Goal: Task Accomplishment & Management: Manage account settings

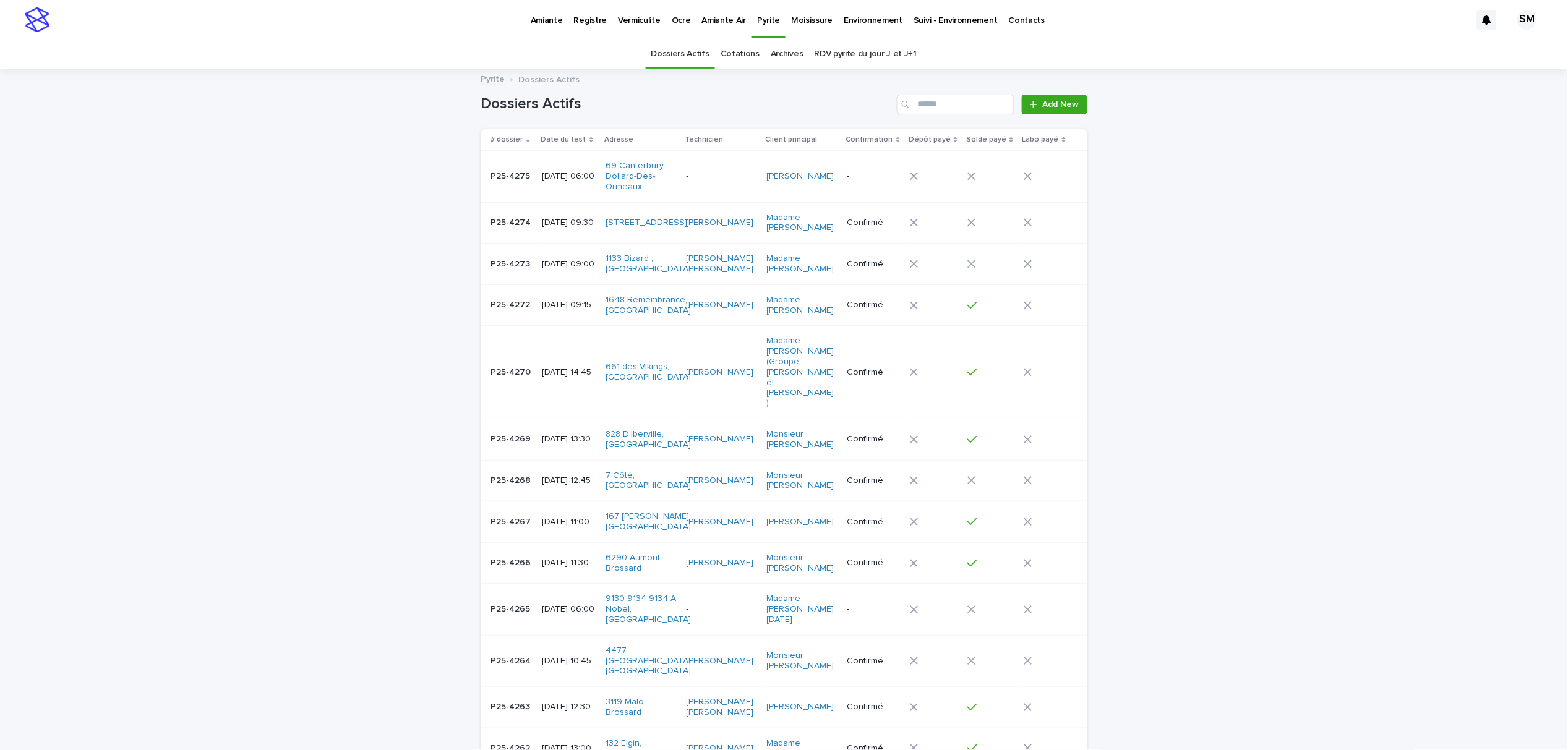
click at [531, 18] on p "Amiante" at bounding box center [546, 13] width 32 height 26
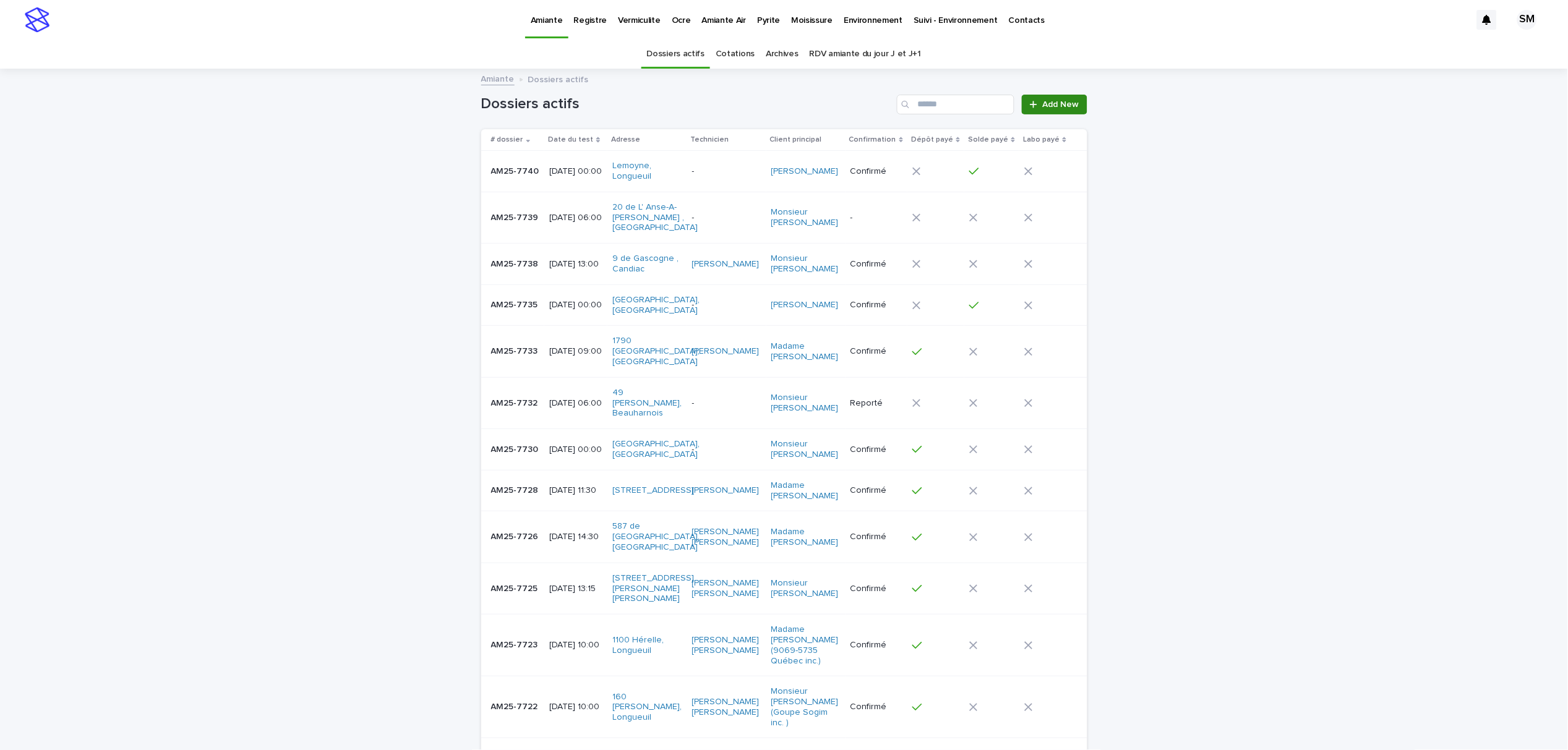
click at [1043, 108] on span "Add New" at bounding box center [1061, 105] width 37 height 9
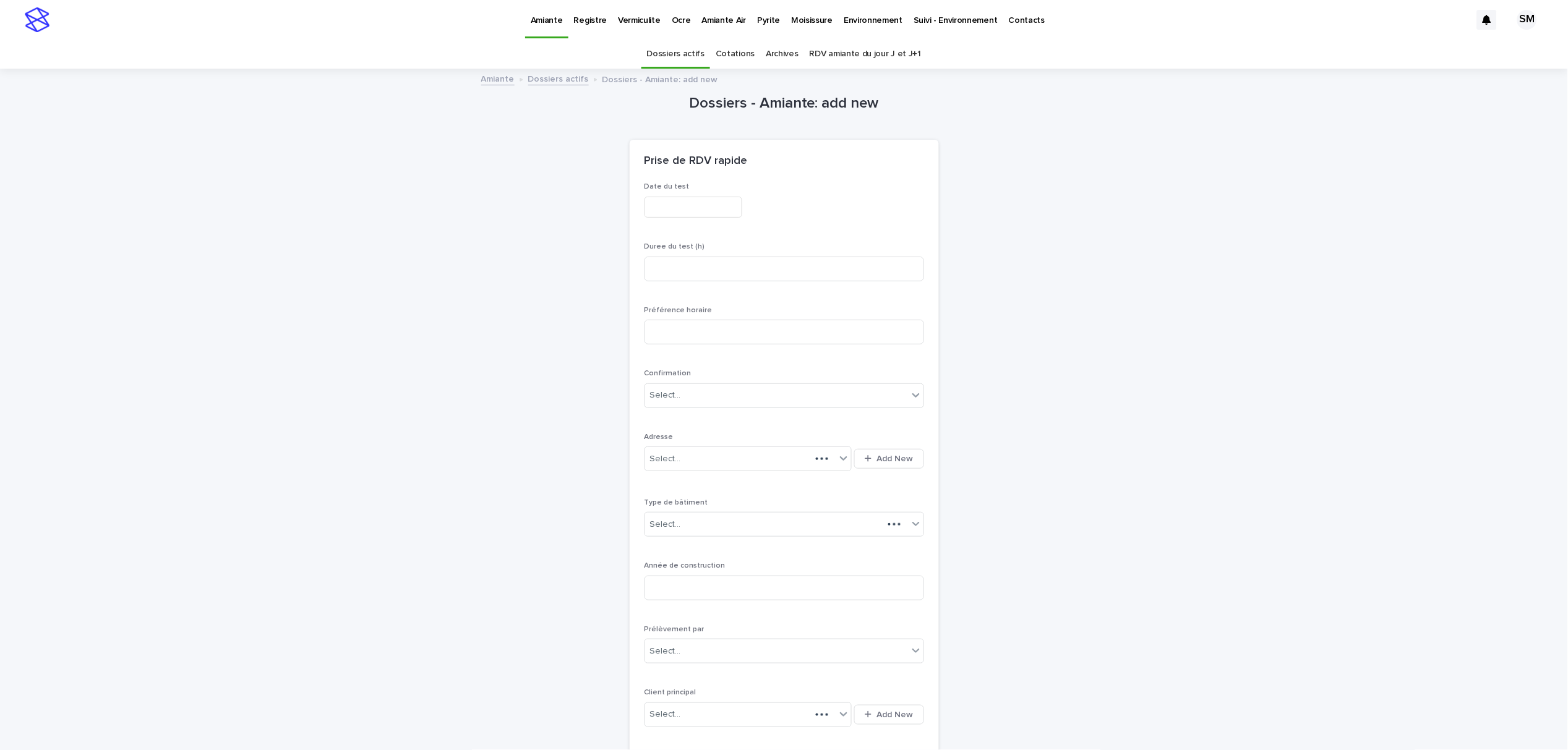
scroll to position [39, 0]
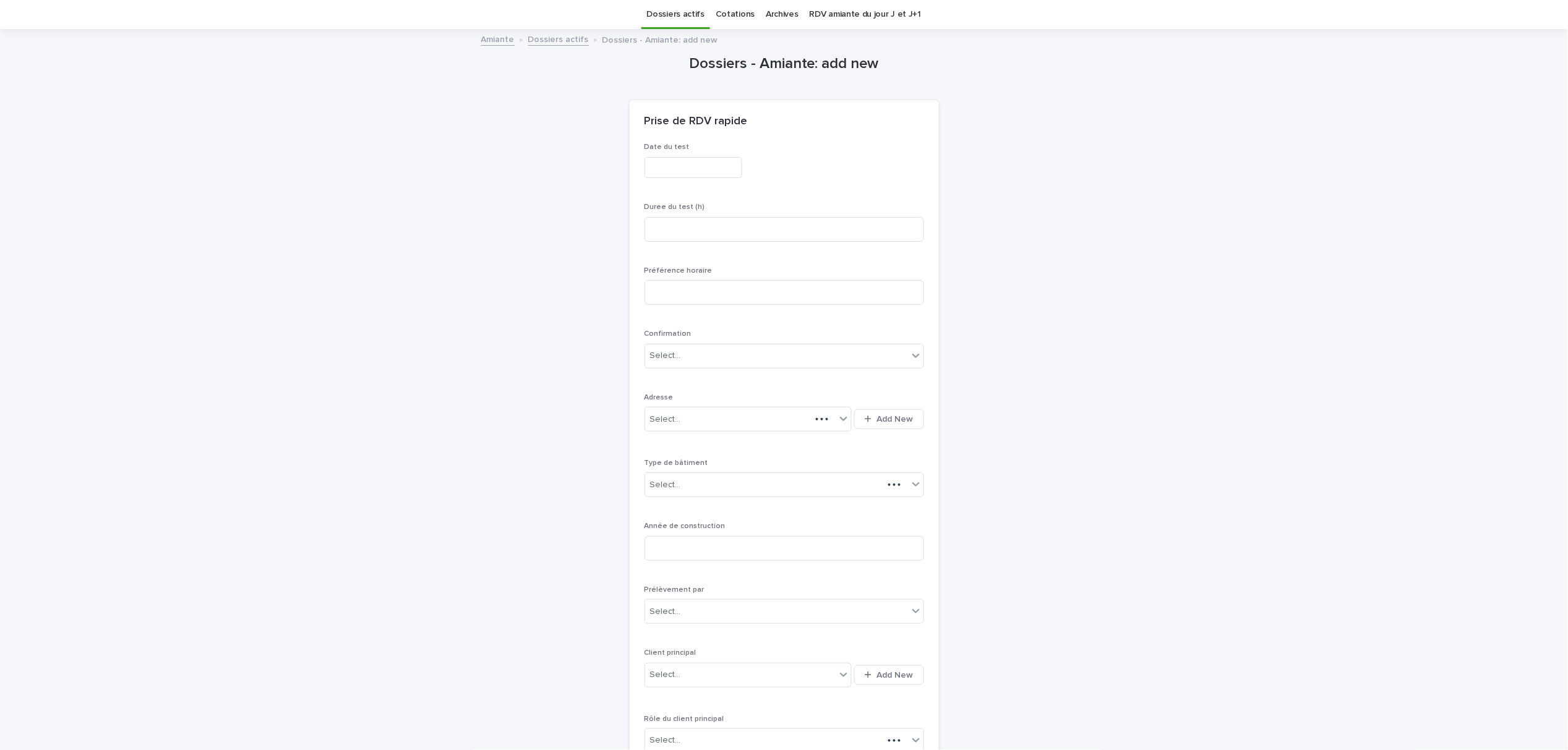
click at [672, 170] on input "text" at bounding box center [693, 168] width 98 height 22
click at [567, 309] on div "18" at bounding box center [566, 314] width 17 height 17
type input "**********"
click at [789, 198] on div "**********" at bounding box center [784, 549] width 280 height 813
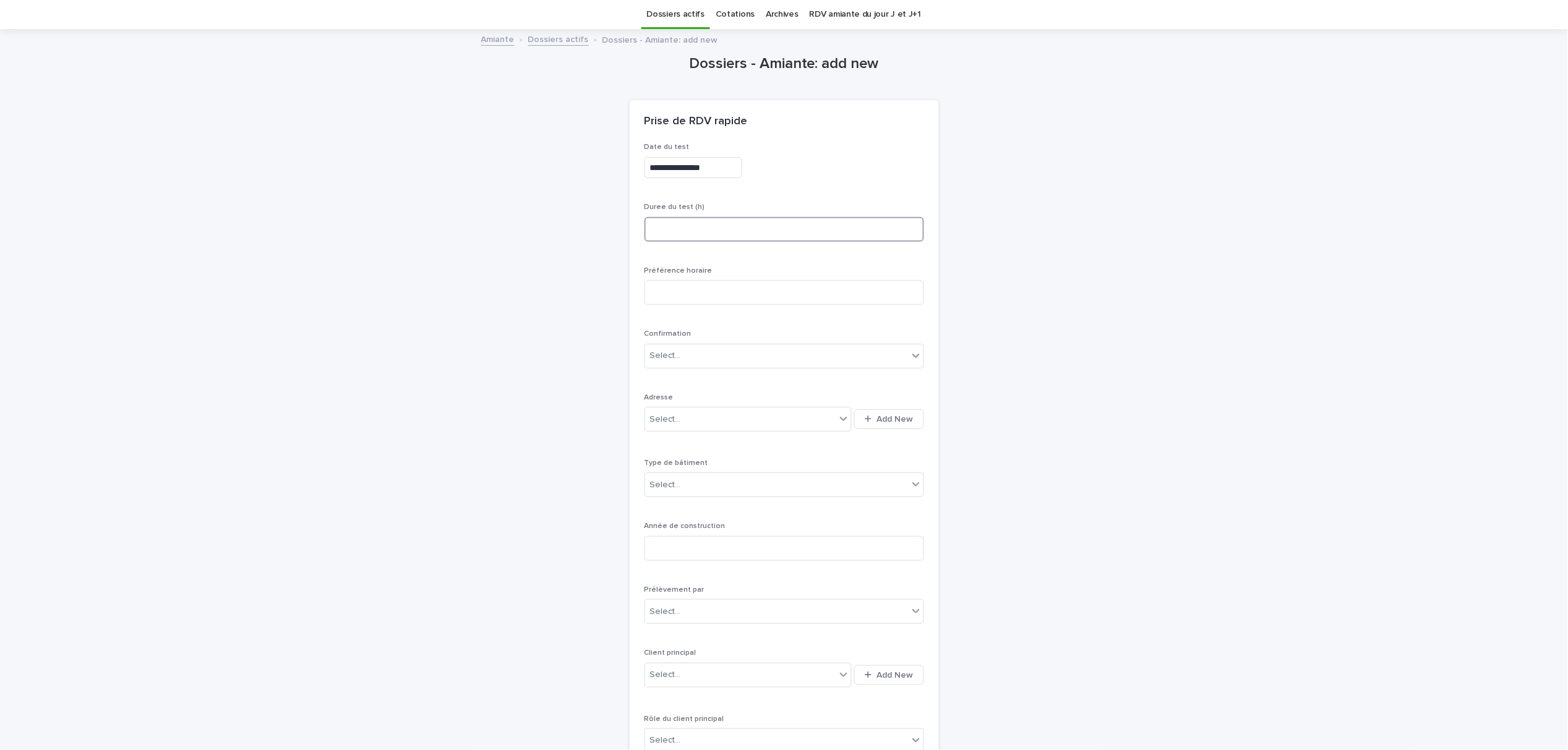
click at [682, 227] on input at bounding box center [784, 229] width 280 height 24
type input "*"
click at [870, 418] on div "button" at bounding box center [870, 419] width 11 height 8
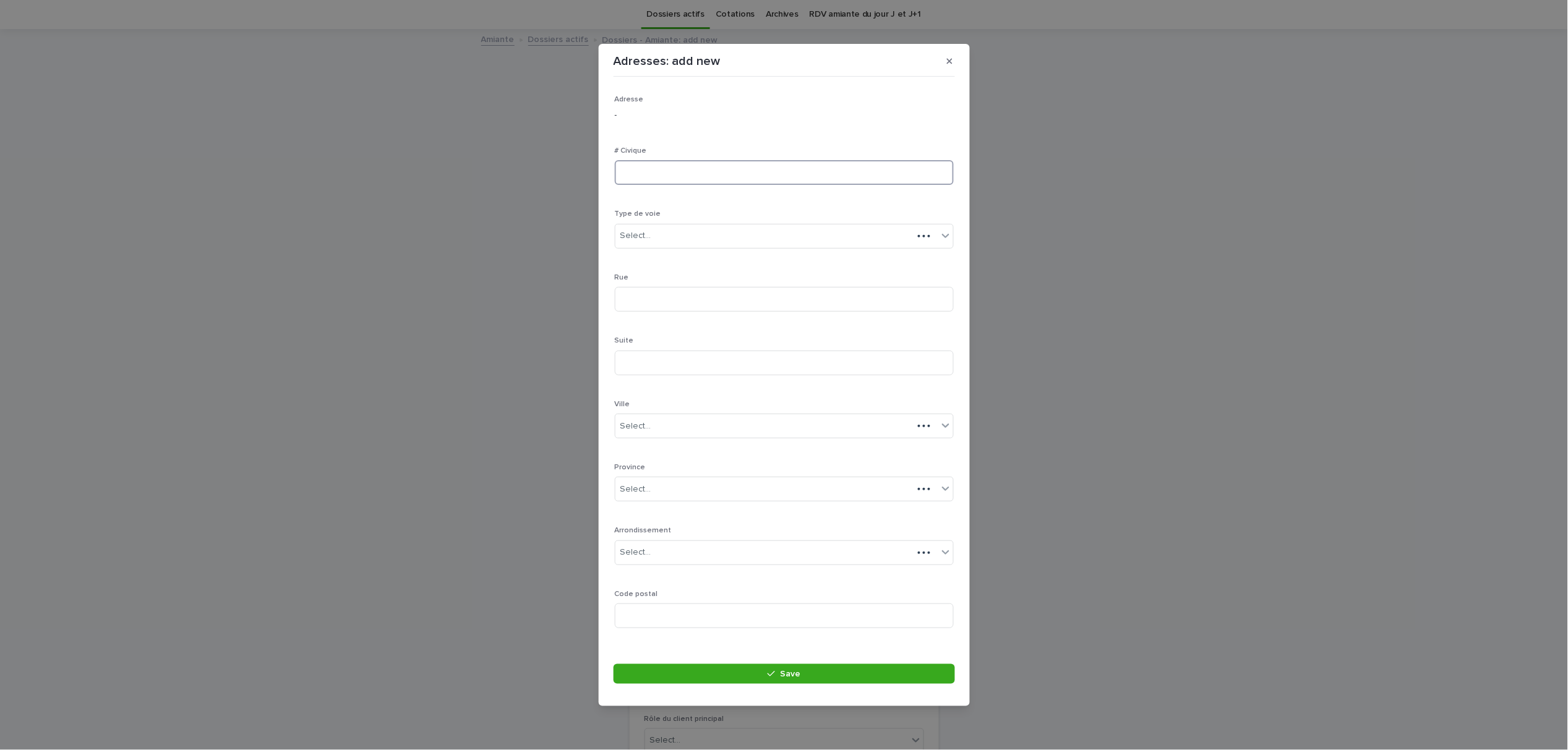
click at [642, 179] on input at bounding box center [784, 172] width 339 height 24
type input "***"
click at [666, 233] on div "Select..." at bounding box center [776, 235] width 323 height 20
type input "******"
click at [658, 253] on div "avenue" at bounding box center [778, 259] width 325 height 22
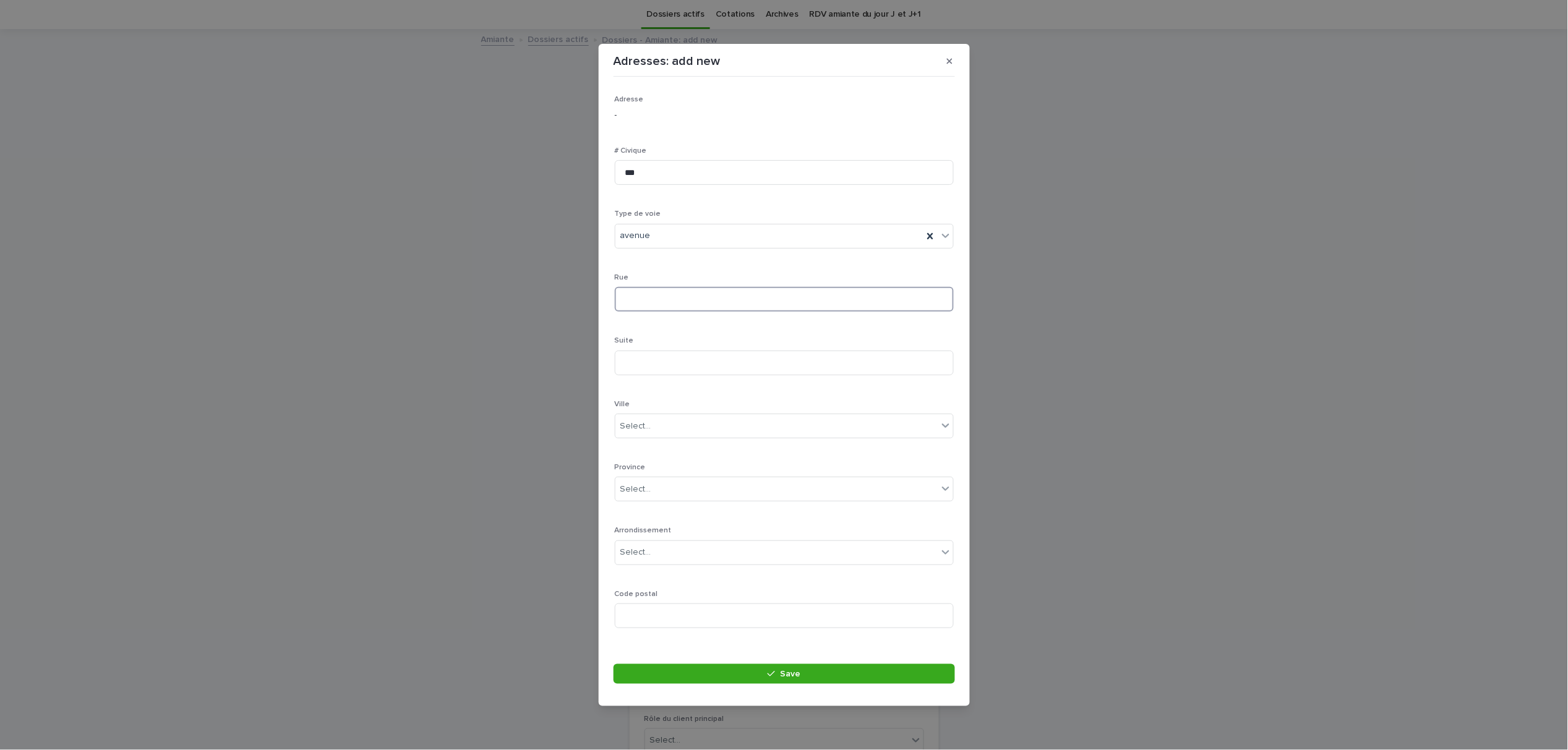
click at [651, 289] on input at bounding box center [784, 299] width 339 height 24
type input "*******"
click at [666, 430] on div "Select..." at bounding box center [776, 426] width 323 height 20
type input "*"
type input "********"
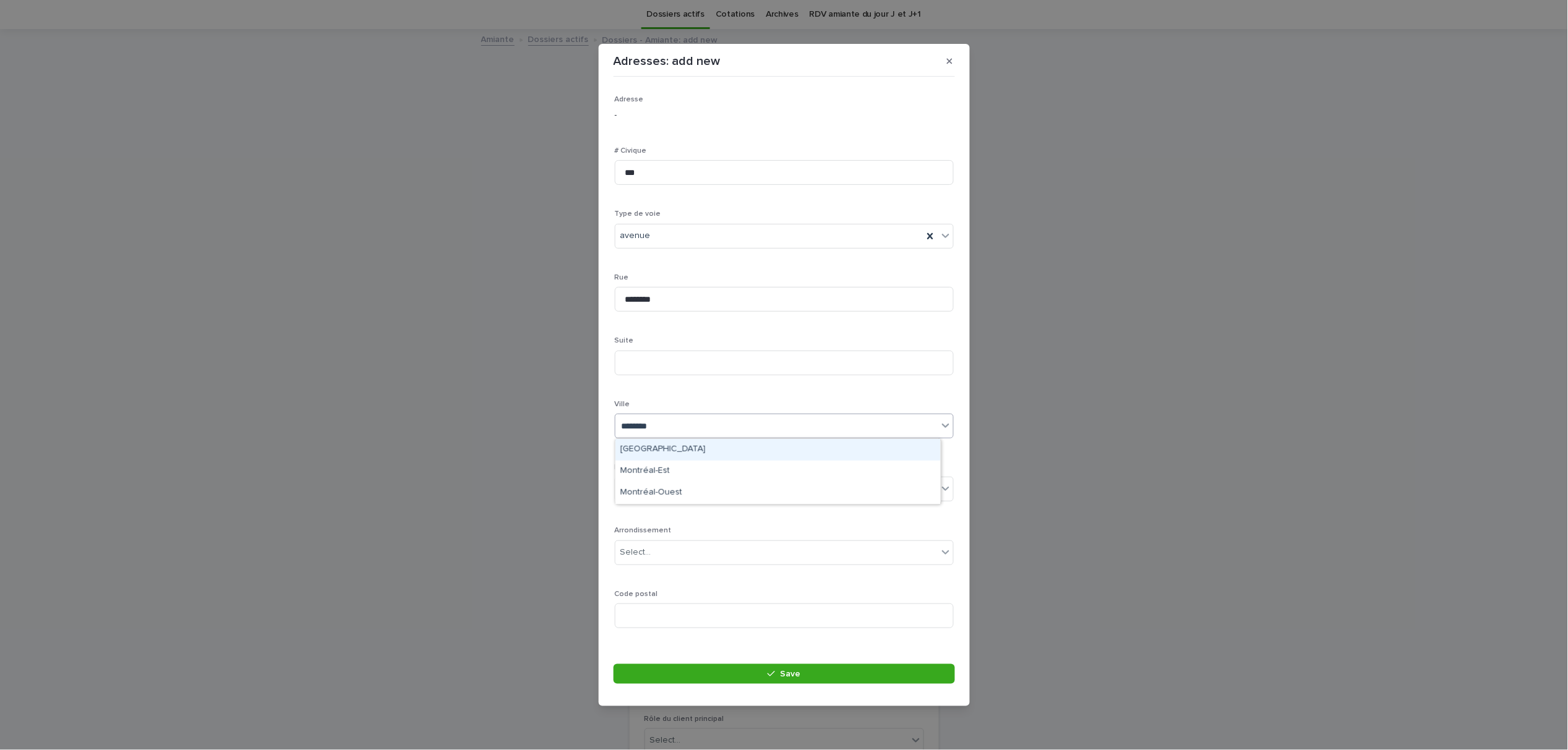
click at [644, 443] on div "[GEOGRAPHIC_DATA]" at bounding box center [778, 449] width 325 height 22
click at [655, 483] on div "Select..." at bounding box center [776, 489] width 323 height 20
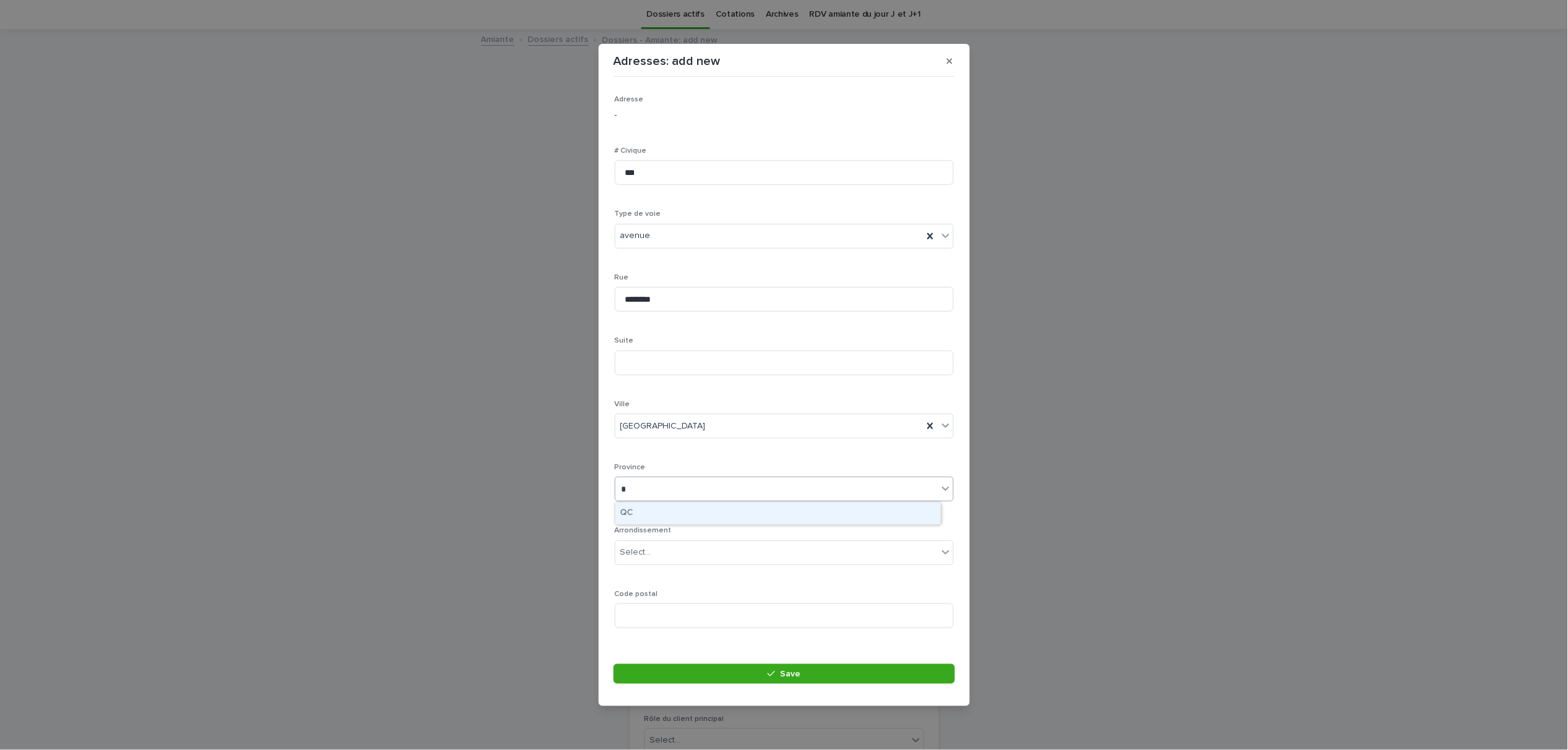
type input "**"
click at [663, 510] on div "QC" at bounding box center [778, 513] width 325 height 22
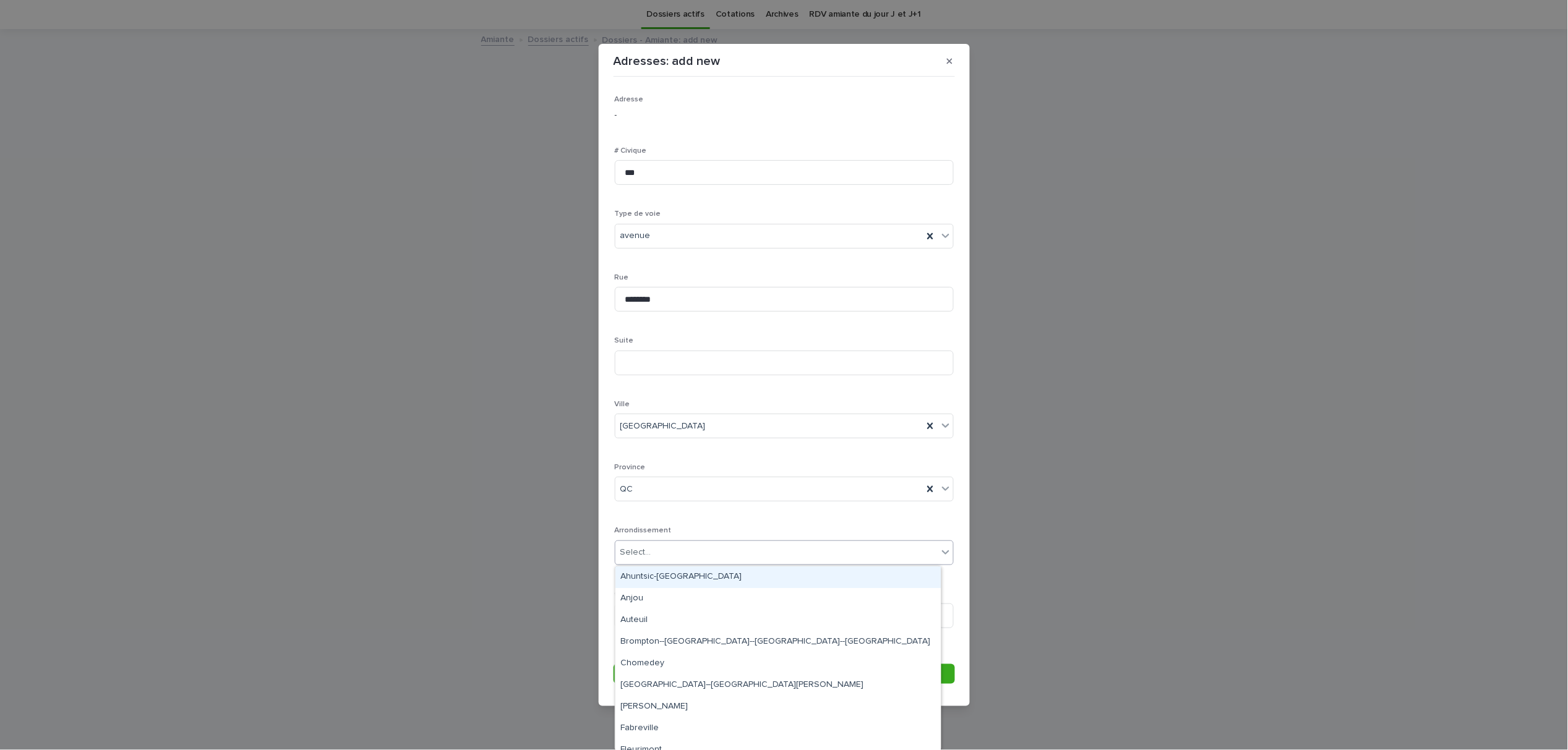
click at [665, 550] on div "Select..." at bounding box center [776, 552] width 323 height 20
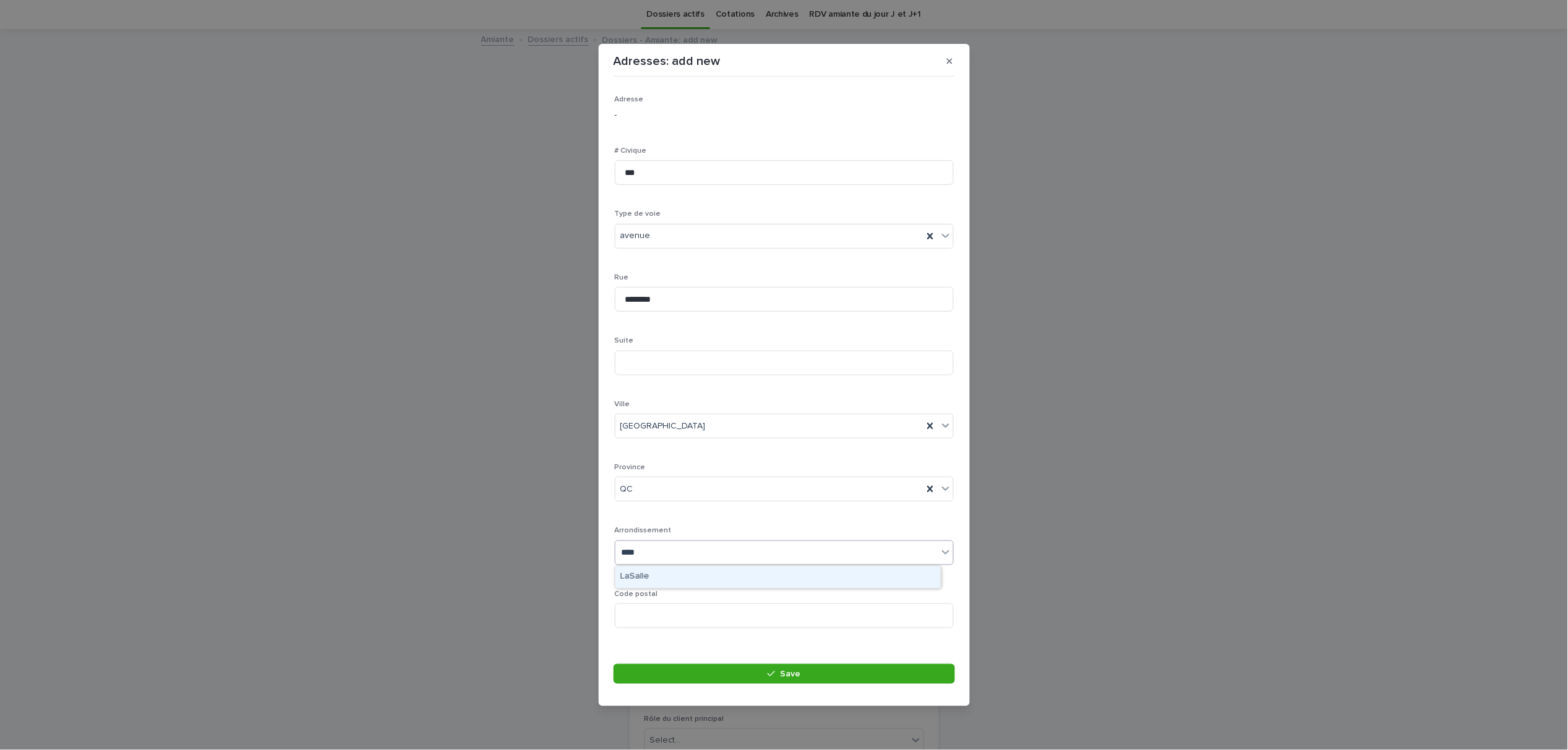
type input "*****"
click at [663, 566] on div "LaSalle" at bounding box center [778, 577] width 327 height 23
click at [658, 573] on div "LaSalle" at bounding box center [778, 577] width 325 height 22
click at [649, 621] on input at bounding box center [784, 616] width 339 height 24
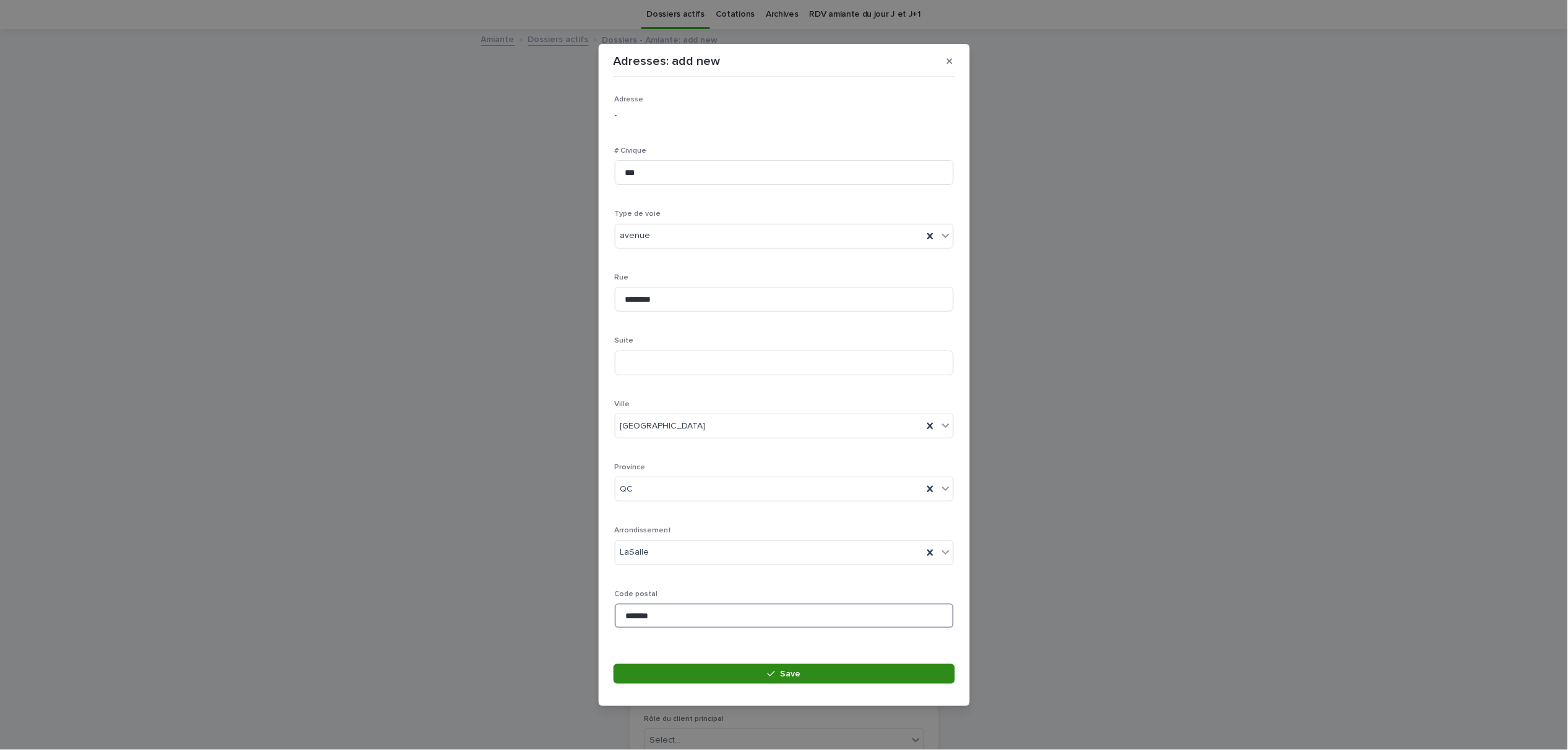
type input "*******"
click at [797, 673] on span "Save" at bounding box center [789, 674] width 20 height 9
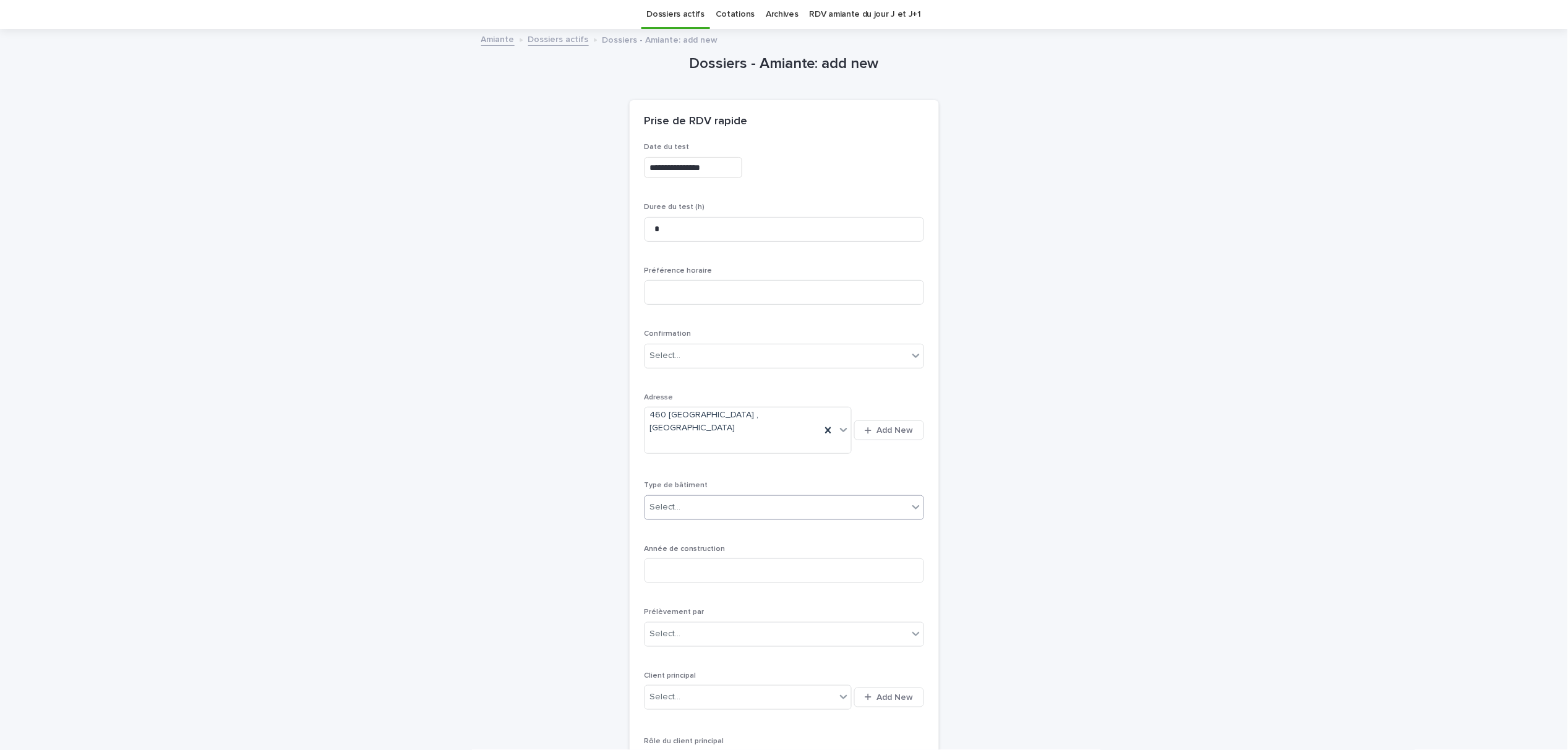
click at [718, 497] on div "Select..." at bounding box center [776, 507] width 263 height 20
click at [690, 513] on div "Bungalow" at bounding box center [778, 510] width 278 height 22
click at [673, 559] on input at bounding box center [784, 571] width 280 height 24
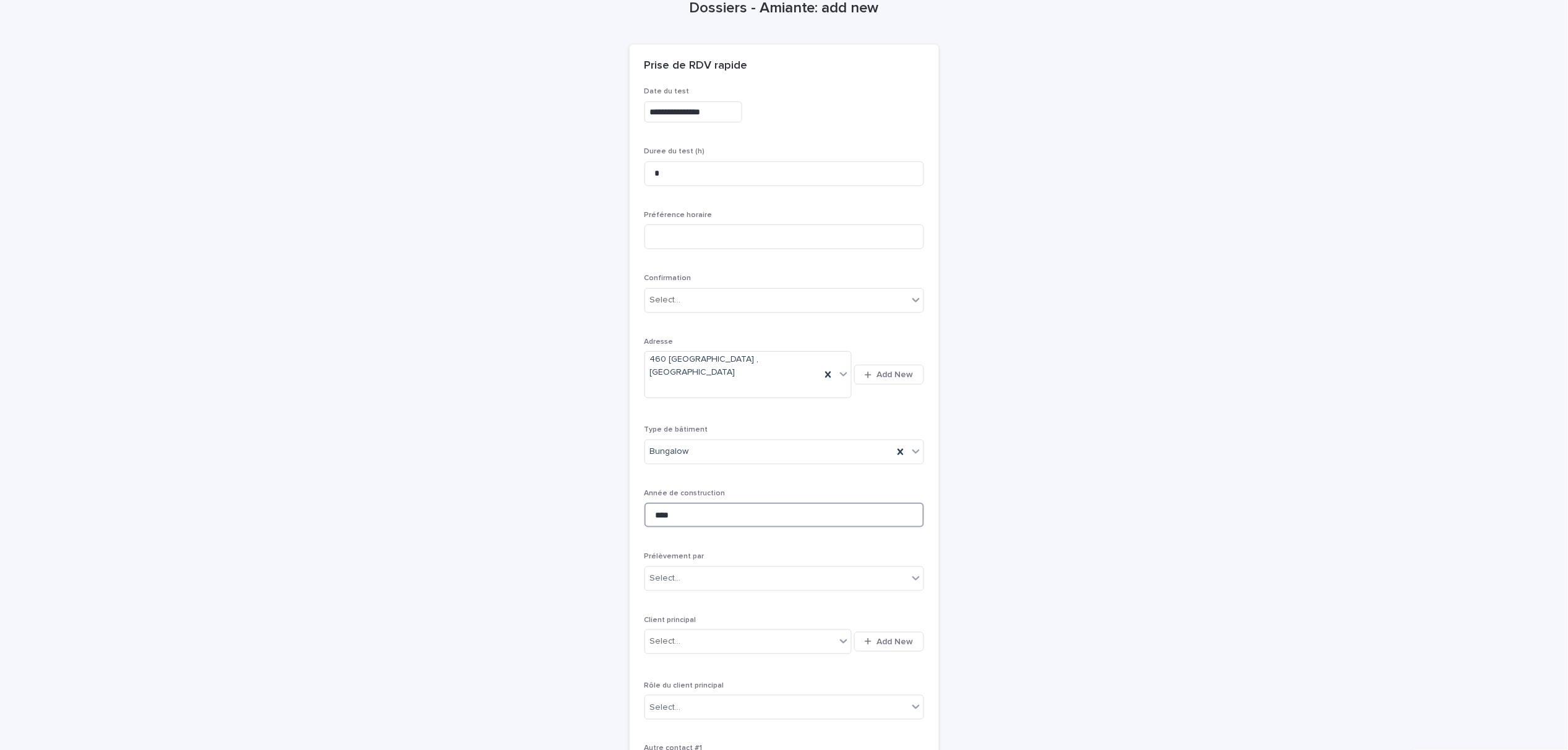
scroll to position [122, 0]
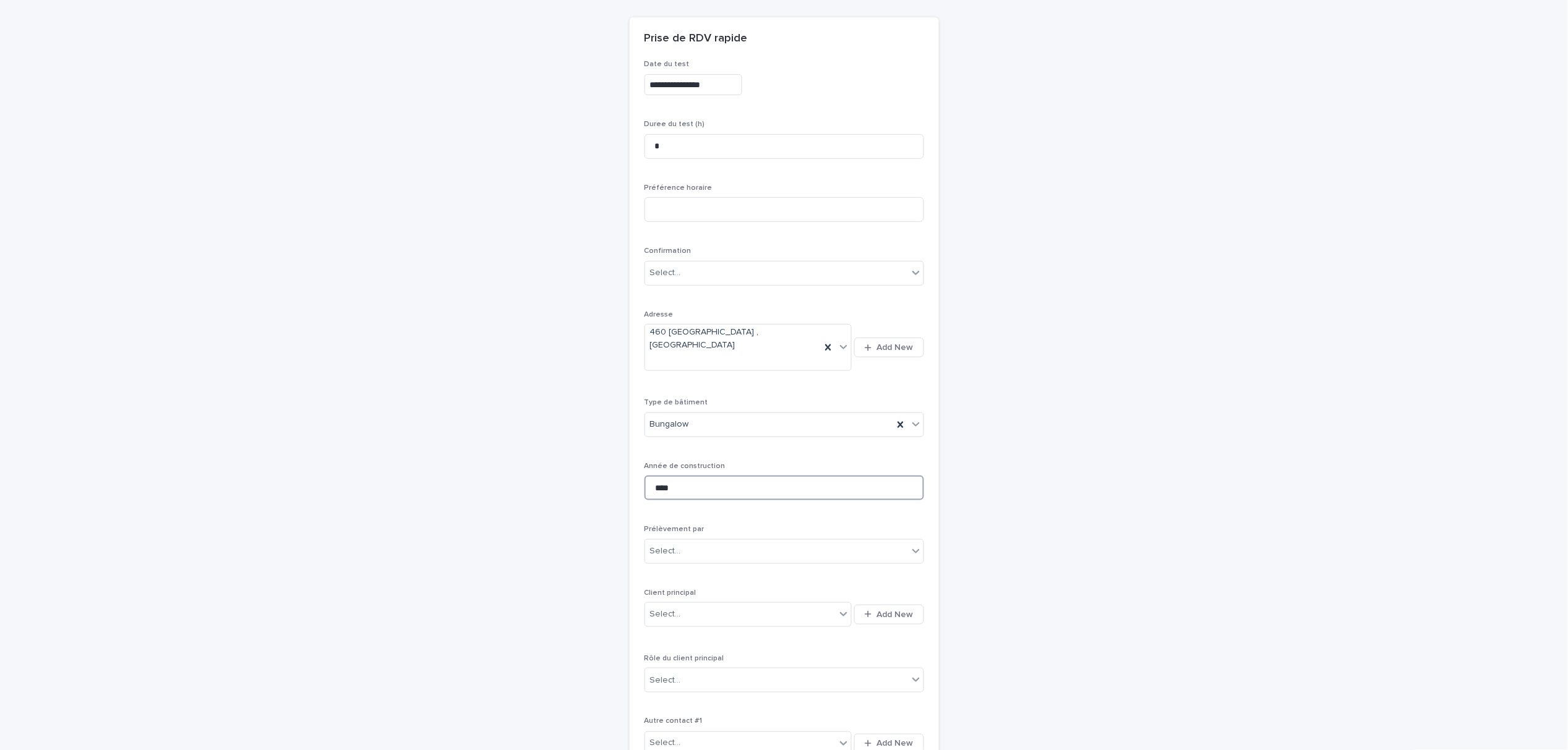
type input "****"
click at [695, 525] on p "Prélèvement par" at bounding box center [784, 530] width 280 height 9
click at [701, 541] on div "Select..." at bounding box center [776, 551] width 263 height 20
drag, startPoint x: 664, startPoint y: 551, endPoint x: 817, endPoint y: 576, distance: 155.0
click at [665, 551] on div "Multitest" at bounding box center [778, 554] width 278 height 22
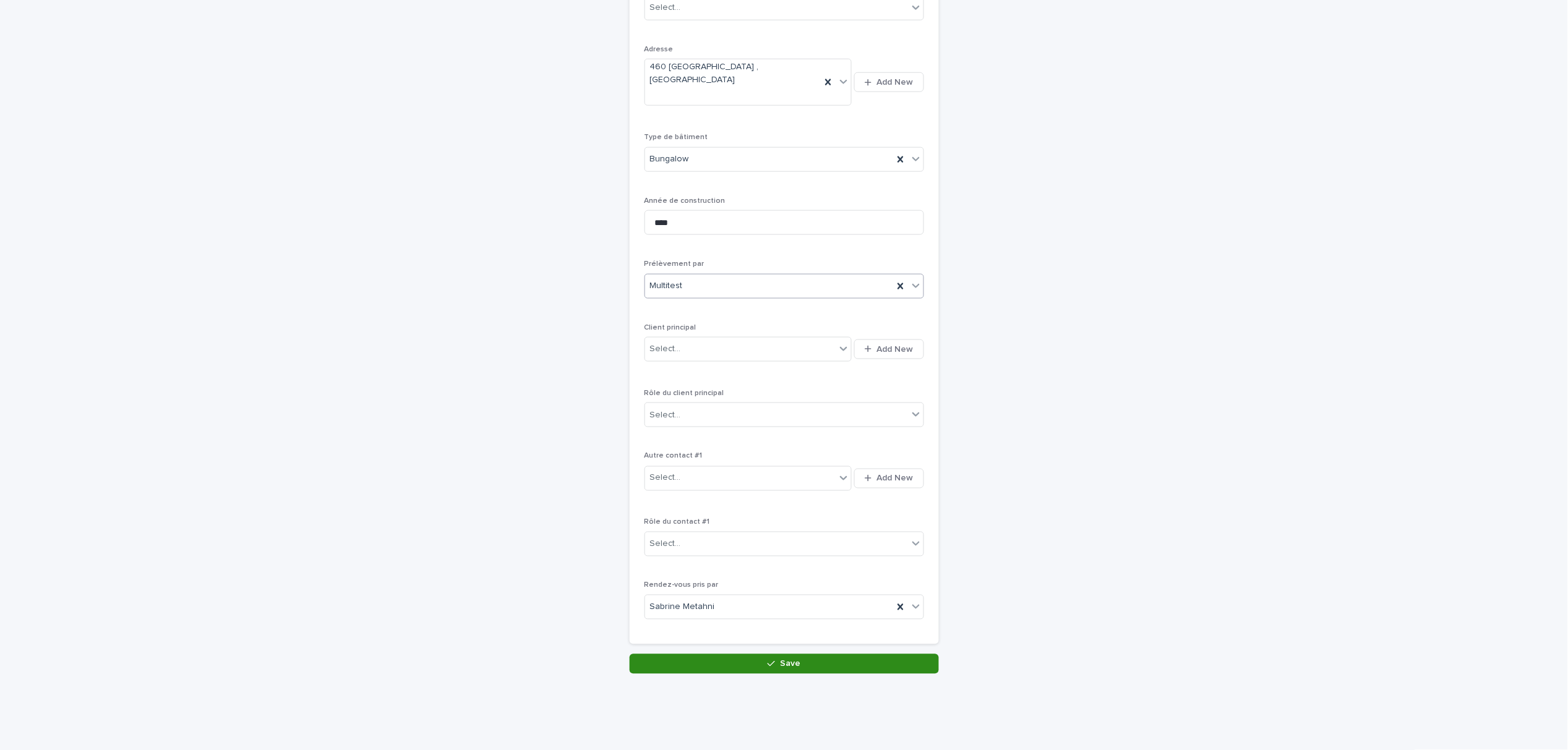
scroll to position [389, 0]
click at [756, 653] on button "Save" at bounding box center [784, 663] width 309 height 20
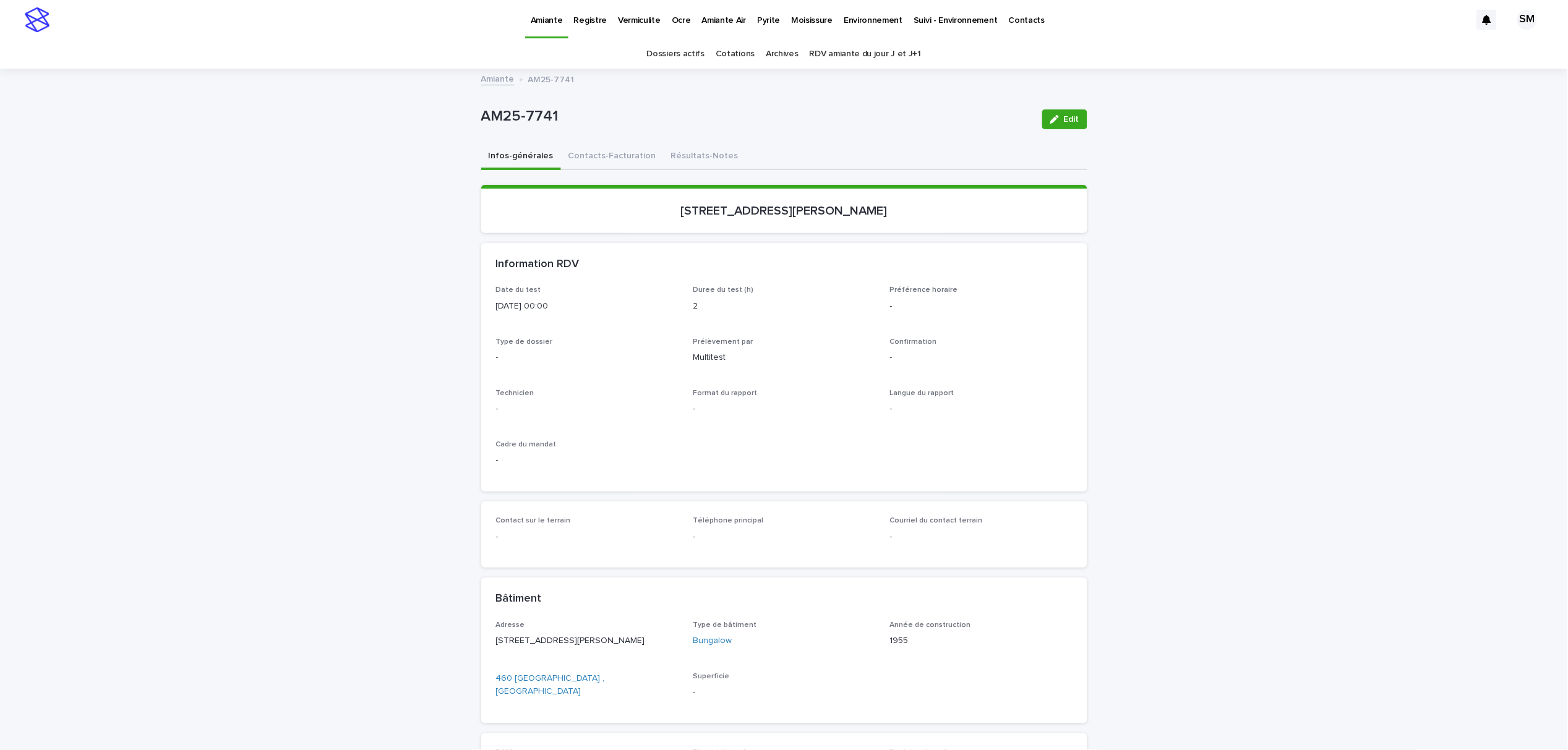
drag, startPoint x: 1069, startPoint y: 117, endPoint x: 611, endPoint y: 298, distance: 492.5
click at [1069, 117] on span "Edit" at bounding box center [1072, 120] width 16 height 9
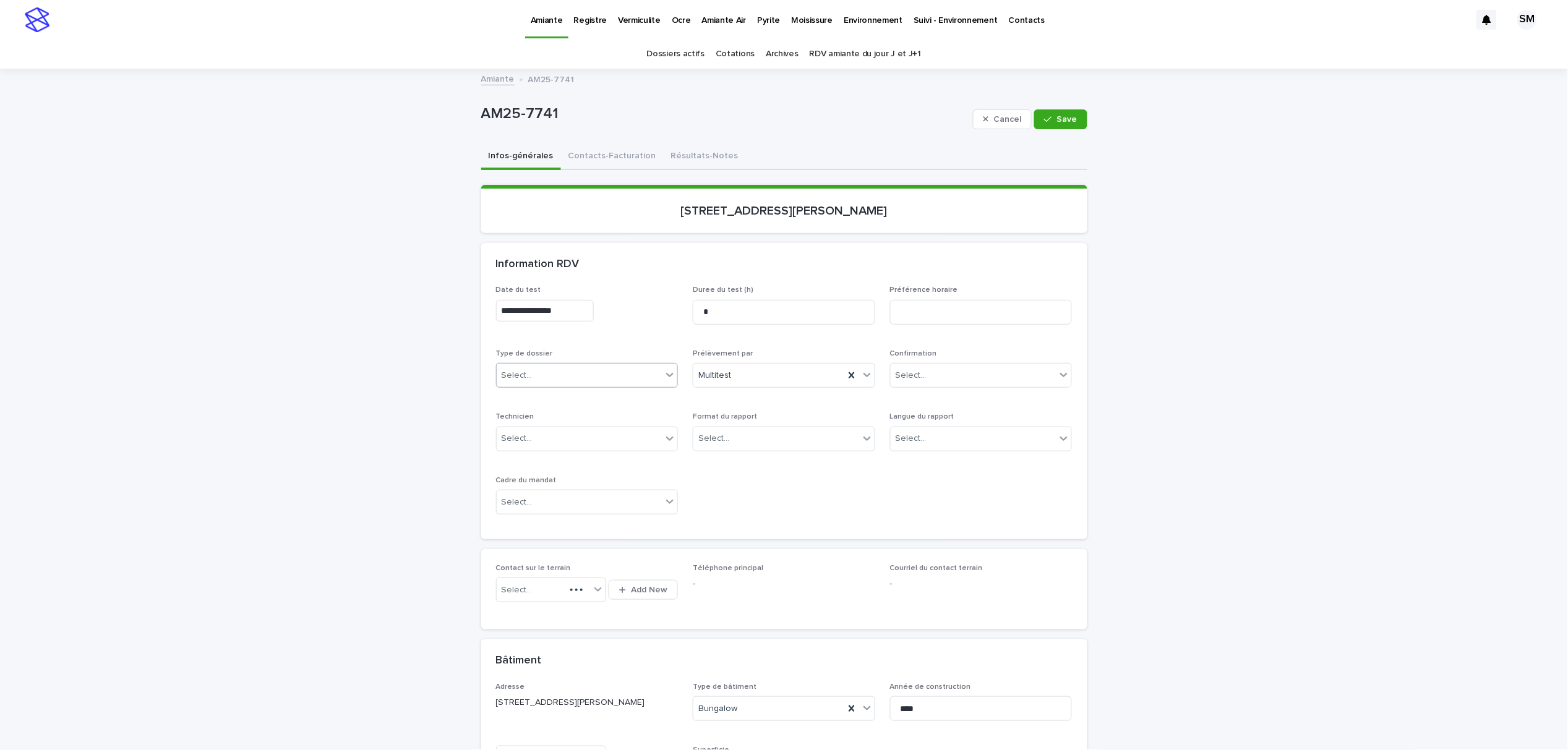
click at [577, 372] on div "Select..." at bounding box center [579, 375] width 166 height 20
click at [567, 399] on div "Échantillonnage" at bounding box center [580, 399] width 181 height 22
drag, startPoint x: 739, startPoint y: 436, endPoint x: 741, endPoint y: 443, distance: 7.3
click at [740, 436] on div "Select..." at bounding box center [776, 438] width 166 height 20
drag, startPoint x: 732, startPoint y: 461, endPoint x: 787, endPoint y: 459, distance: 55.0
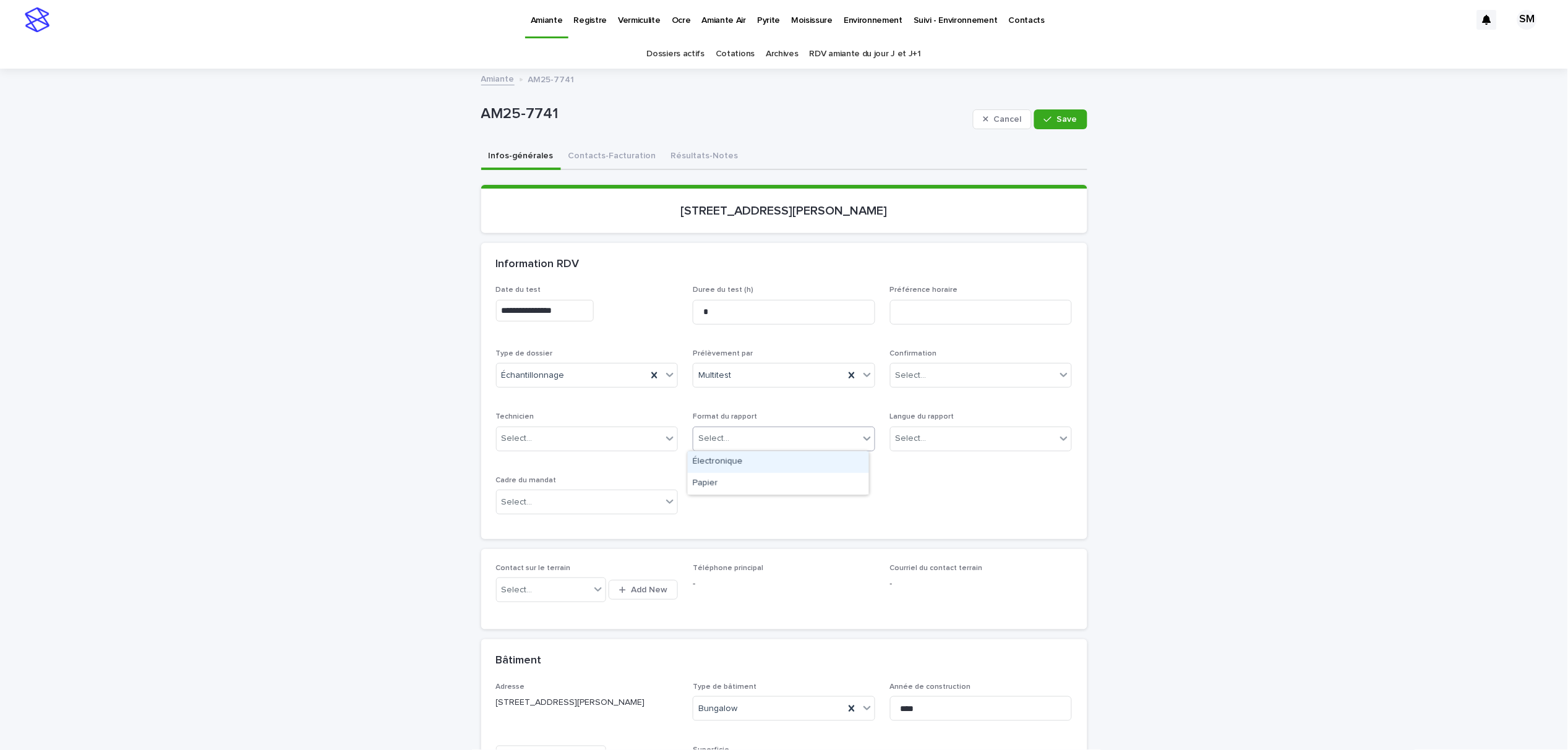
click at [732, 462] on div "Électronique" at bounding box center [778, 462] width 181 height 22
click at [908, 445] on div "Select..." at bounding box center [910, 439] width 31 height 13
click at [916, 466] on div "Français" at bounding box center [975, 462] width 181 height 22
click at [607, 500] on div "Select..." at bounding box center [579, 502] width 166 height 20
click at [552, 574] on div "Travaux" at bounding box center [580, 569] width 181 height 22
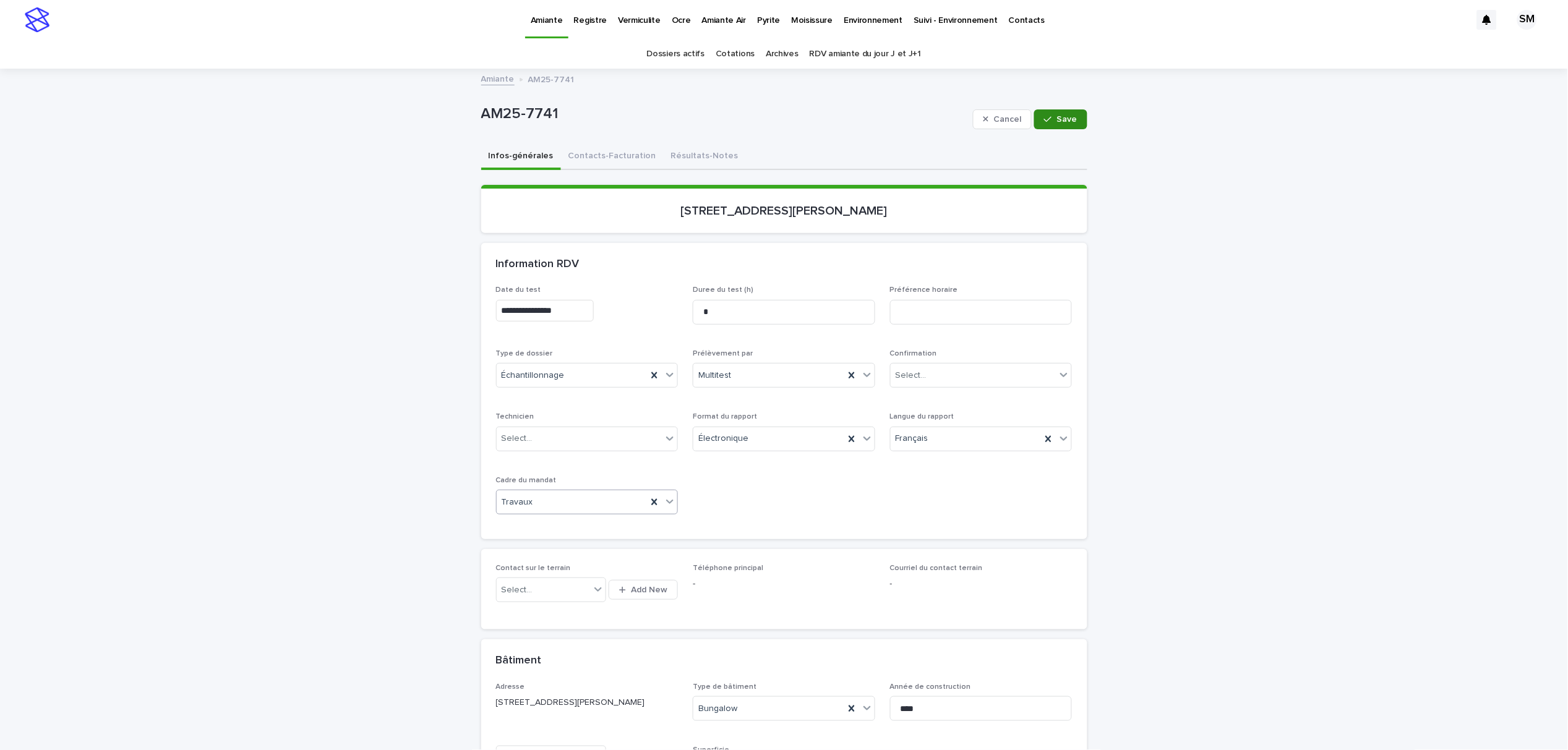
click at [1050, 113] on button "Save" at bounding box center [1060, 119] width 52 height 20
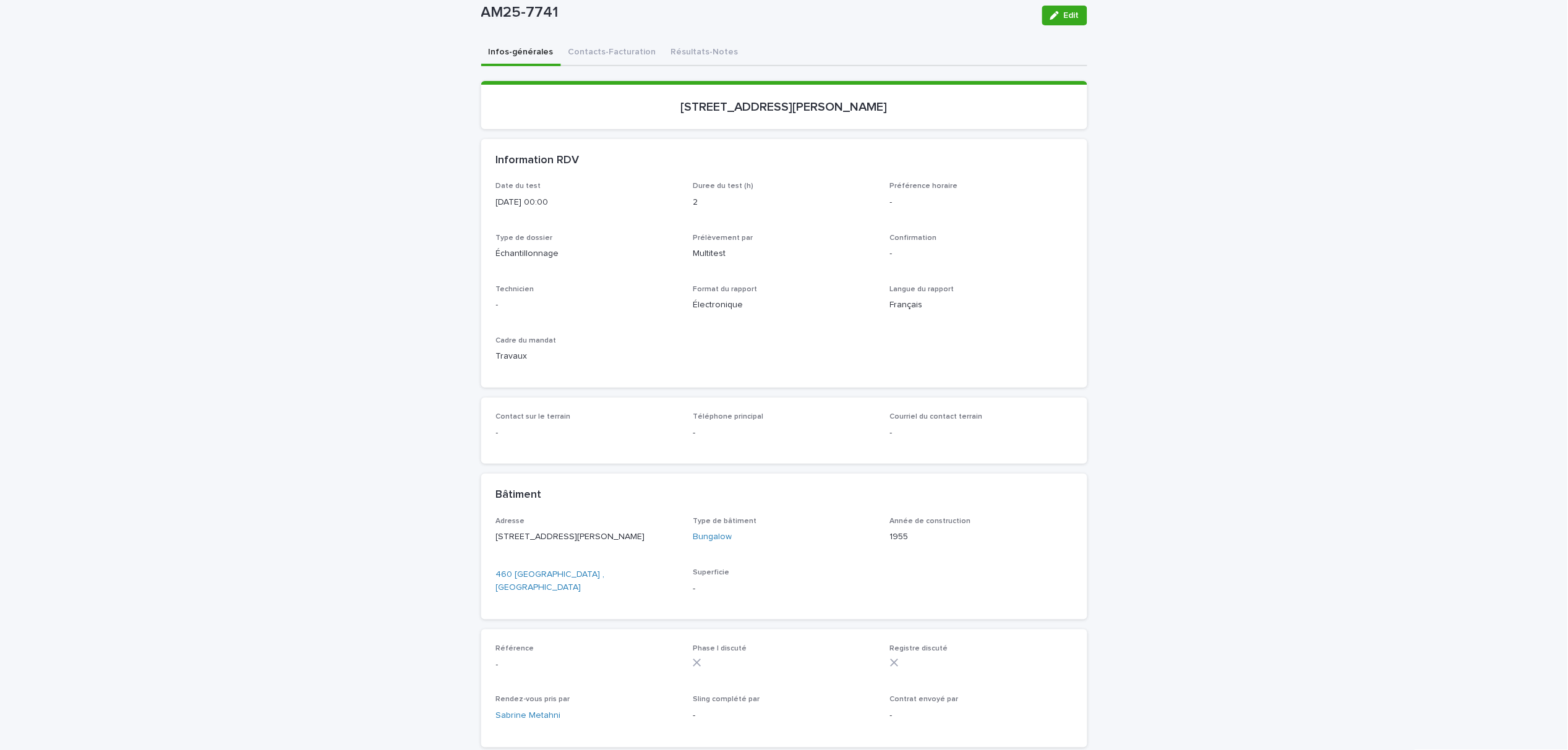
scroll to position [330, 0]
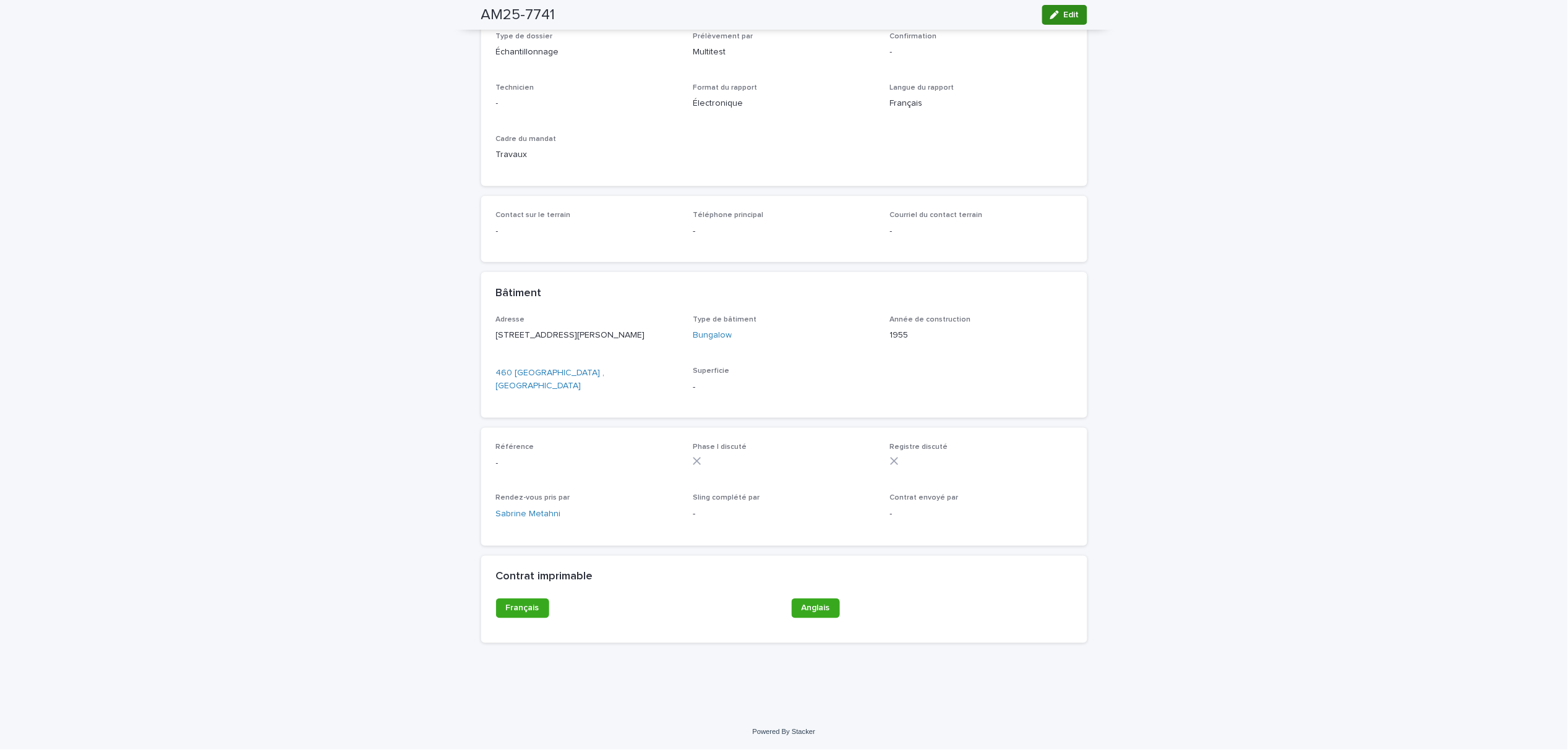
click at [1050, 12] on icon "button" at bounding box center [1054, 15] width 9 height 9
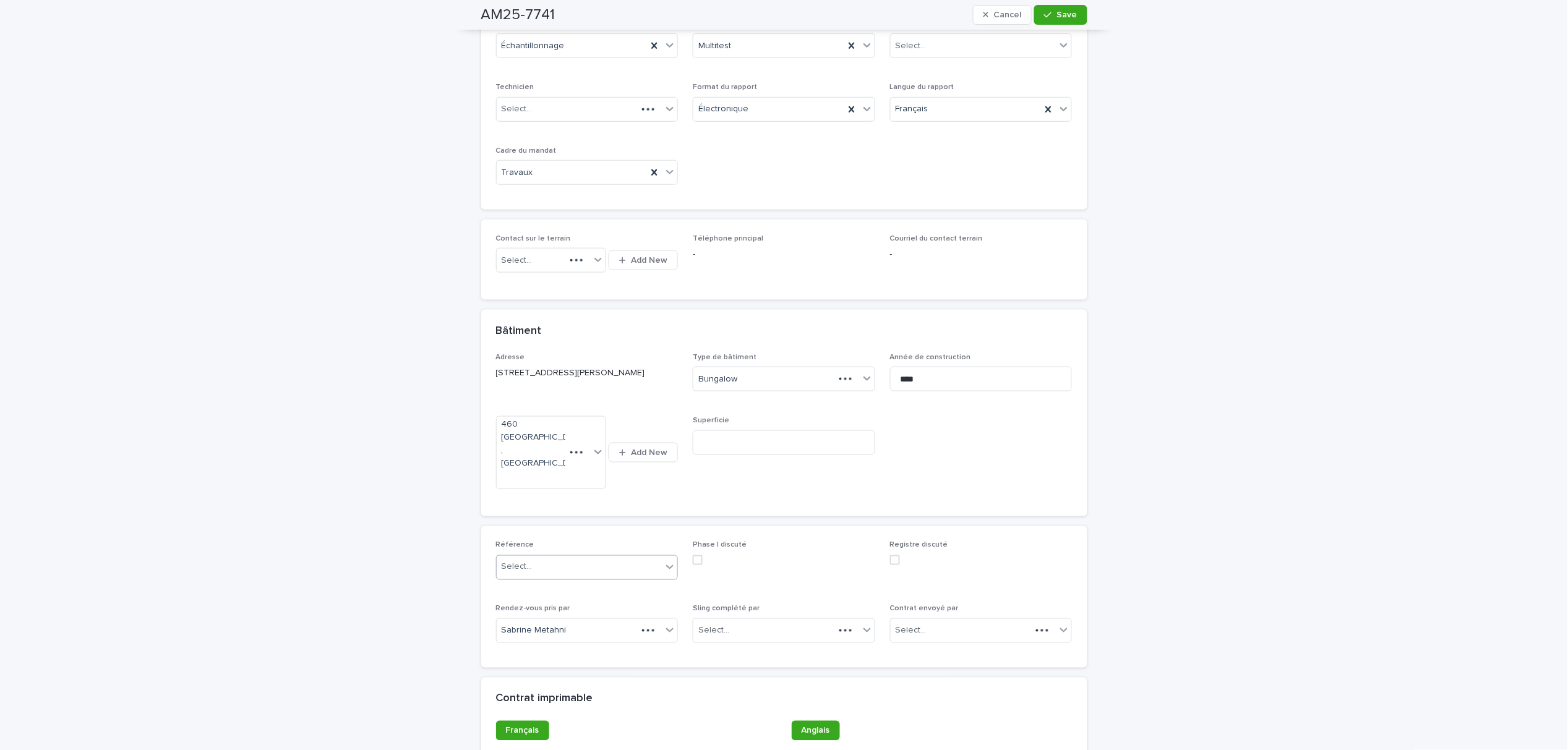
scroll to position [385, 0]
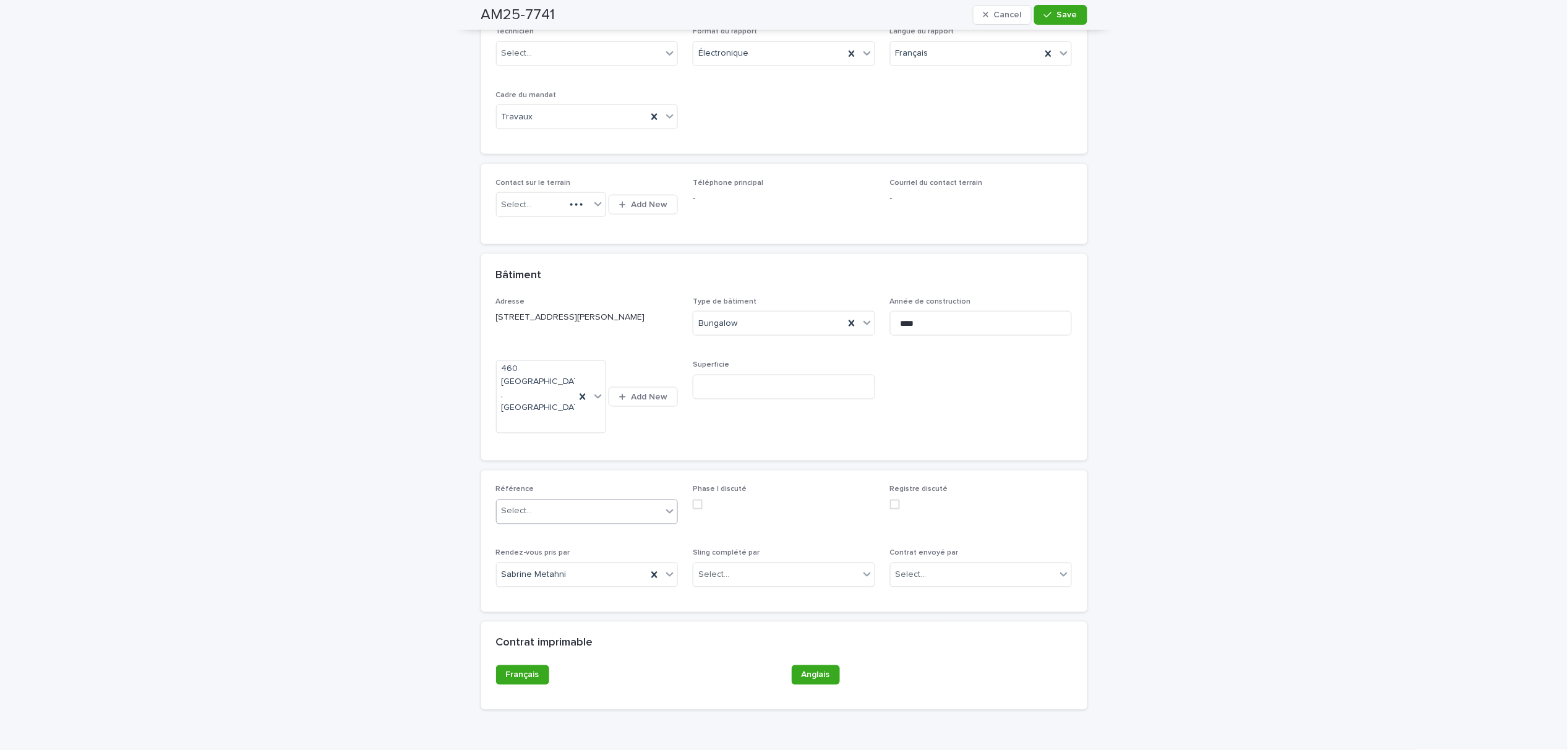
click at [528, 507] on div "Select..." at bounding box center [579, 511] width 166 height 20
type input "*"
click at [529, 525] on div "Google" at bounding box center [580, 524] width 181 height 22
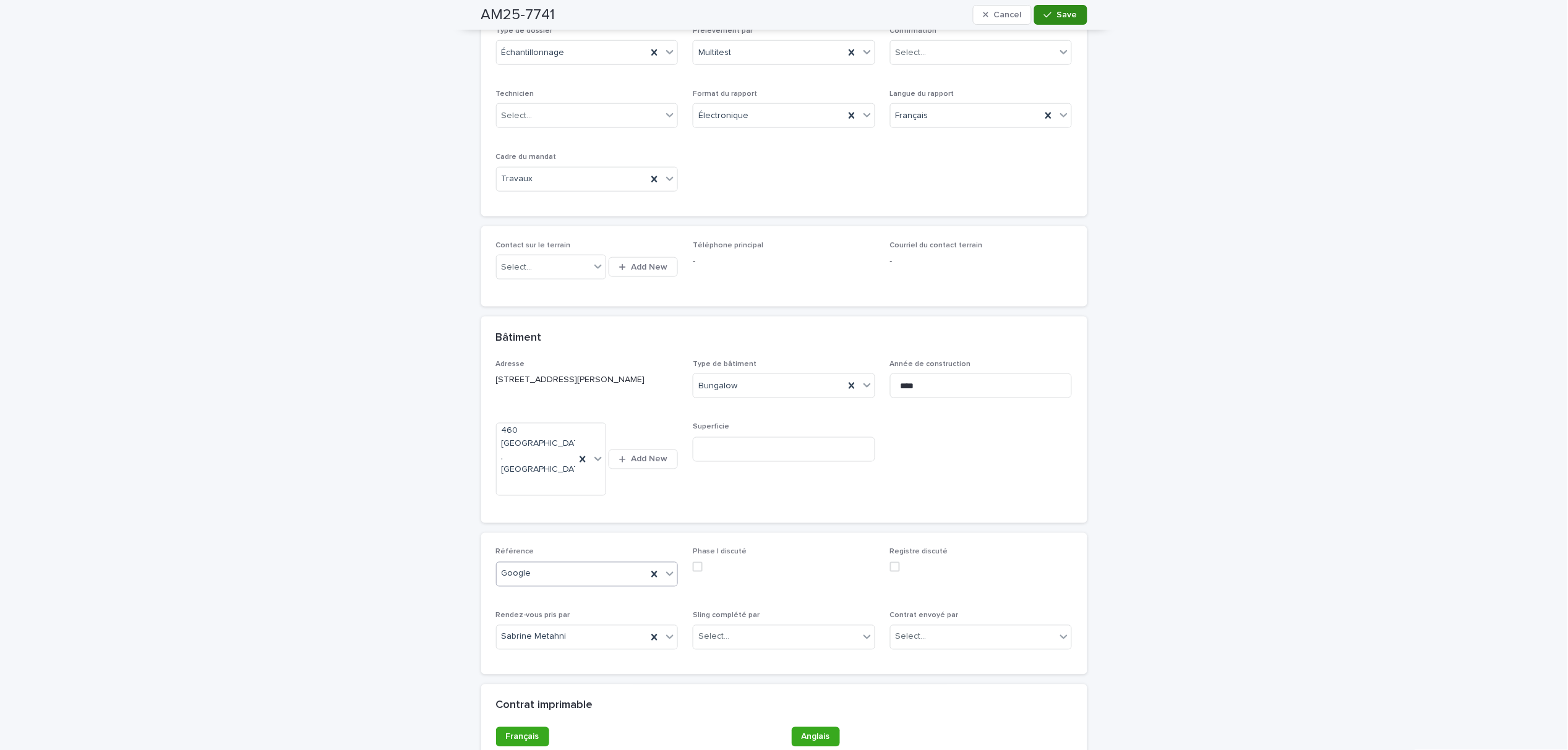
scroll to position [416, 0]
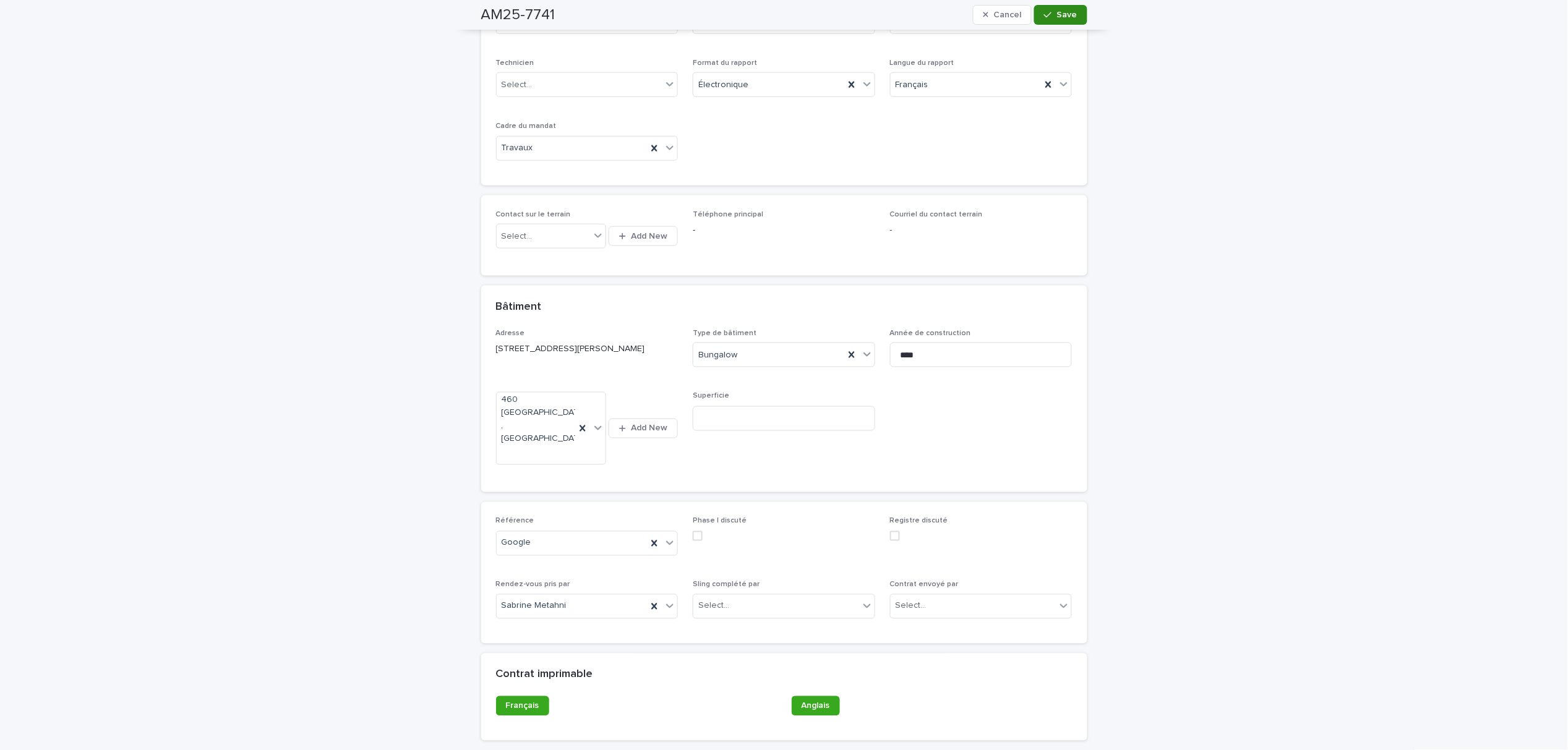
click at [1060, 15] on span "Save" at bounding box center [1066, 15] width 20 height 9
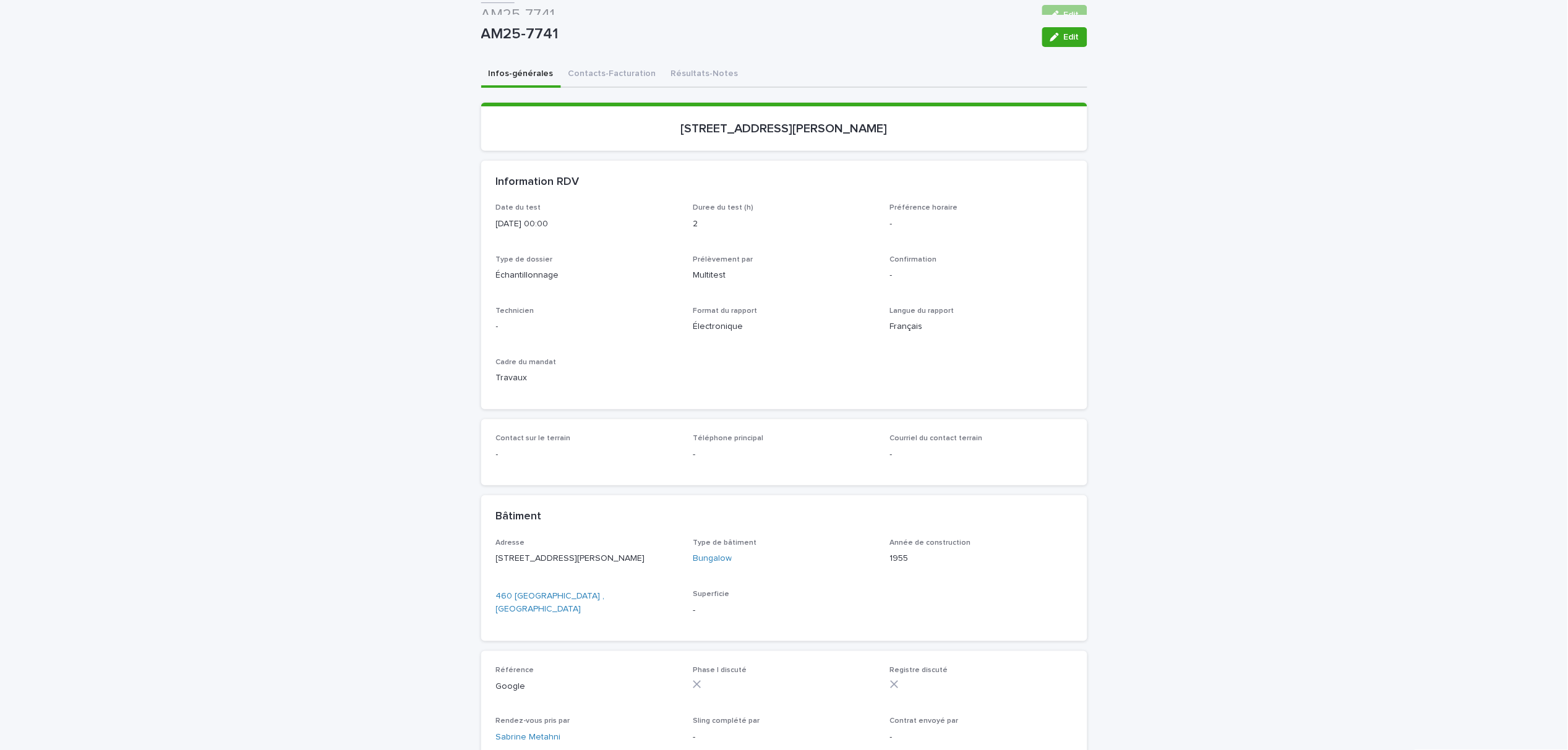
scroll to position [0, 0]
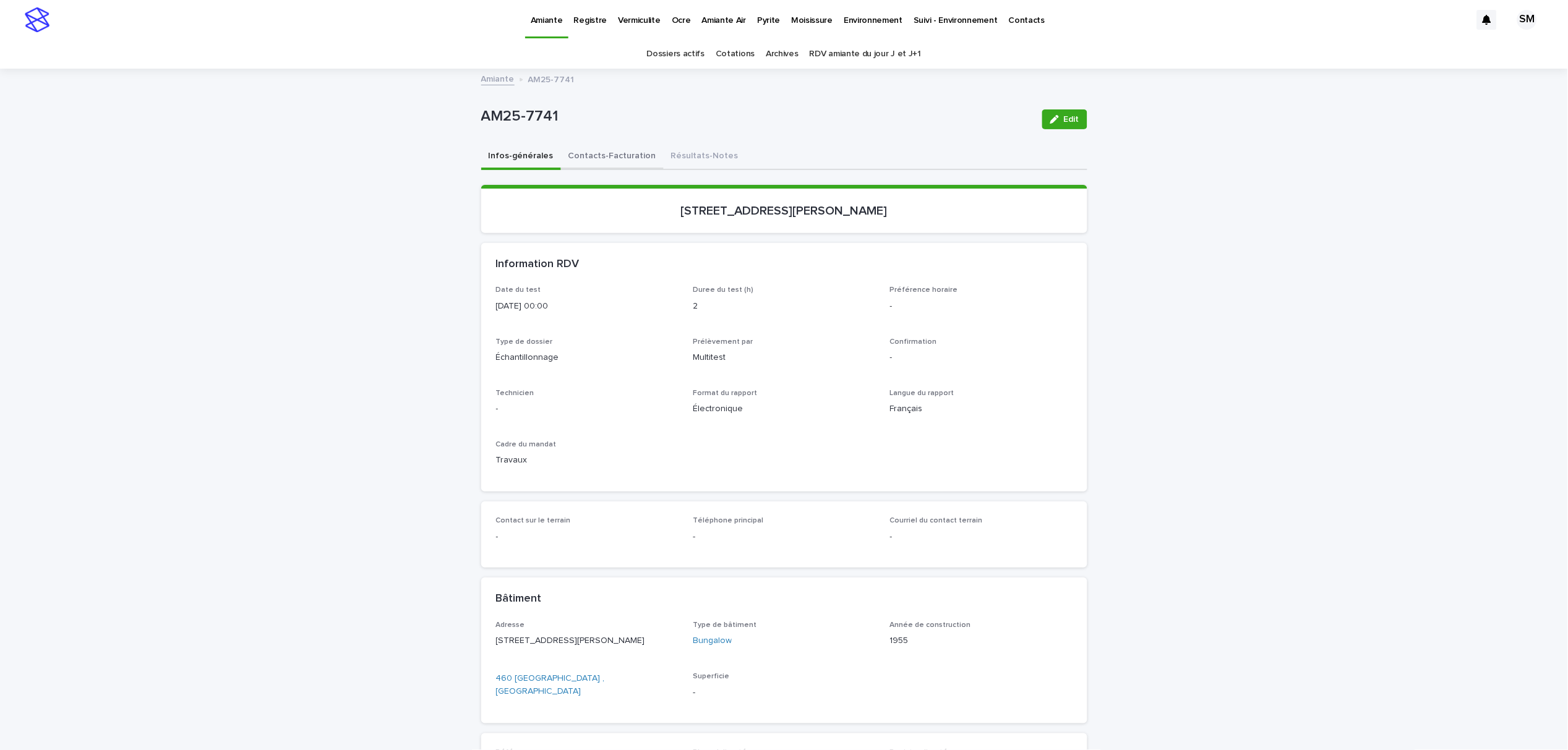
click at [585, 160] on button "Contacts-Facturation" at bounding box center [612, 157] width 102 height 26
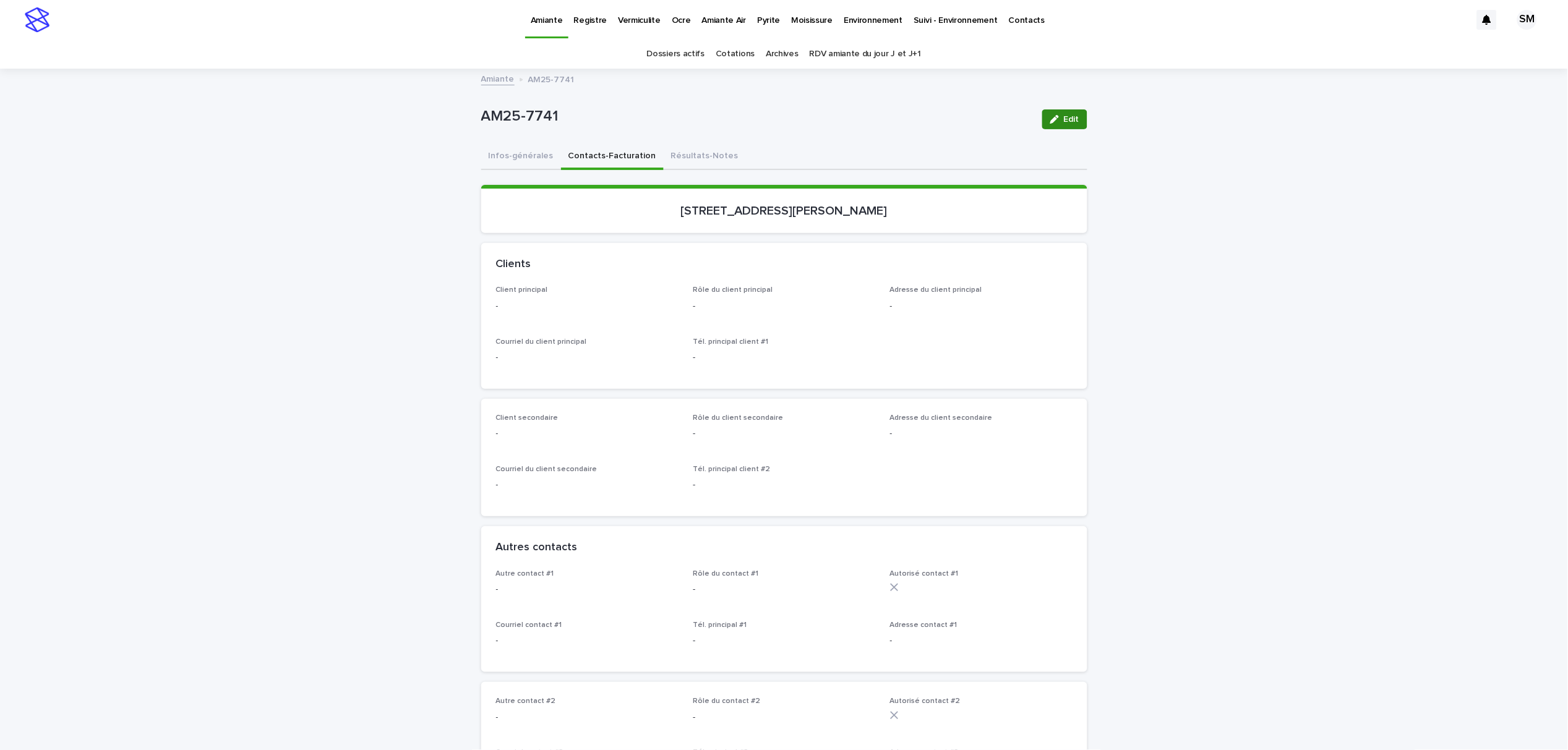
click at [1044, 122] on button "Edit" at bounding box center [1065, 119] width 45 height 20
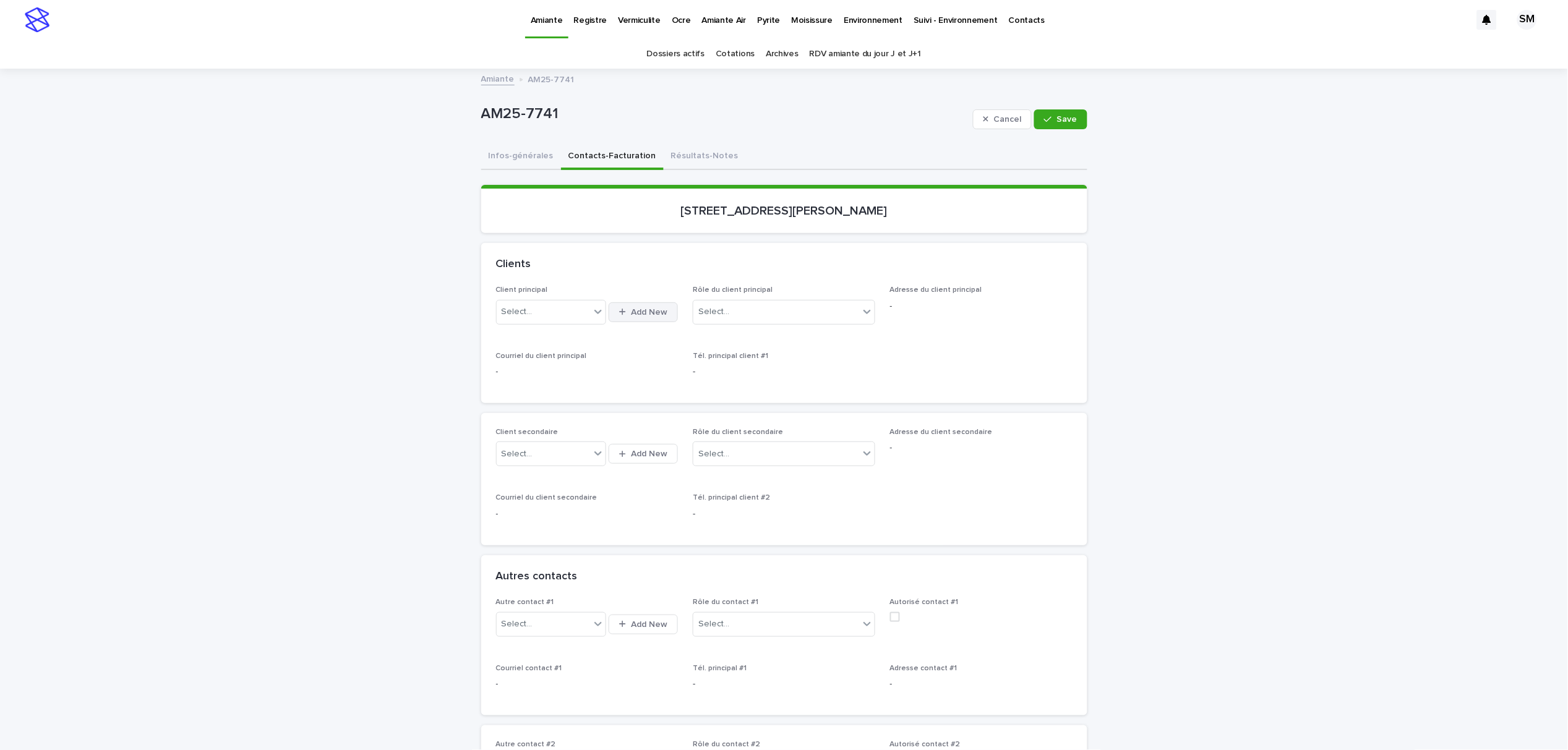
click at [656, 305] on button "Add New" at bounding box center [642, 312] width 69 height 20
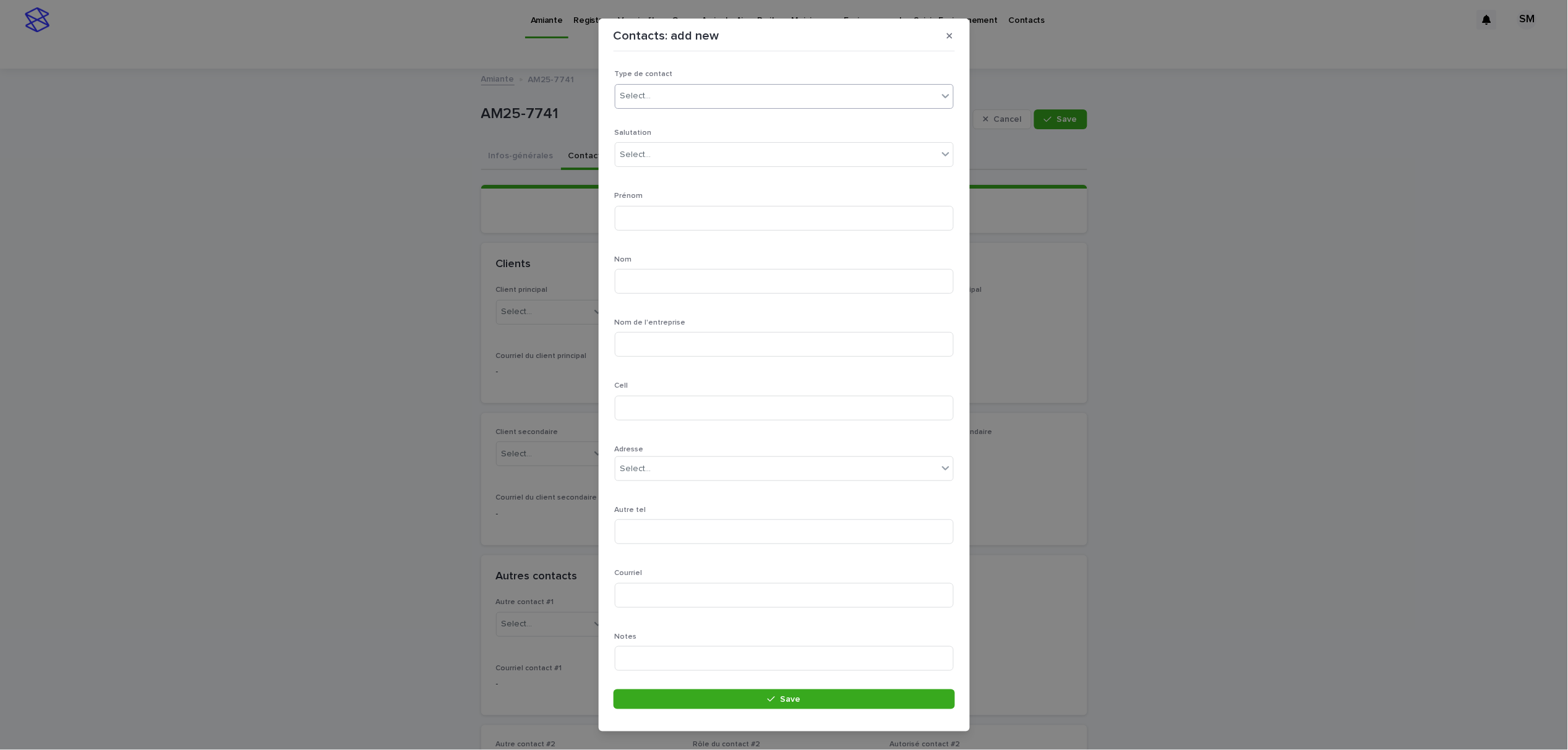
click at [646, 94] on div "Select..." at bounding box center [635, 96] width 31 height 13
click at [647, 122] on div "Particulier" at bounding box center [778, 120] width 325 height 22
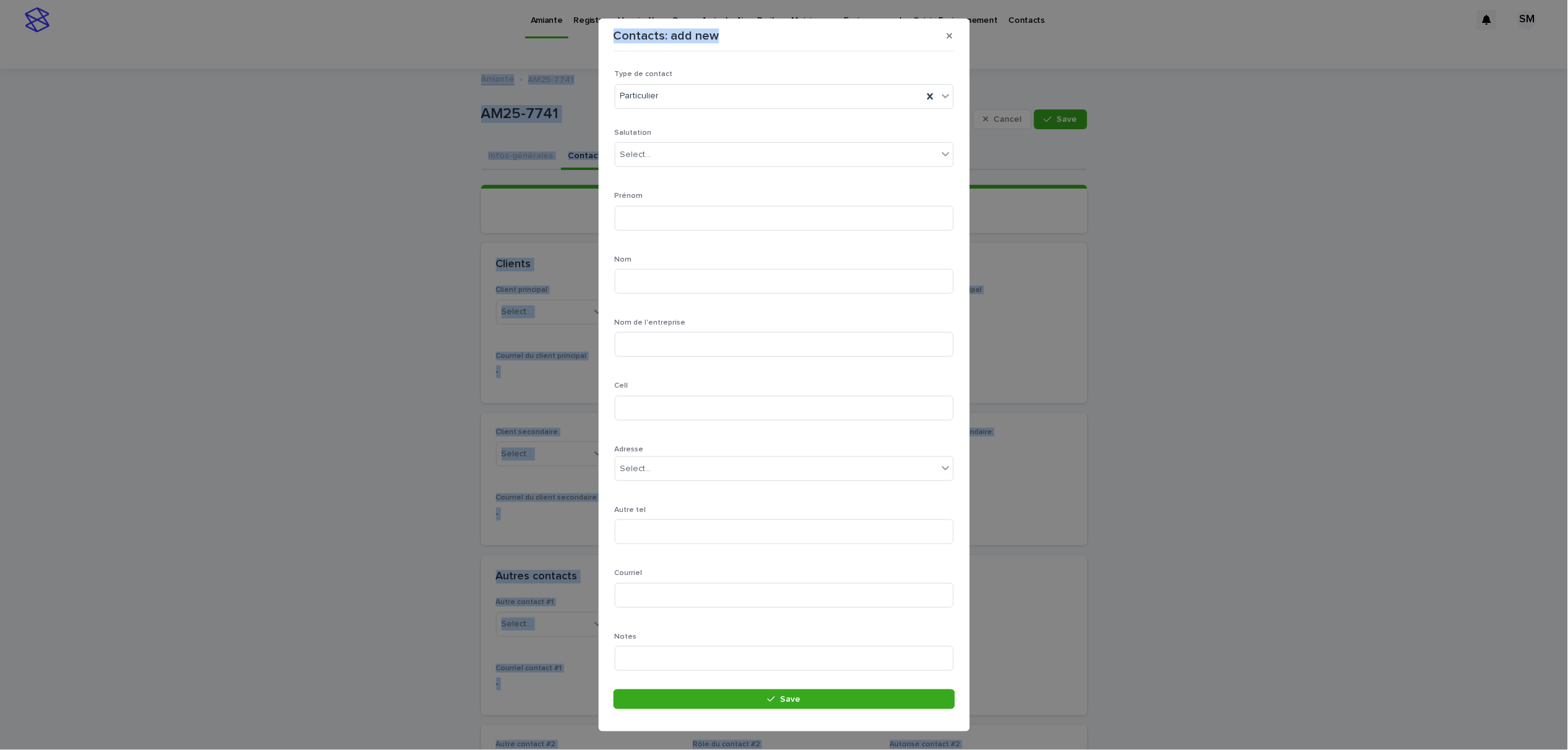
drag, startPoint x: 779, startPoint y: 32, endPoint x: 1197, endPoint y: 37, distance: 418.0
click at [0, 62] on html "Amiante Registre Vermiculite Ocre Amiante Air Pyrite Moisissure Environnement S…" at bounding box center [784, 375] width 1568 height 750
click at [658, 147] on div "Select..." at bounding box center [776, 155] width 323 height 20
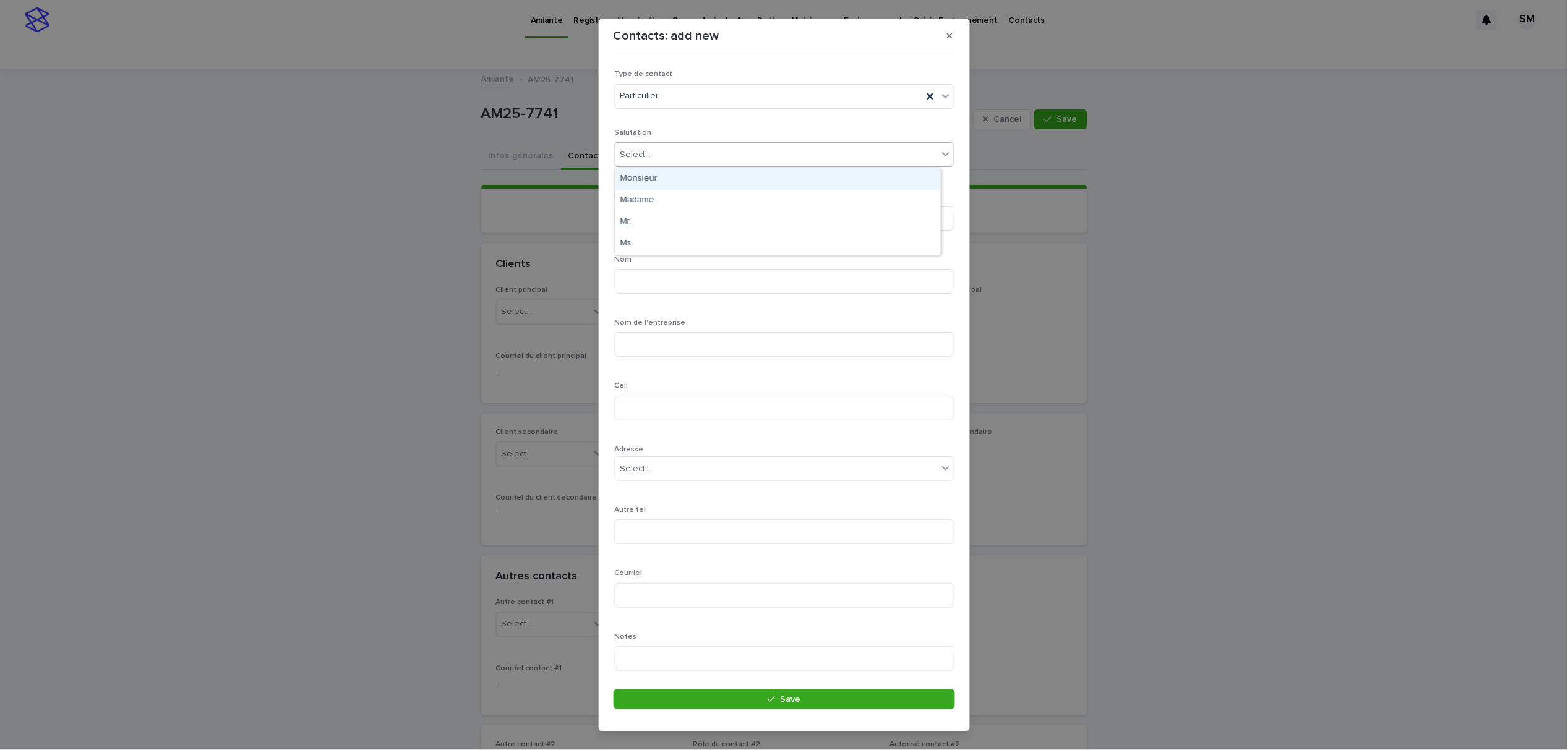
click at [654, 178] on div "Monsieur" at bounding box center [778, 178] width 325 height 22
click at [653, 211] on input at bounding box center [784, 219] width 339 height 24
type input "*"
type input "****"
click at [642, 275] on input at bounding box center [784, 281] width 339 height 24
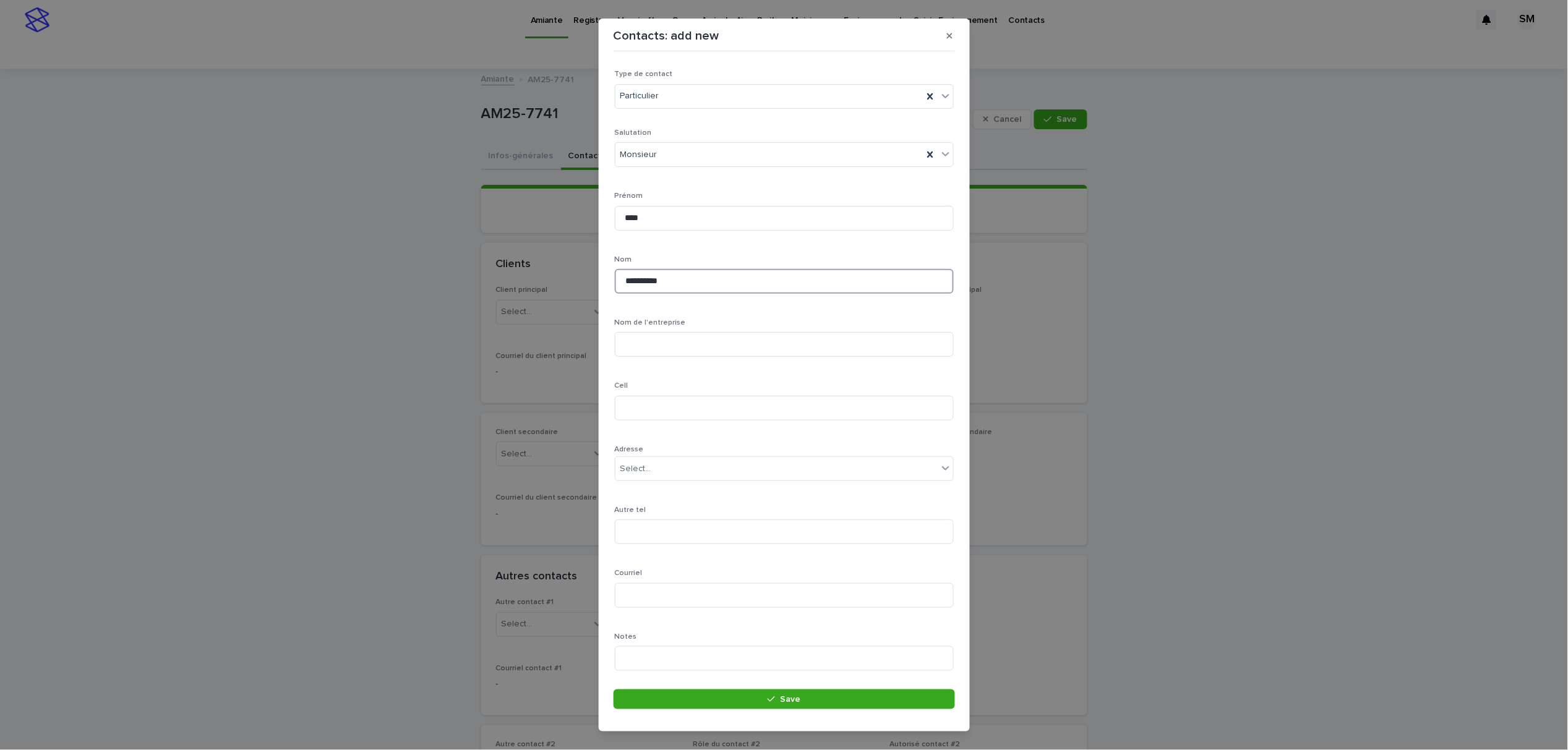
type input "*********"
click at [654, 412] on input at bounding box center [784, 408] width 339 height 24
paste input "**********"
click at [642, 409] on input "**********" at bounding box center [784, 408] width 339 height 24
click at [642, 407] on input "**********" at bounding box center [784, 408] width 339 height 24
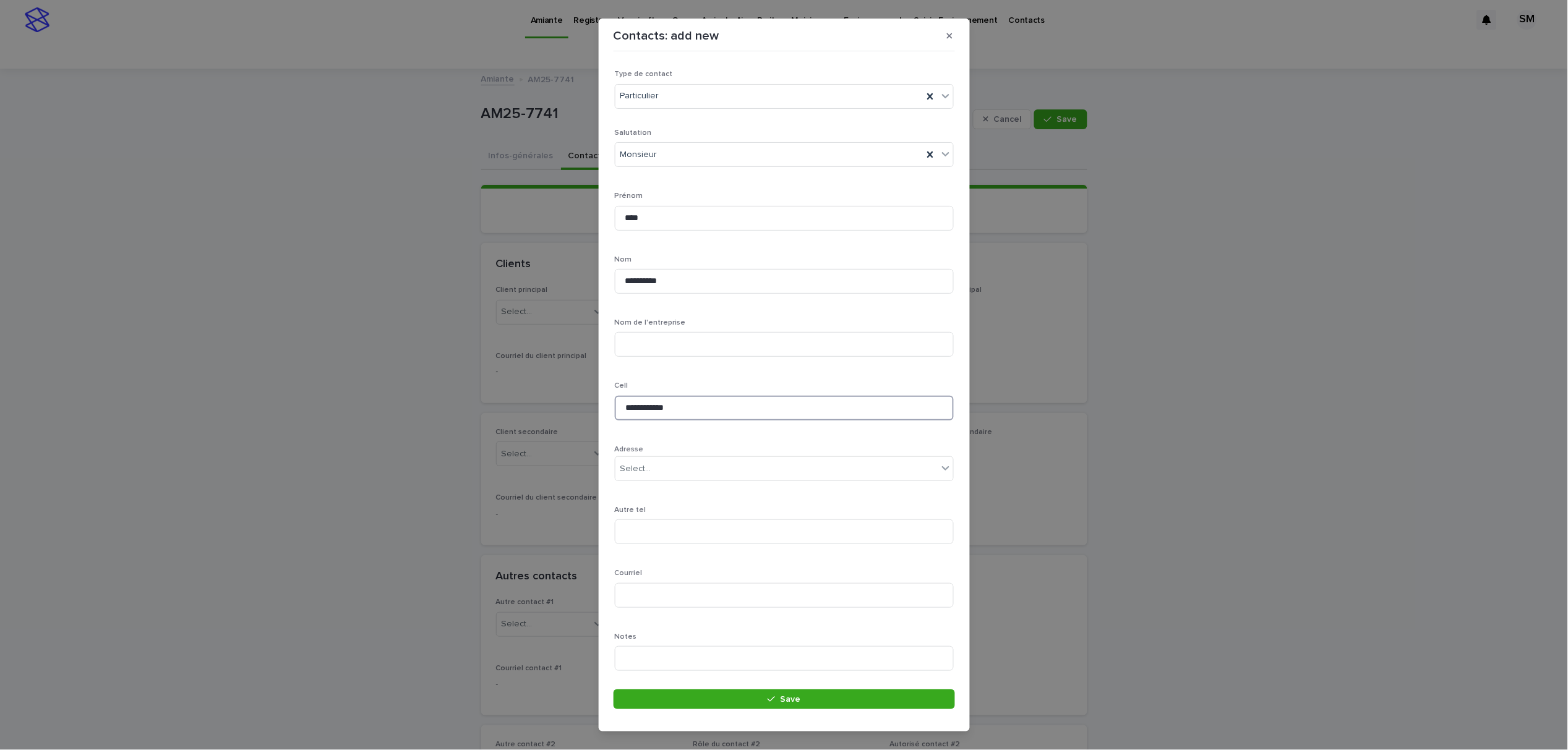
type input "**********"
click at [652, 595] on input at bounding box center [784, 595] width 339 height 24
paste input "**********"
type input "**********"
click at [725, 698] on button "Save" at bounding box center [784, 699] width 342 height 20
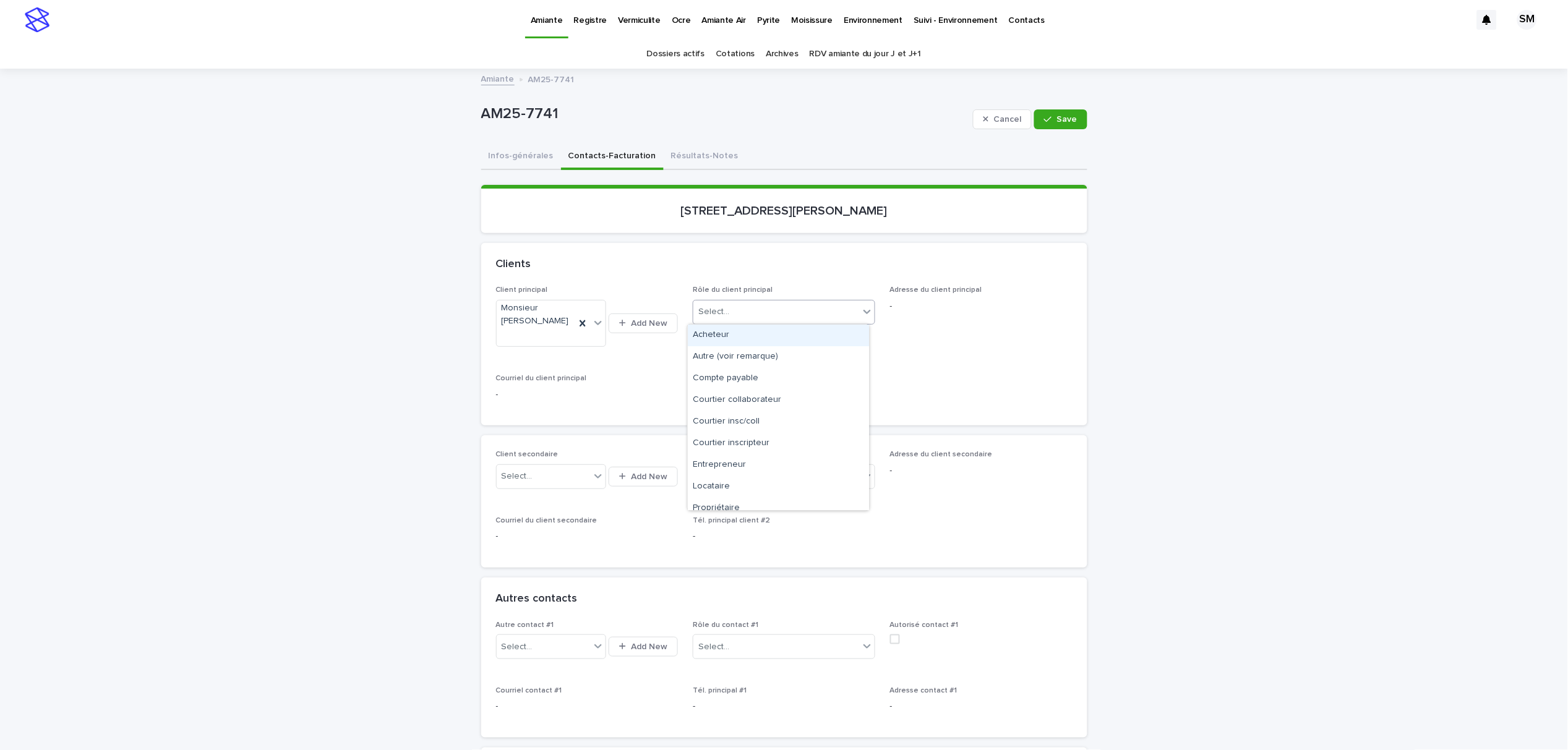
click at [864, 313] on icon at bounding box center [867, 312] width 12 height 12
click at [789, 509] on div "Propriétaire" at bounding box center [778, 509] width 181 height 22
click at [1047, 122] on div "button" at bounding box center [1050, 120] width 12 height 9
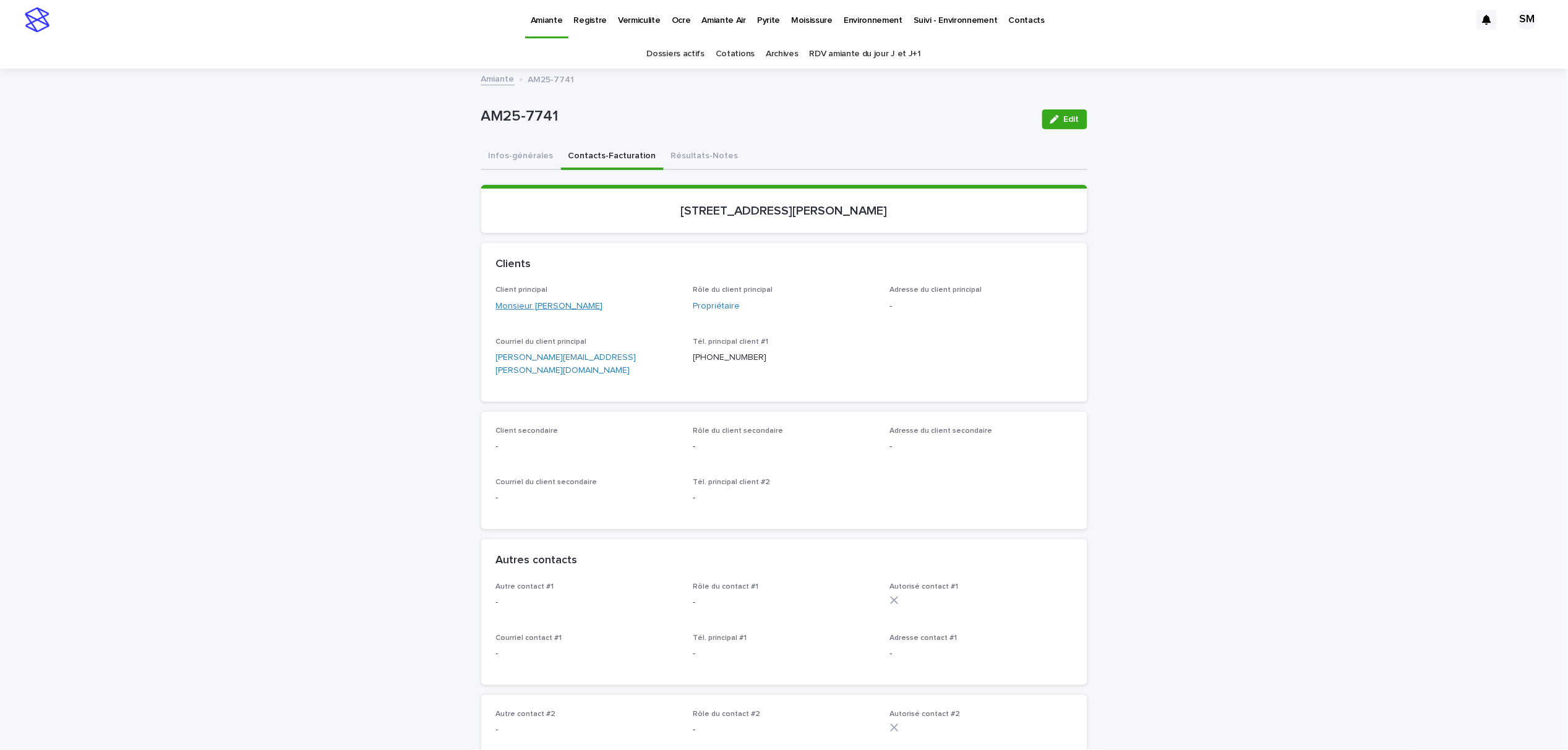
click at [570, 304] on link "Monsieur [PERSON_NAME]" at bounding box center [549, 306] width 107 height 13
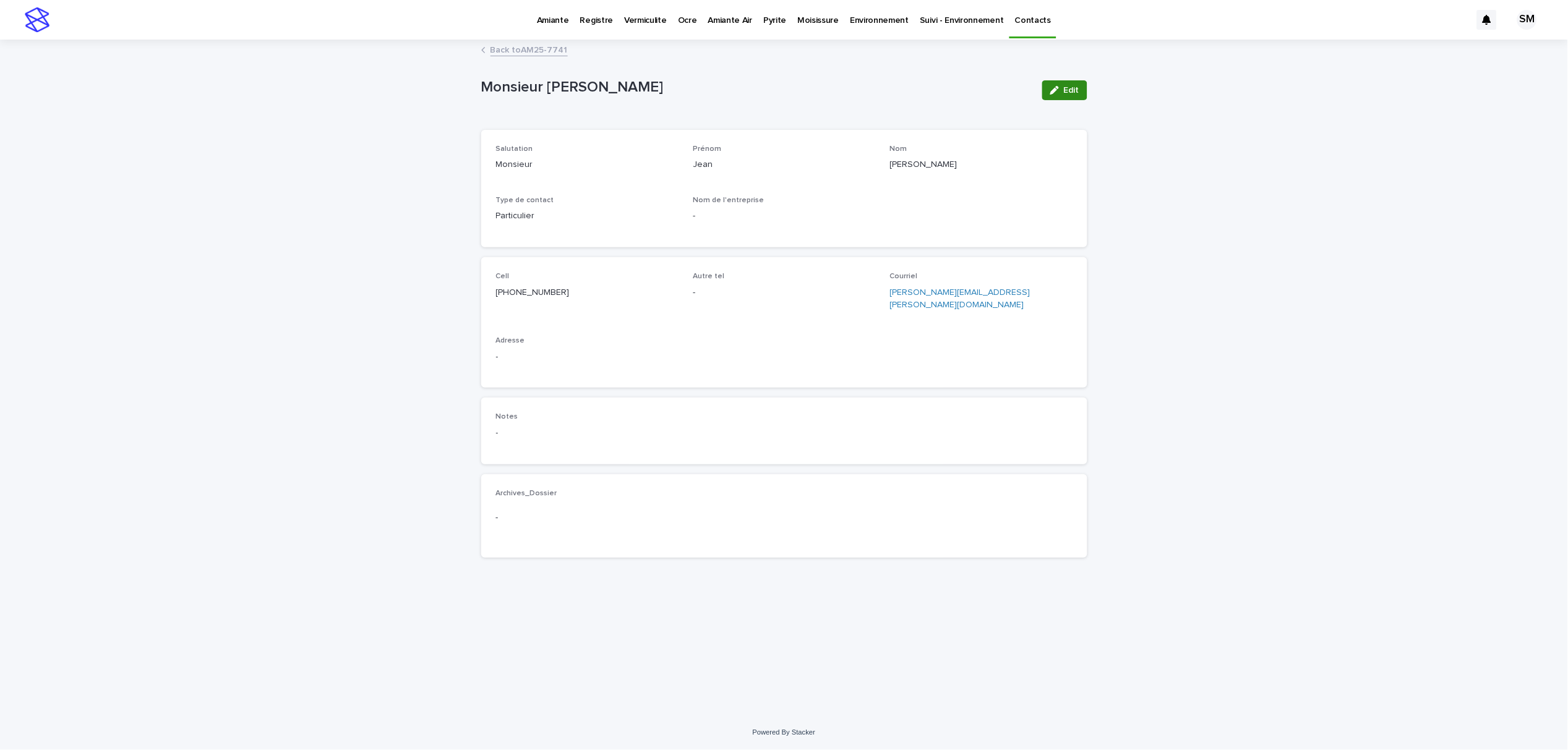
click at [1051, 94] on icon "button" at bounding box center [1054, 90] width 9 height 9
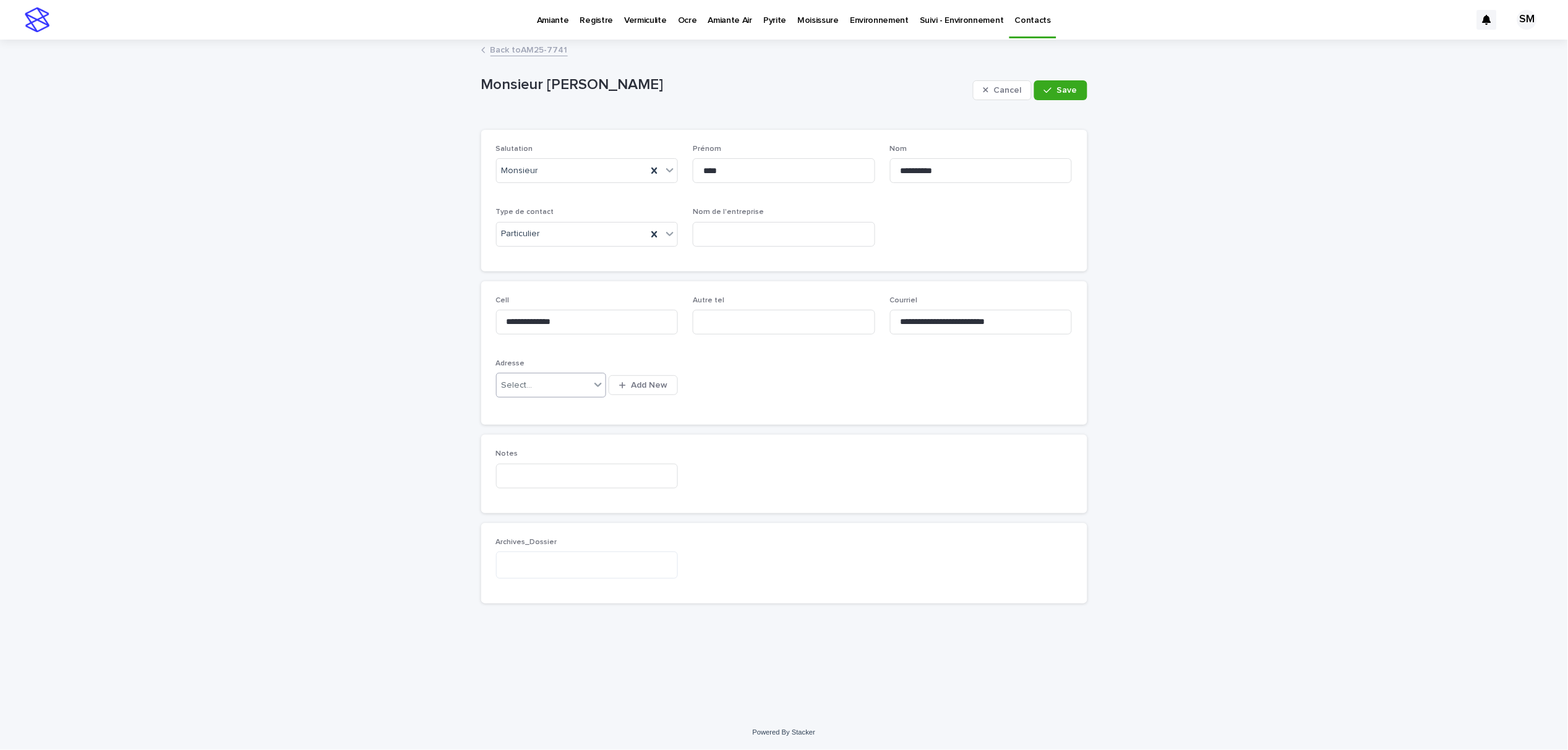
click at [546, 382] on div "Select..." at bounding box center [543, 385] width 94 height 20
type input "******"
click at [558, 409] on div "460 [GEOGRAPHIC_DATA] , [GEOGRAPHIC_DATA]" at bounding box center [551, 410] width 109 height 22
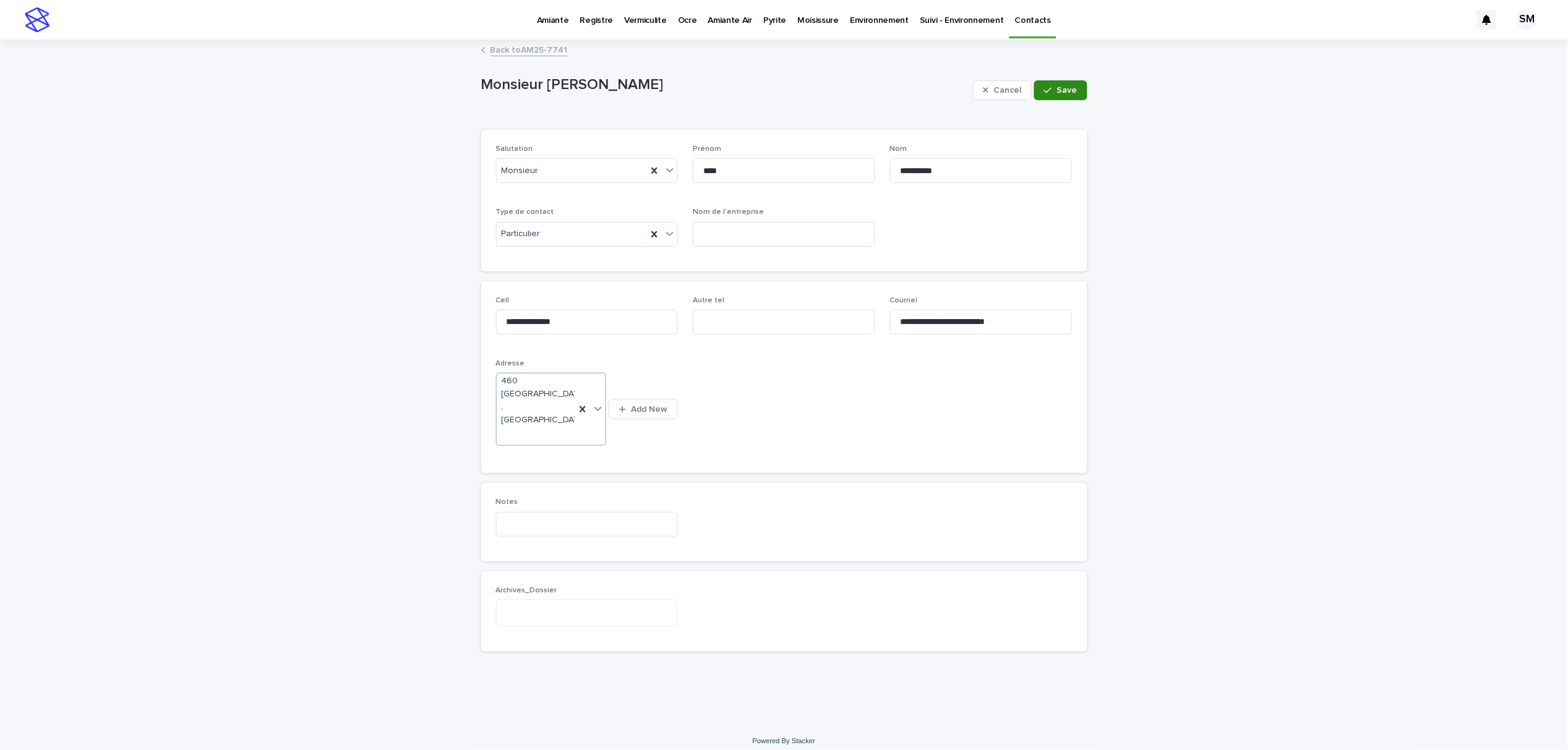
click at [1062, 94] on span "Save" at bounding box center [1066, 90] width 20 height 9
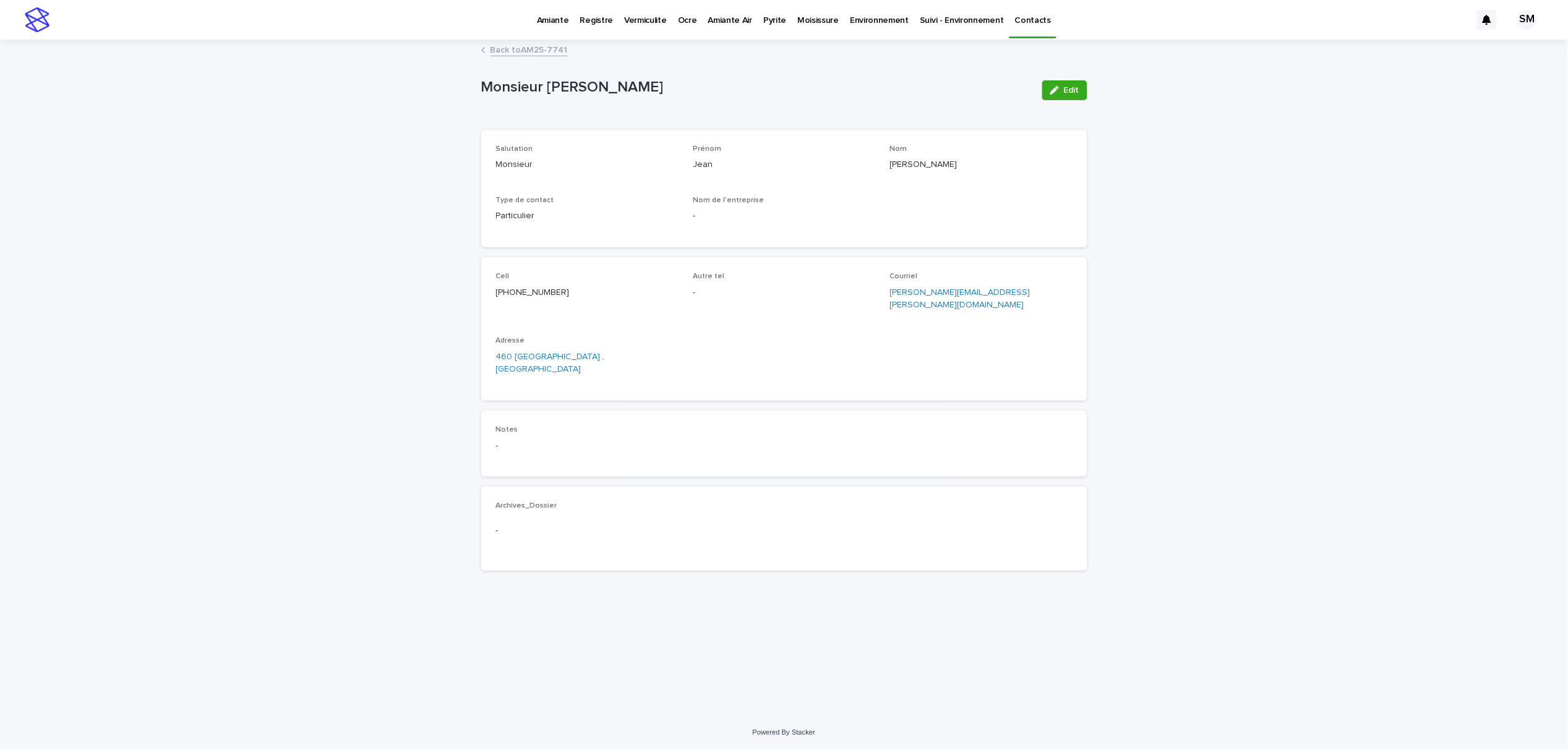
click at [531, 53] on link "Back to AM25-7741" at bounding box center [529, 49] width 77 height 14
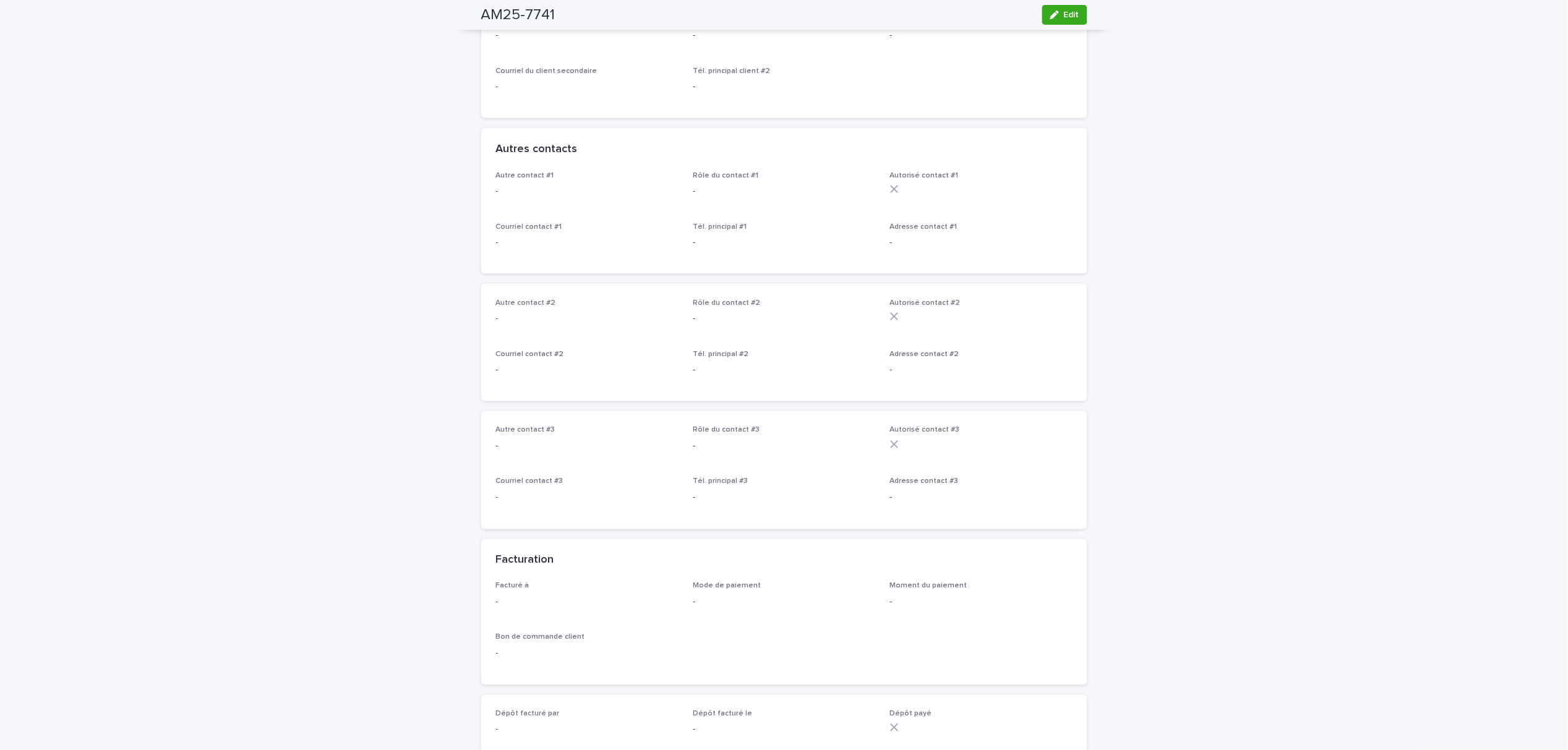
scroll to position [412, 0]
click at [1062, 20] on button "Edit" at bounding box center [1065, 15] width 45 height 20
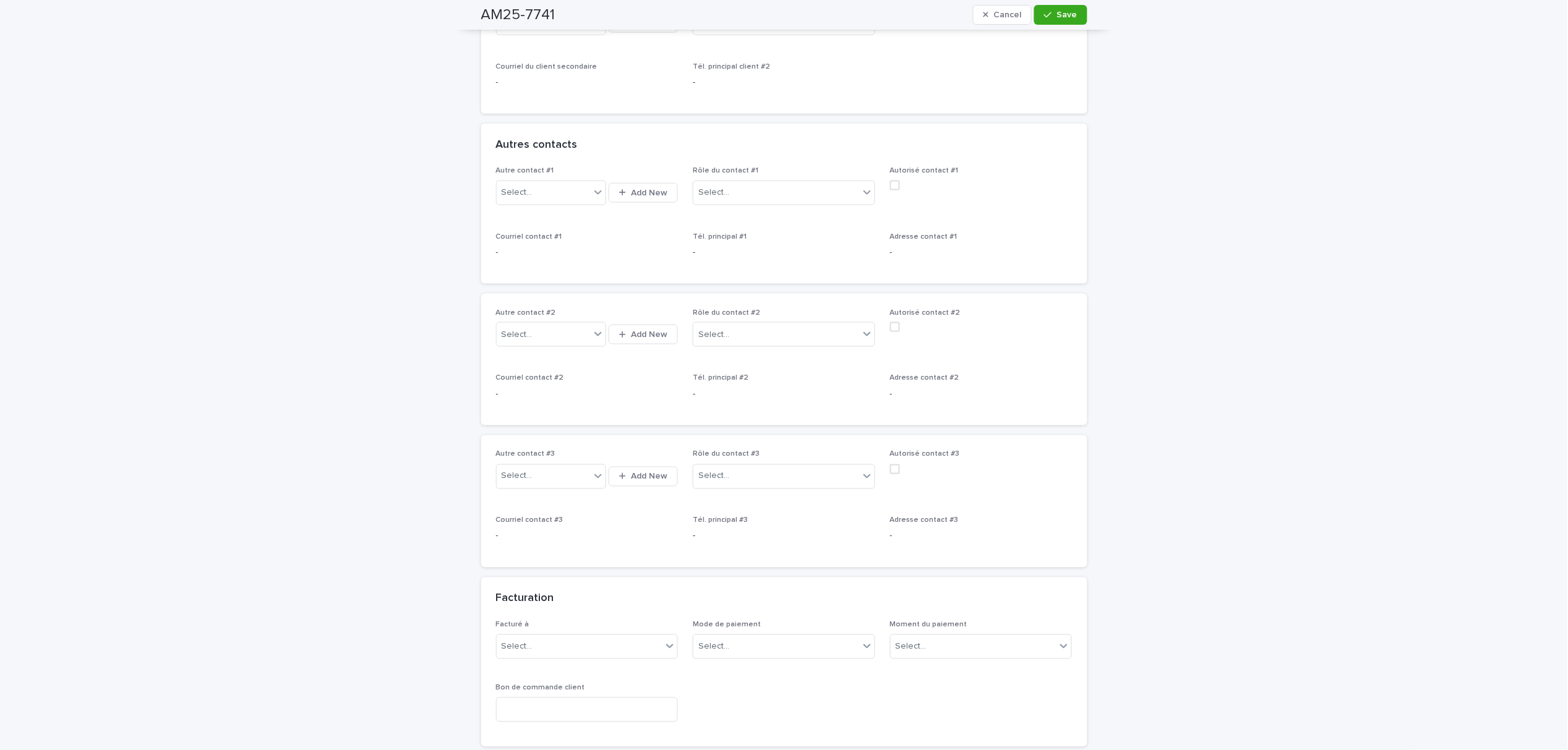
scroll to position [577, 0]
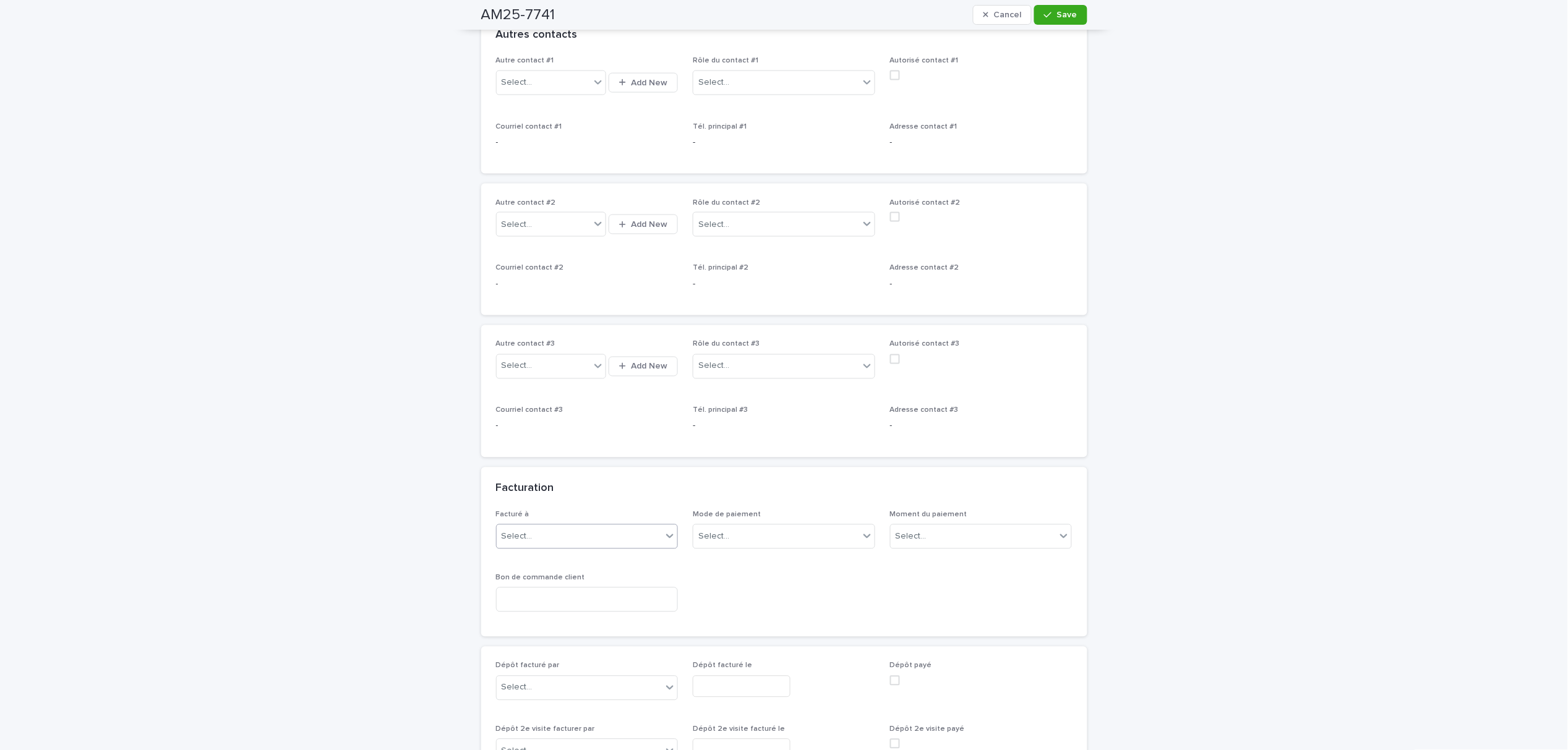
click at [663, 525] on div at bounding box center [670, 536] width 15 height 22
click at [559, 693] on div "Propriétaire" at bounding box center [580, 691] width 181 height 22
click at [1057, 14] on span "Save" at bounding box center [1066, 15] width 20 height 9
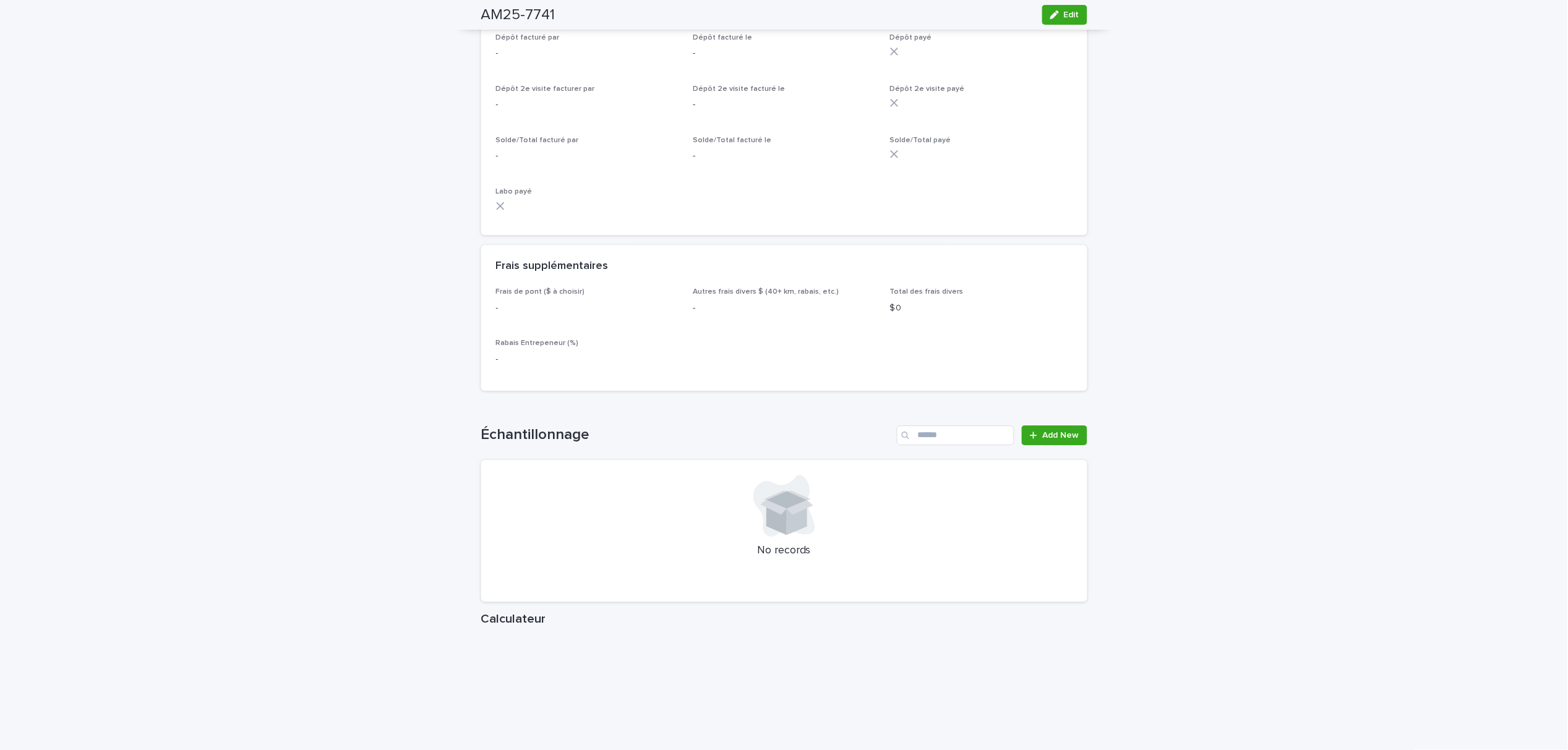
scroll to position [1144, 0]
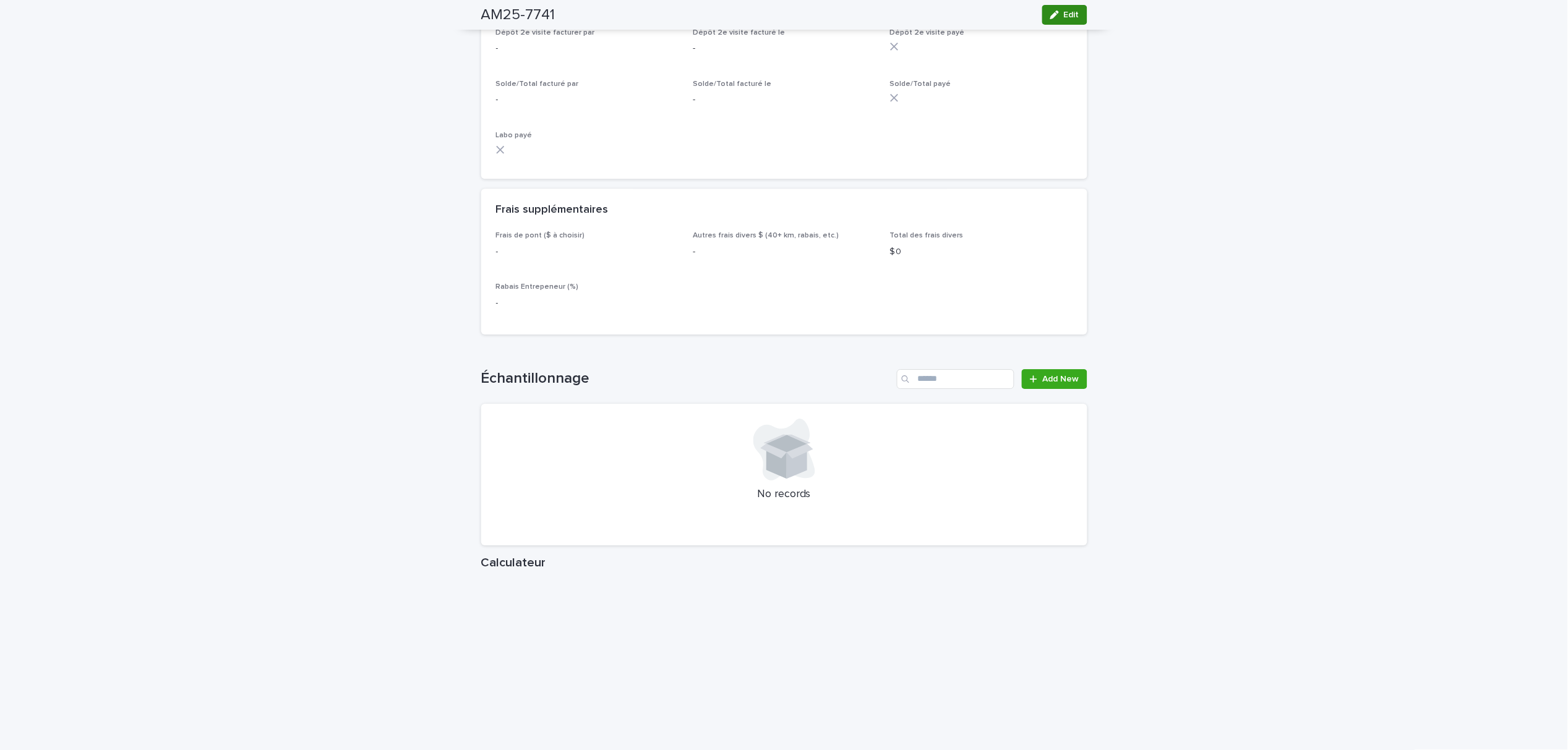
click at [1050, 14] on icon "button" at bounding box center [1054, 15] width 9 height 9
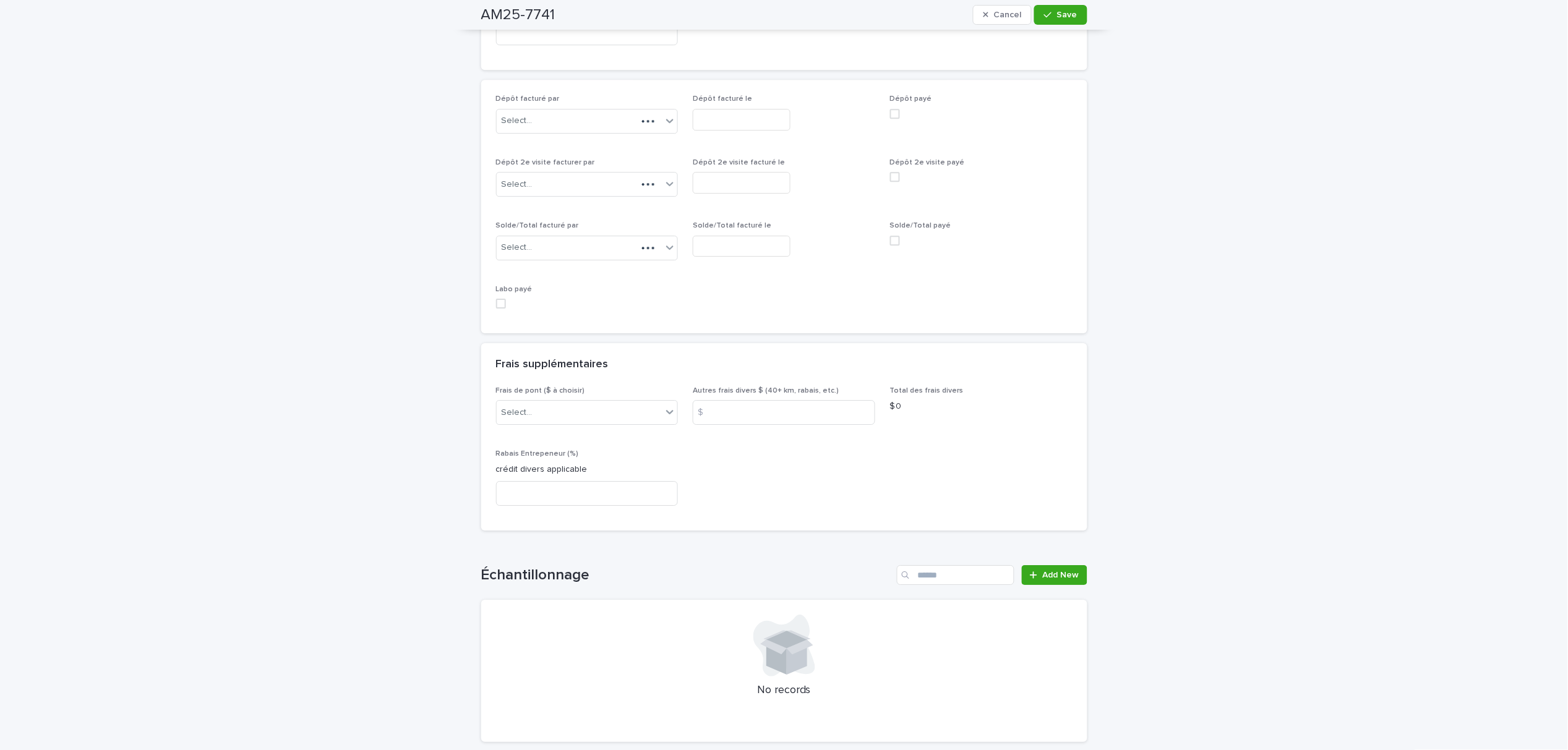
scroll to position [1237, 0]
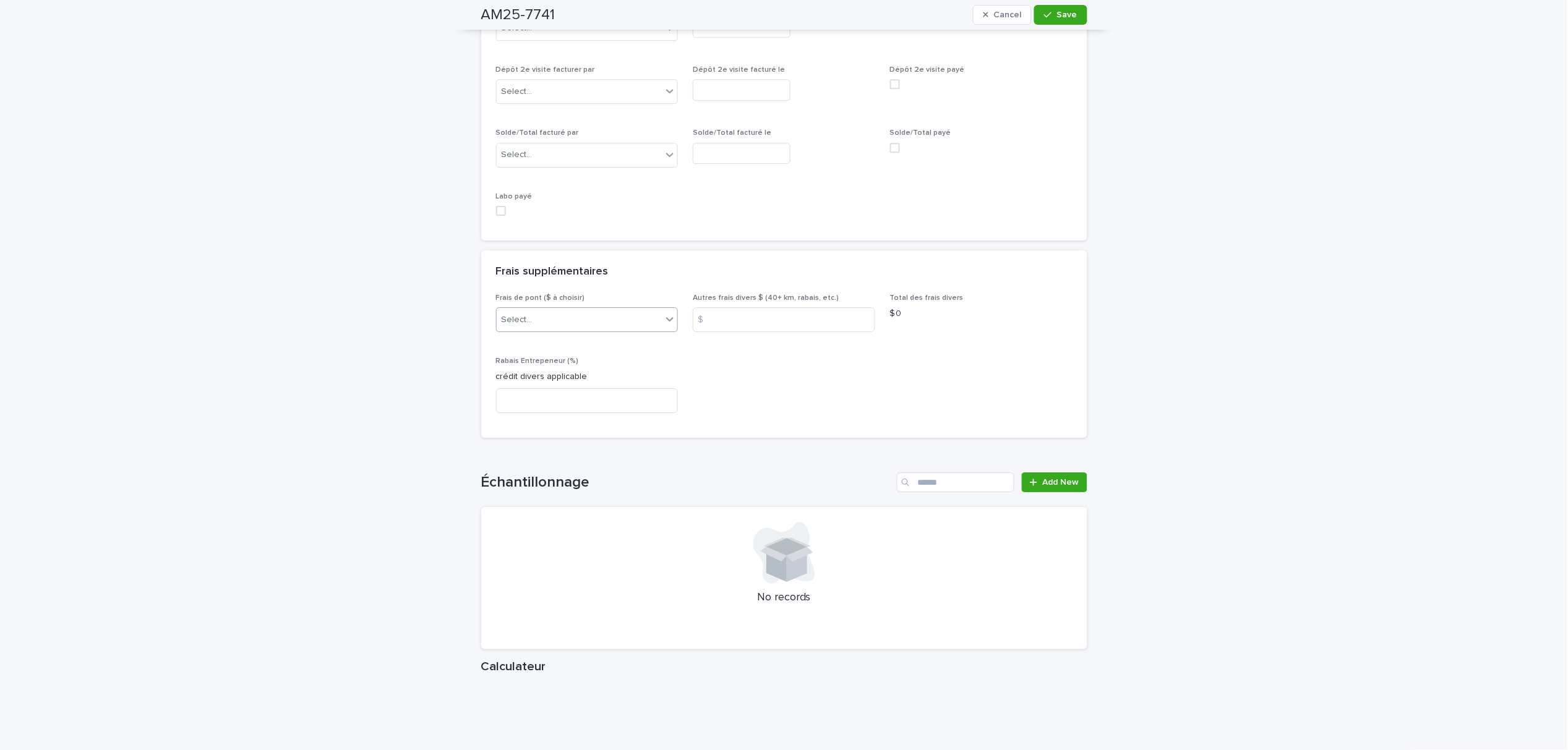
click at [544, 309] on div "Select..." at bounding box center [579, 319] width 166 height 20
click at [570, 336] on div "A) [GEOGRAPHIC_DATA]/[GEOGRAPHIC_DATA] 2024: 15$" at bounding box center [580, 333] width 181 height 22
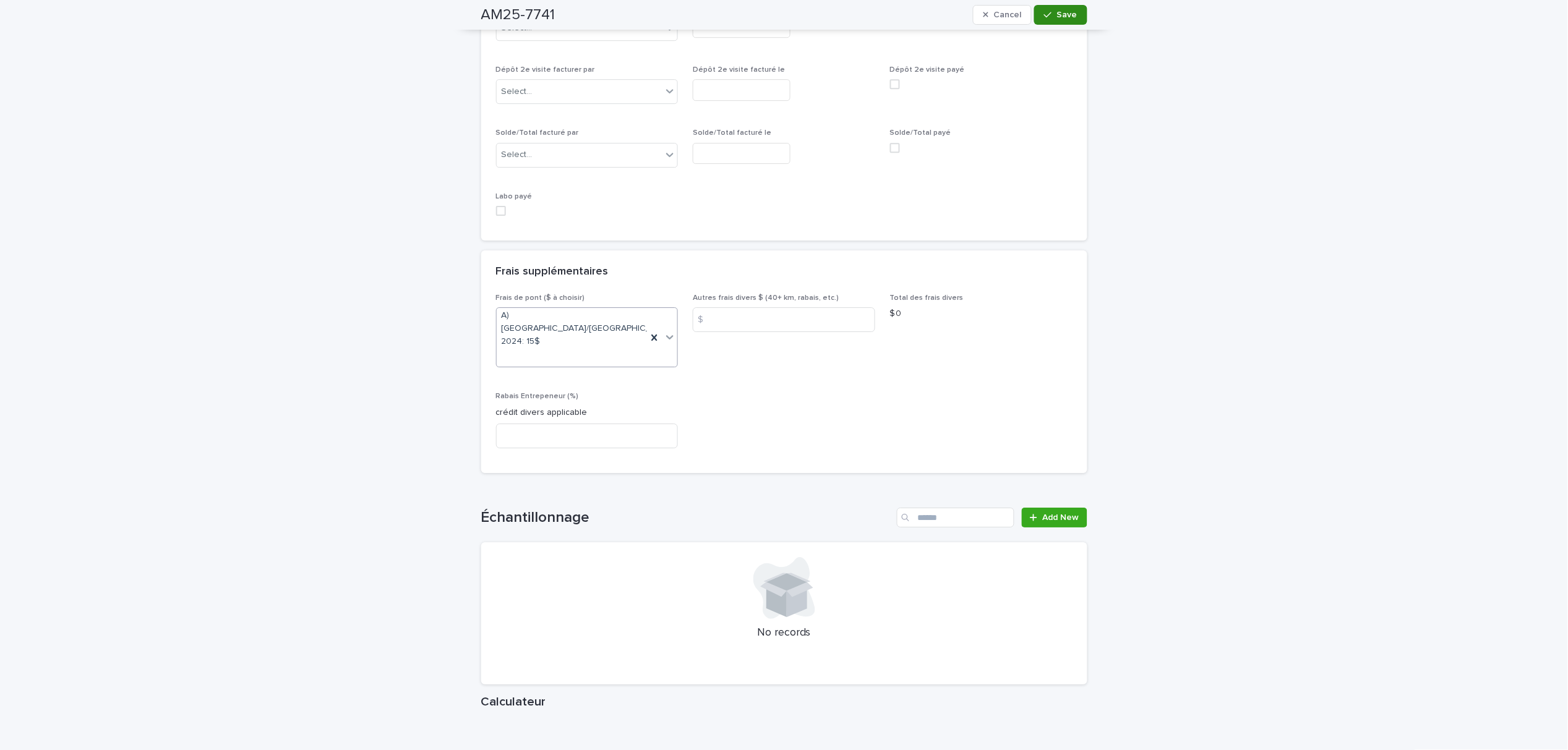
click at [1044, 14] on icon "button" at bounding box center [1047, 15] width 7 height 9
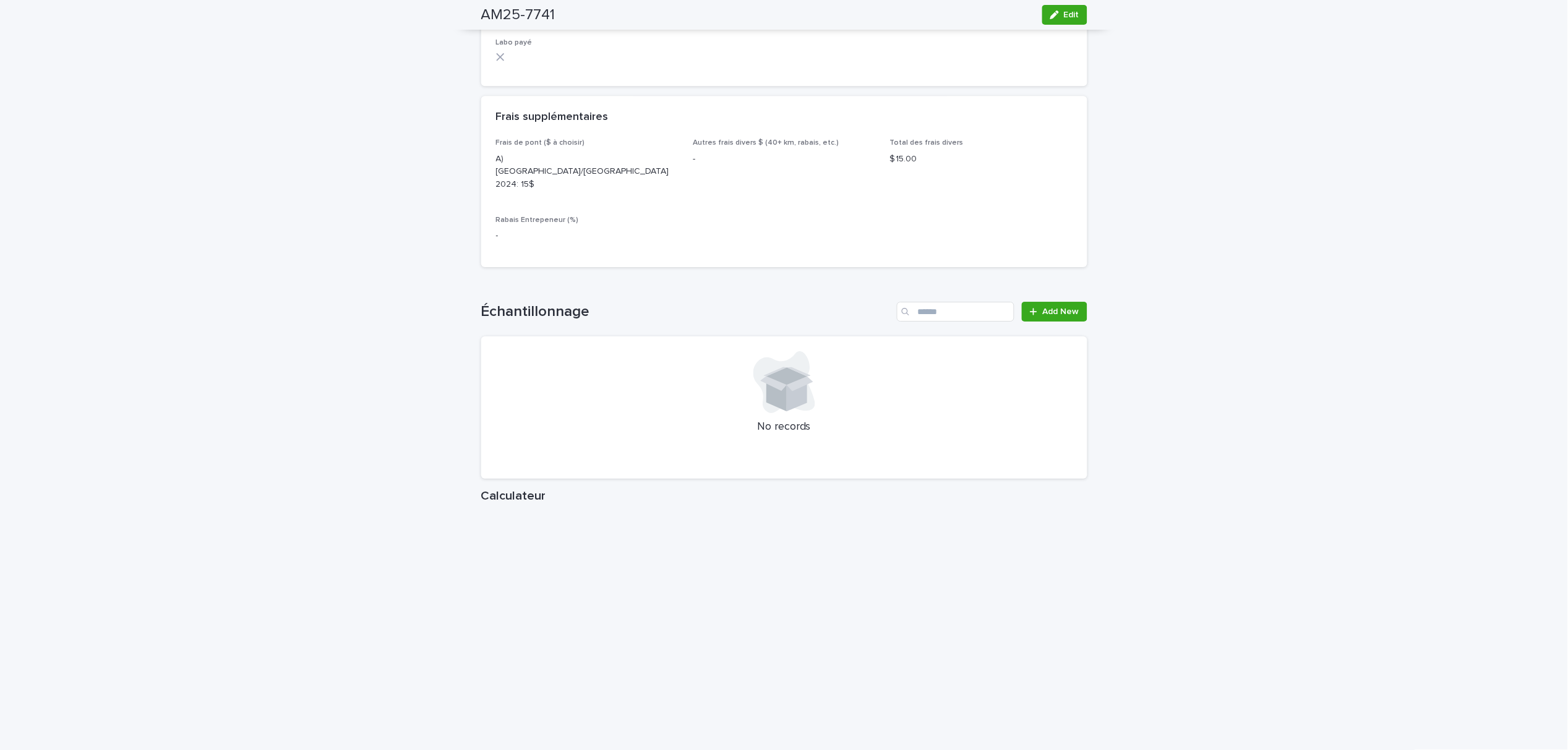
scroll to position [1144, 0]
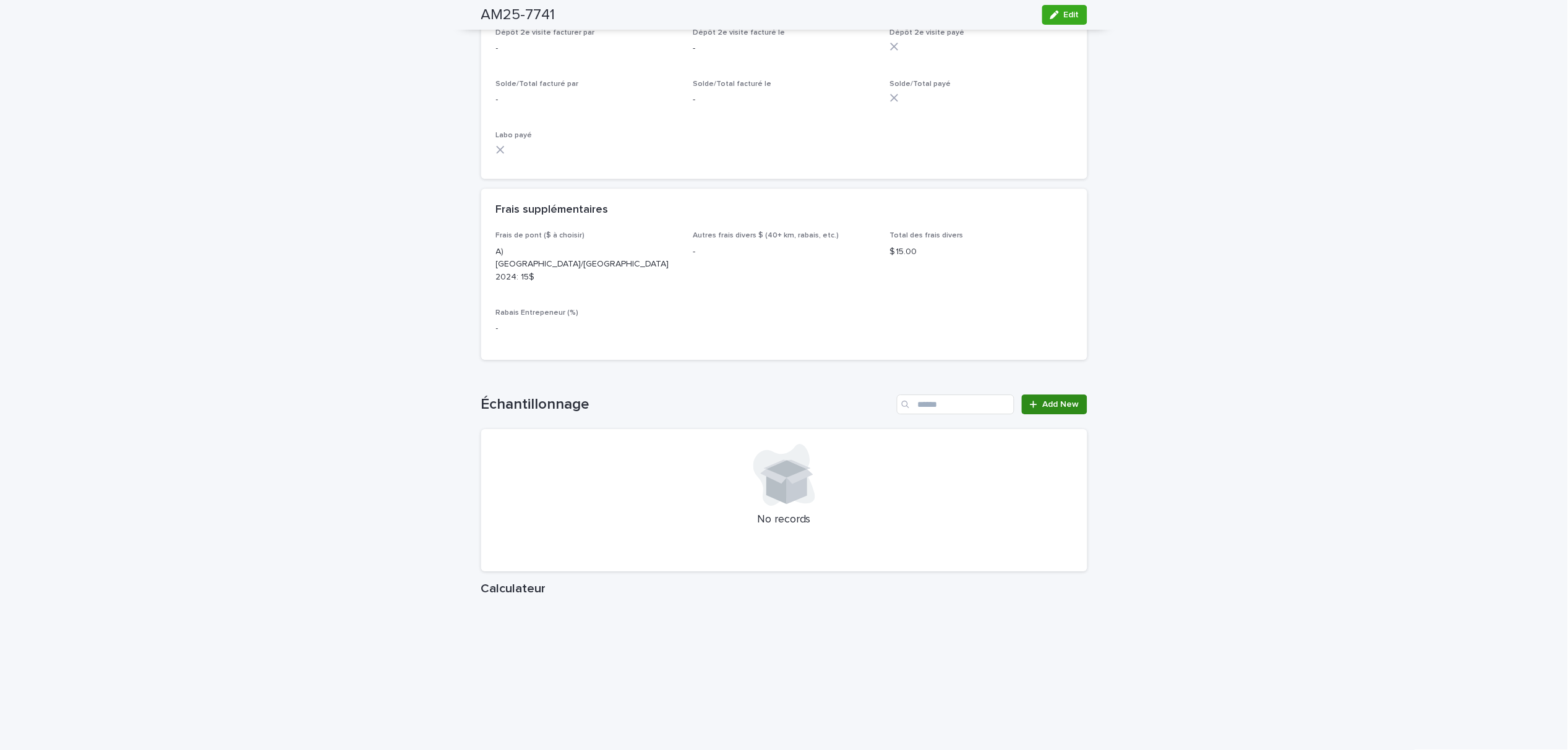
click at [1036, 394] on link "Add New" at bounding box center [1054, 404] width 65 height 20
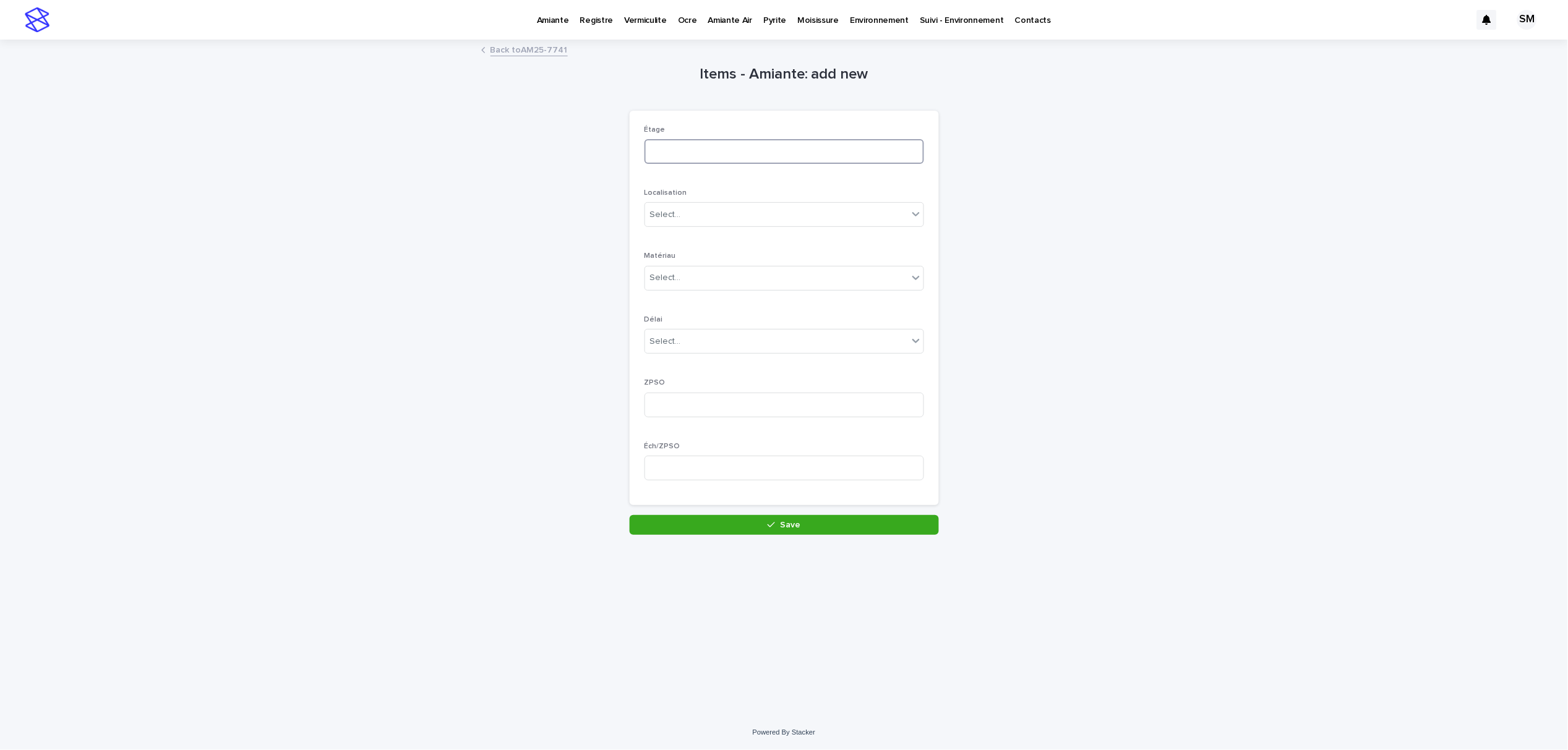
click at [676, 152] on input at bounding box center [784, 151] width 280 height 24
type input "********"
click at [678, 224] on div "Select..." at bounding box center [776, 214] width 263 height 20
click at [695, 328] on div "mur" at bounding box center [784, 325] width 278 height 22
click at [700, 284] on div "Select..." at bounding box center [776, 277] width 263 height 20
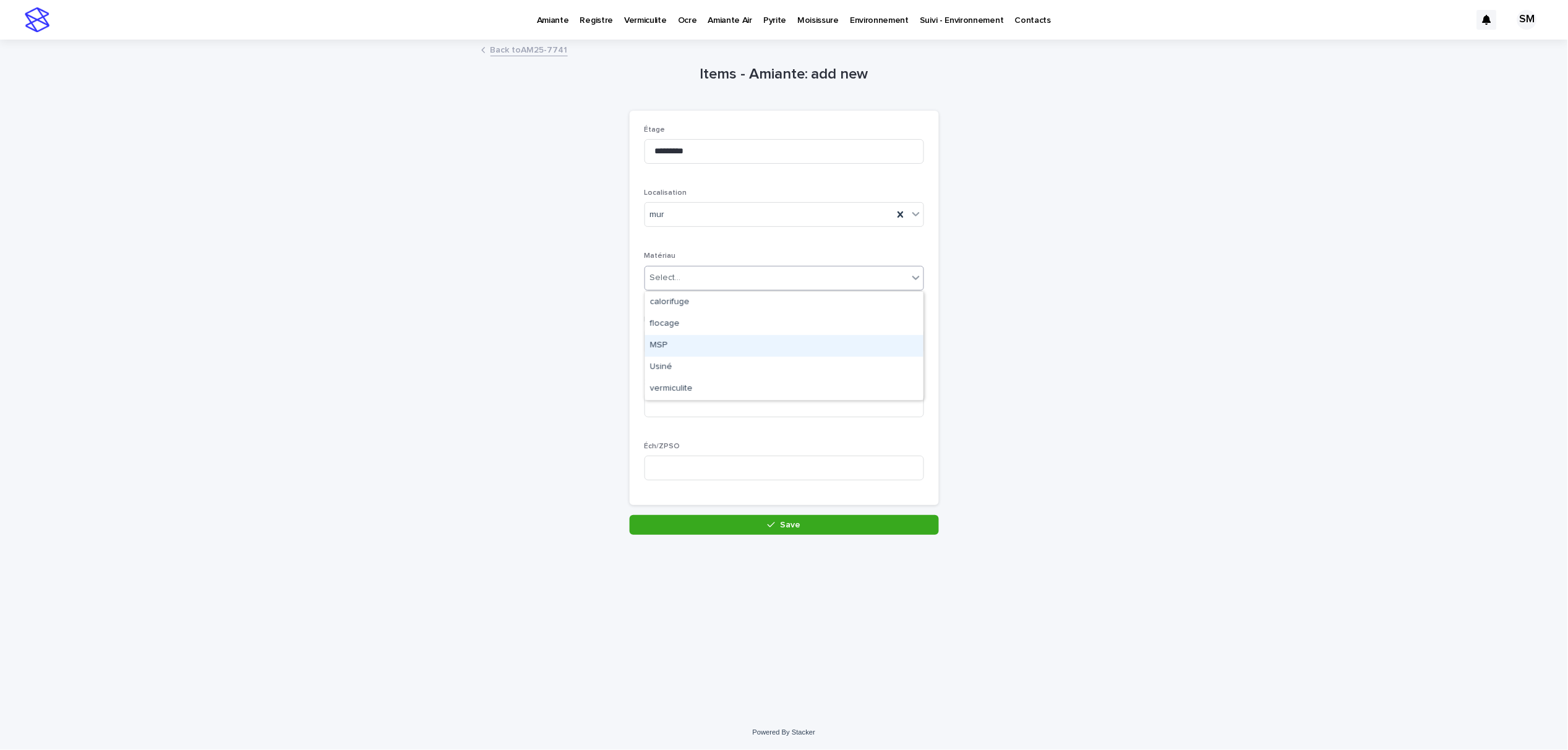
click at [677, 345] on div "MSP" at bounding box center [784, 345] width 278 height 22
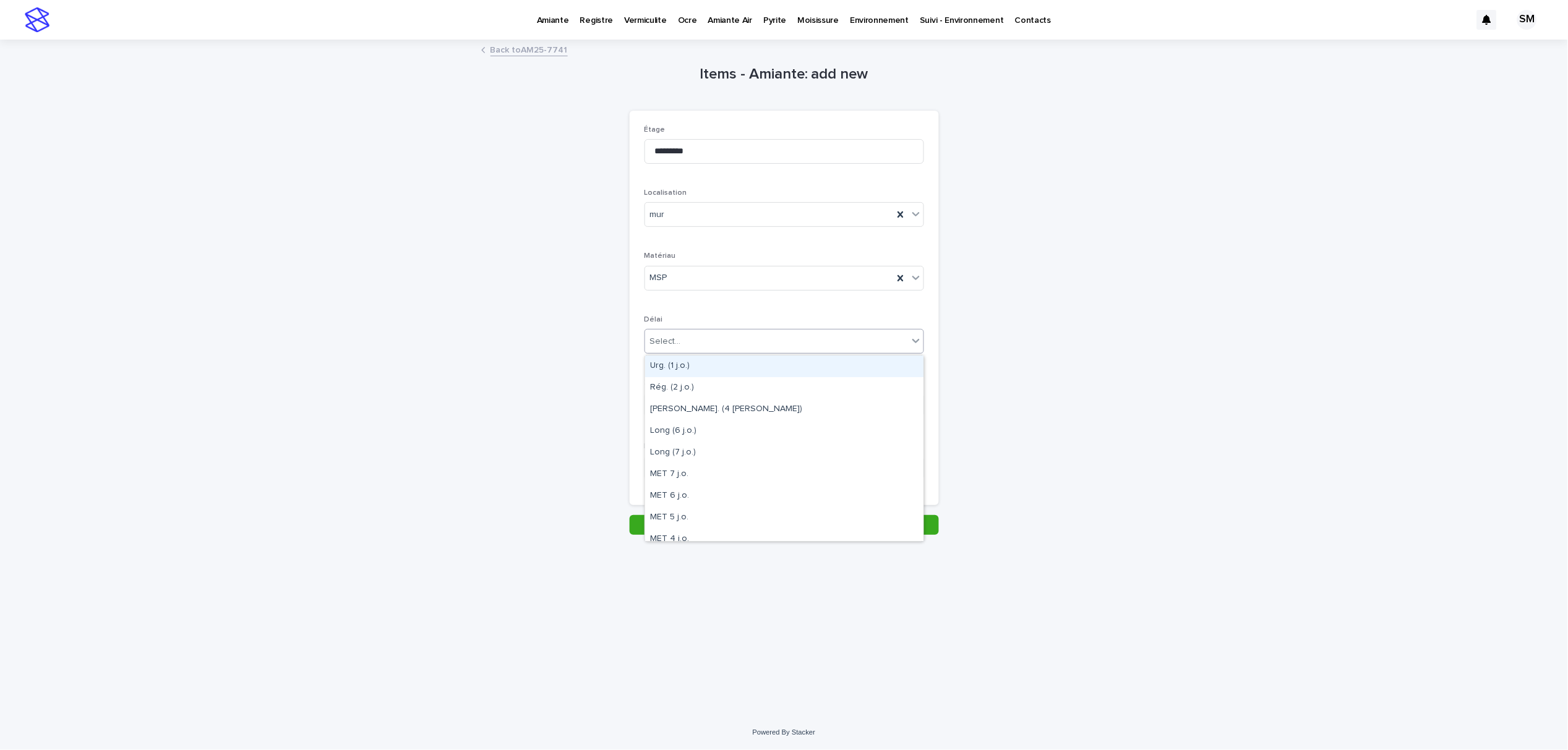
click at [688, 339] on div "Select..." at bounding box center [776, 341] width 263 height 20
click at [692, 449] on div "Long (7 j.o.)" at bounding box center [784, 453] width 278 height 22
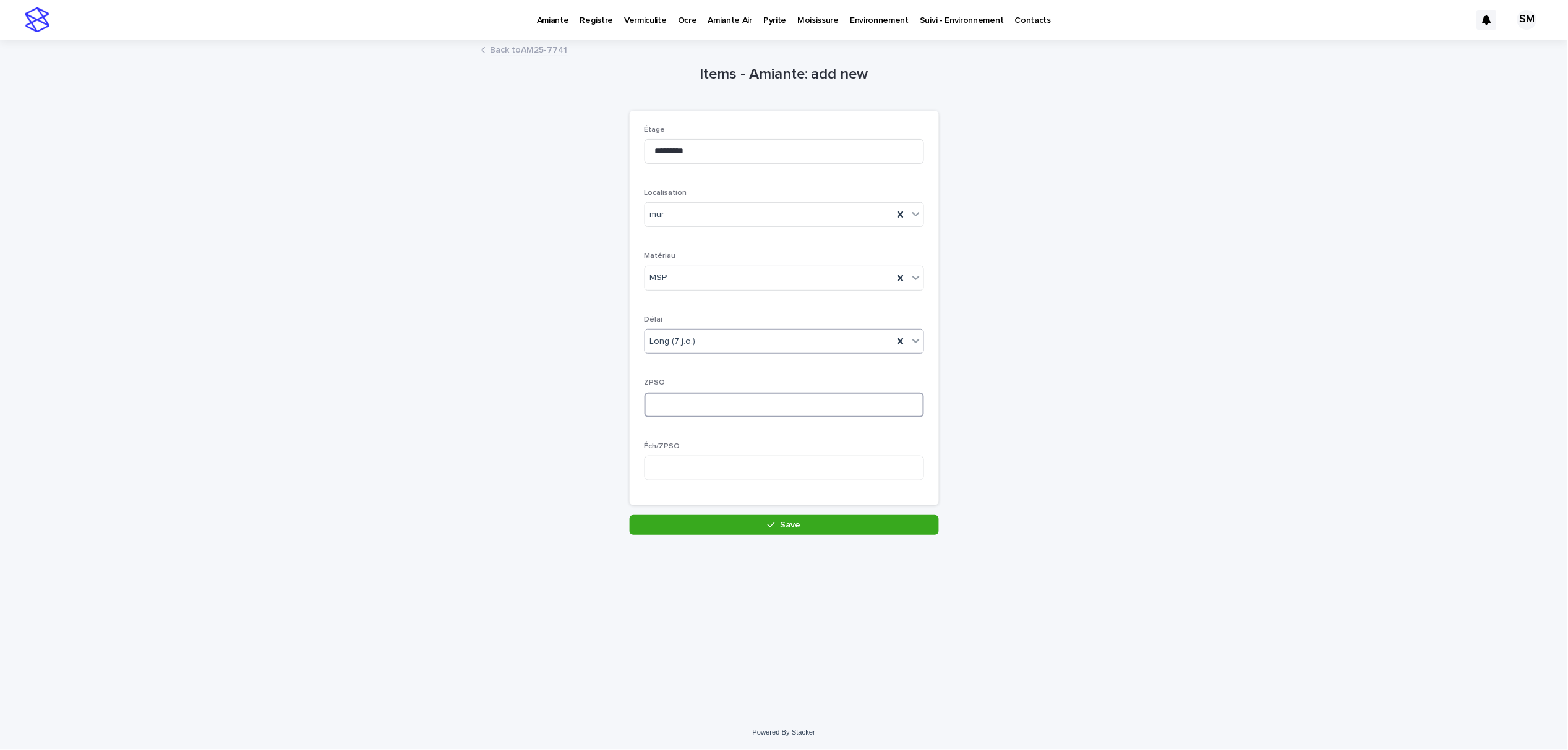
click at [702, 413] on input at bounding box center [784, 405] width 280 height 24
type input "*"
click at [695, 466] on input at bounding box center [784, 468] width 280 height 24
type input "*"
click at [733, 519] on button "Save" at bounding box center [784, 524] width 309 height 20
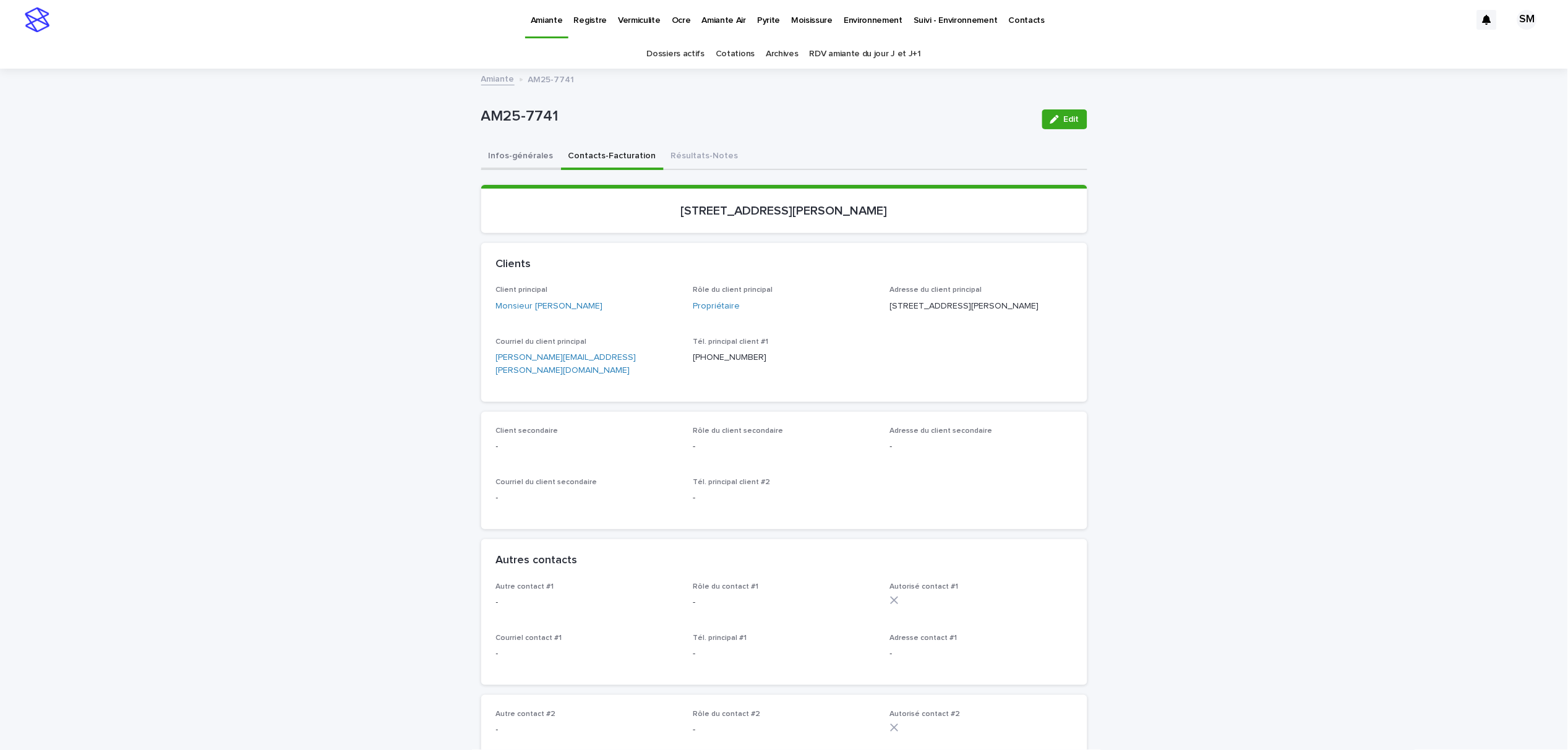
click at [518, 154] on button "Infos-générales" at bounding box center [520, 157] width 80 height 26
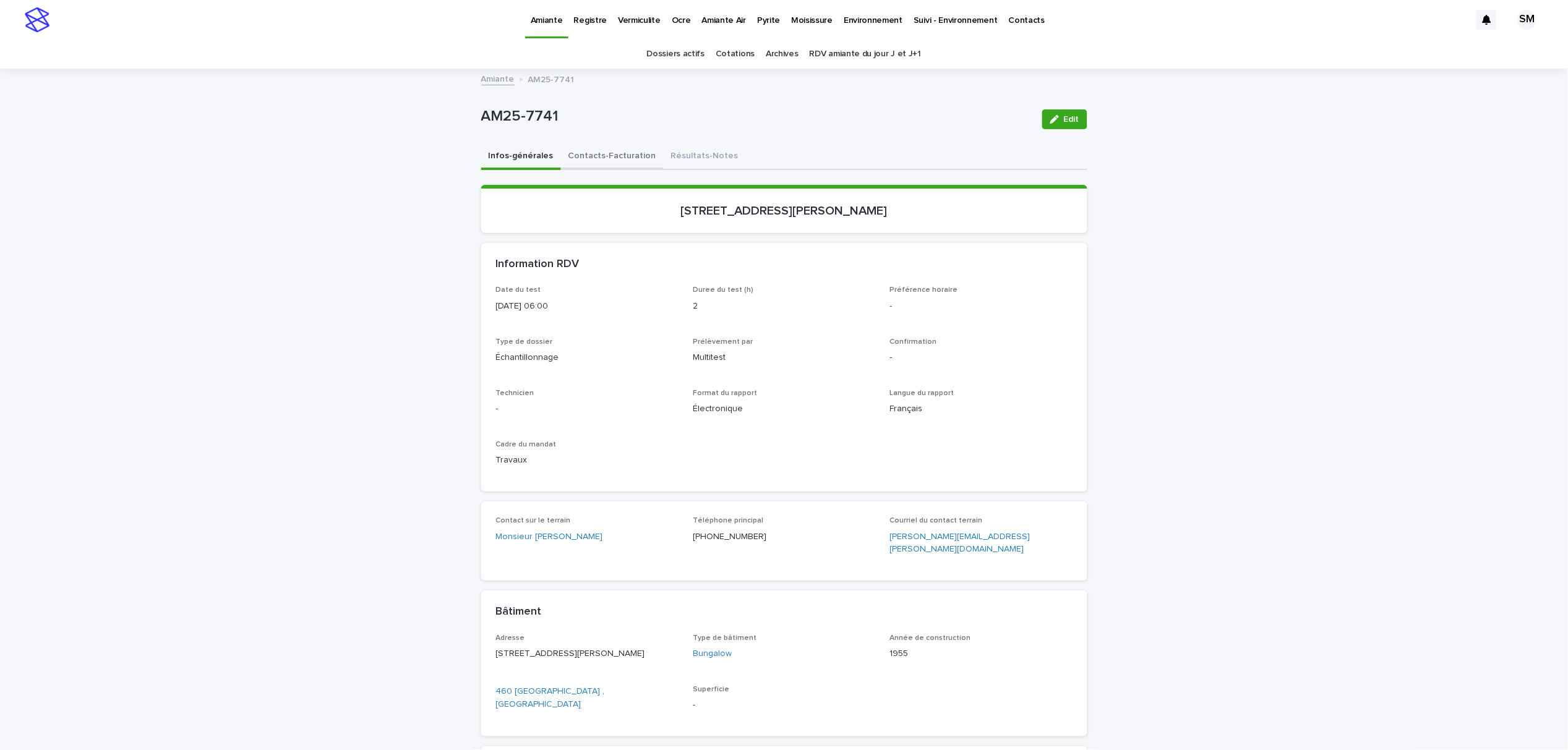
click at [606, 157] on button "Contacts-Facturation" at bounding box center [612, 157] width 102 height 26
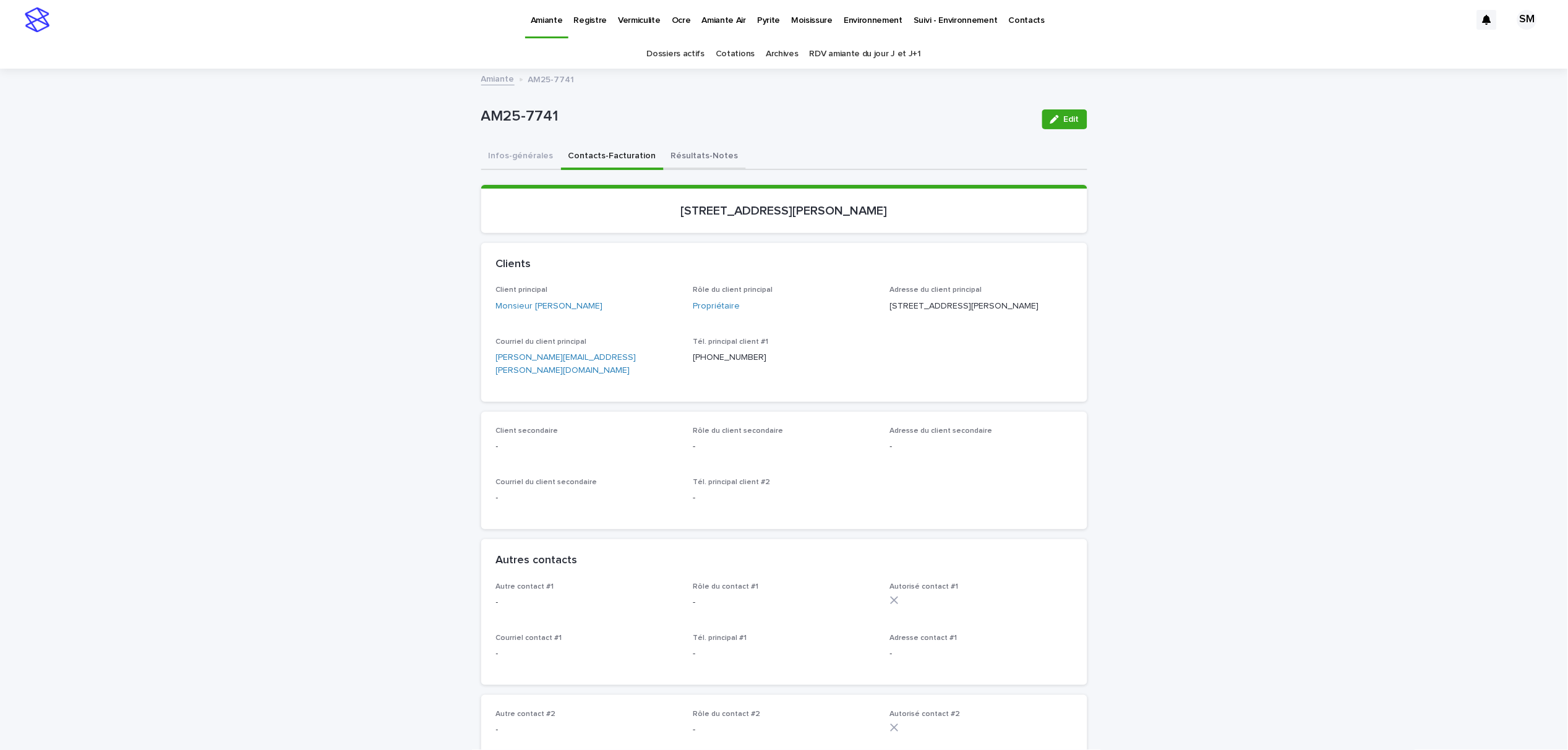
click at [686, 163] on button "Résultats-Notes" at bounding box center [704, 157] width 82 height 26
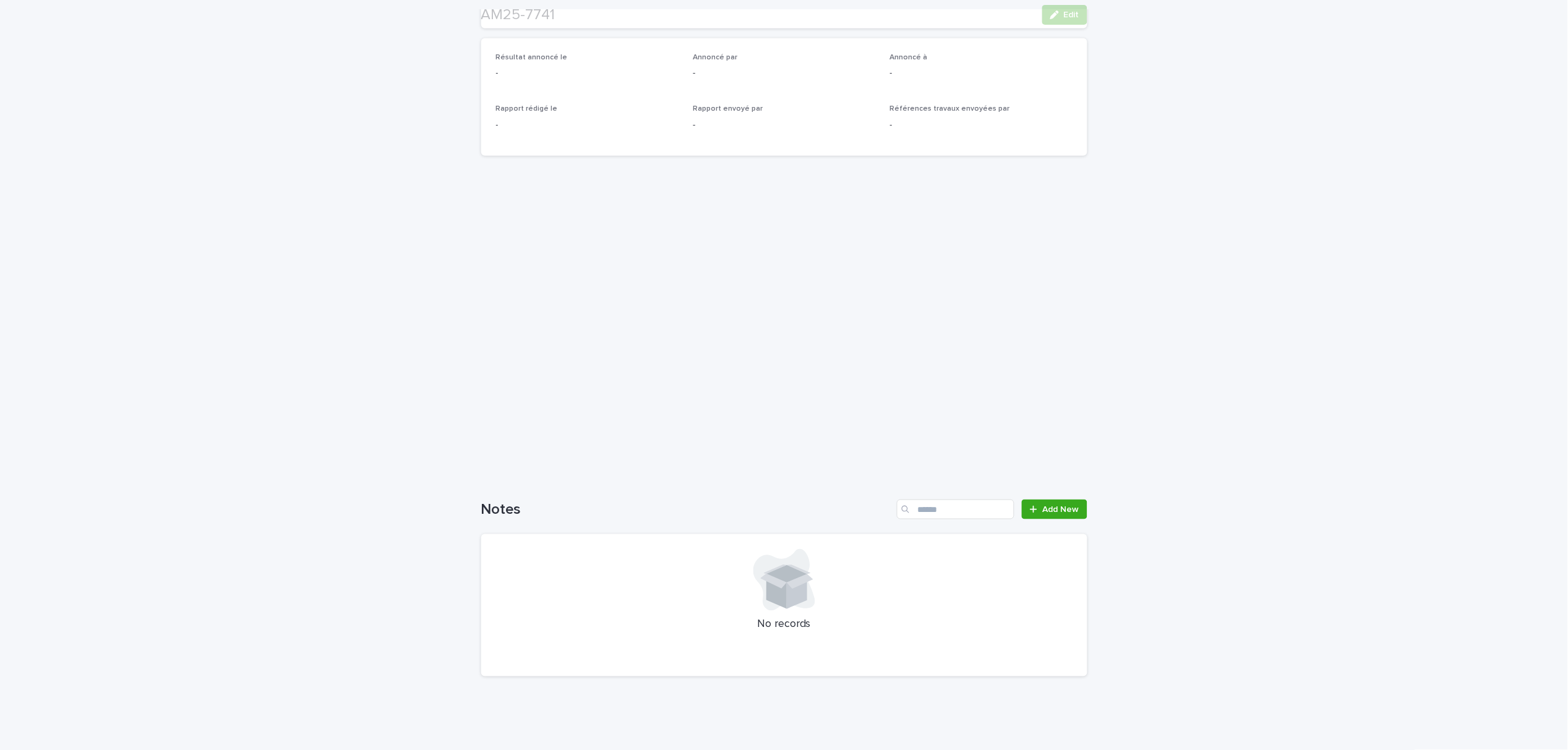
scroll to position [317, 0]
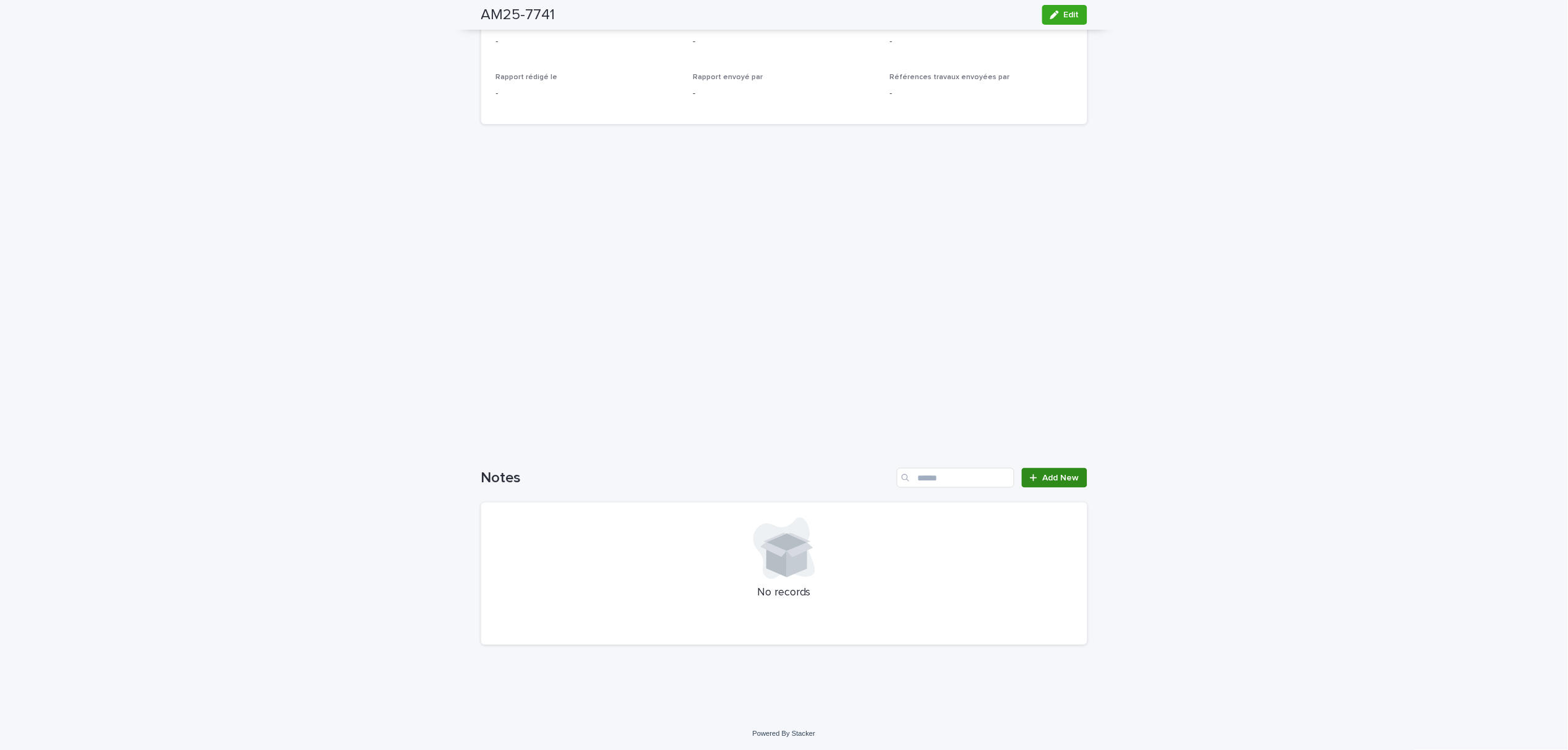
click at [1043, 474] on span "Add New" at bounding box center [1061, 478] width 37 height 9
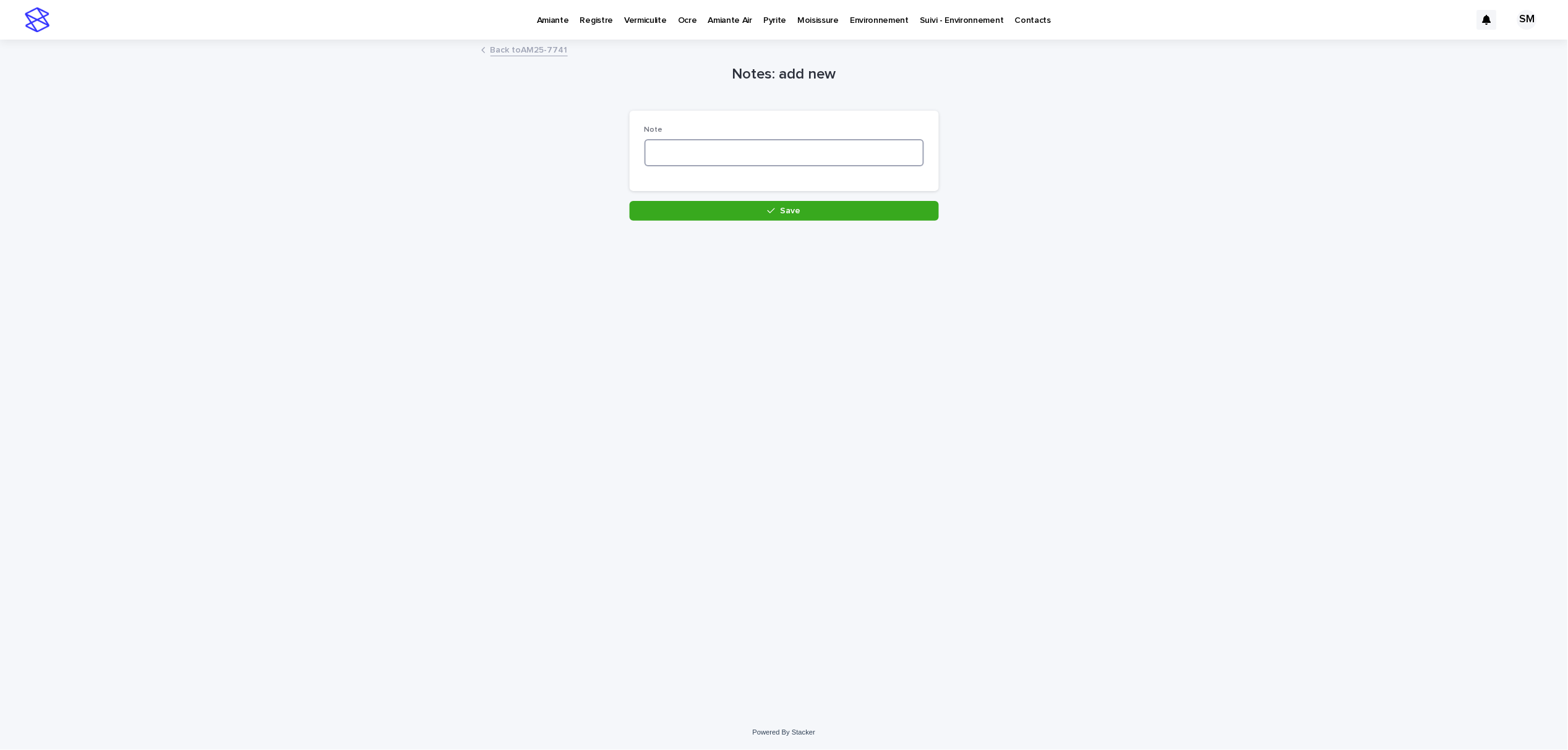
click at [684, 162] on textarea at bounding box center [784, 152] width 280 height 27
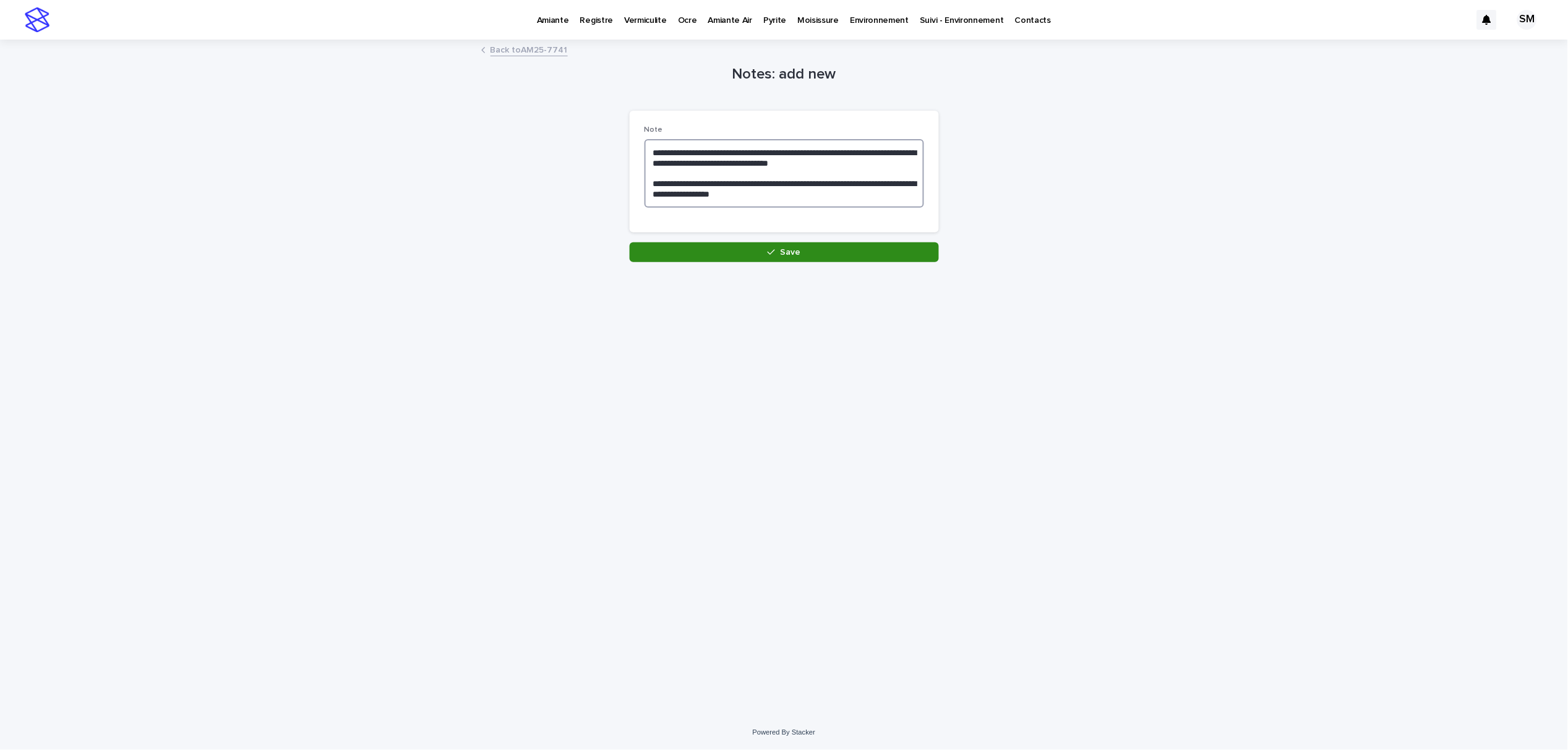
type textarea "**********"
click at [769, 253] on icon "button" at bounding box center [771, 252] width 7 height 5
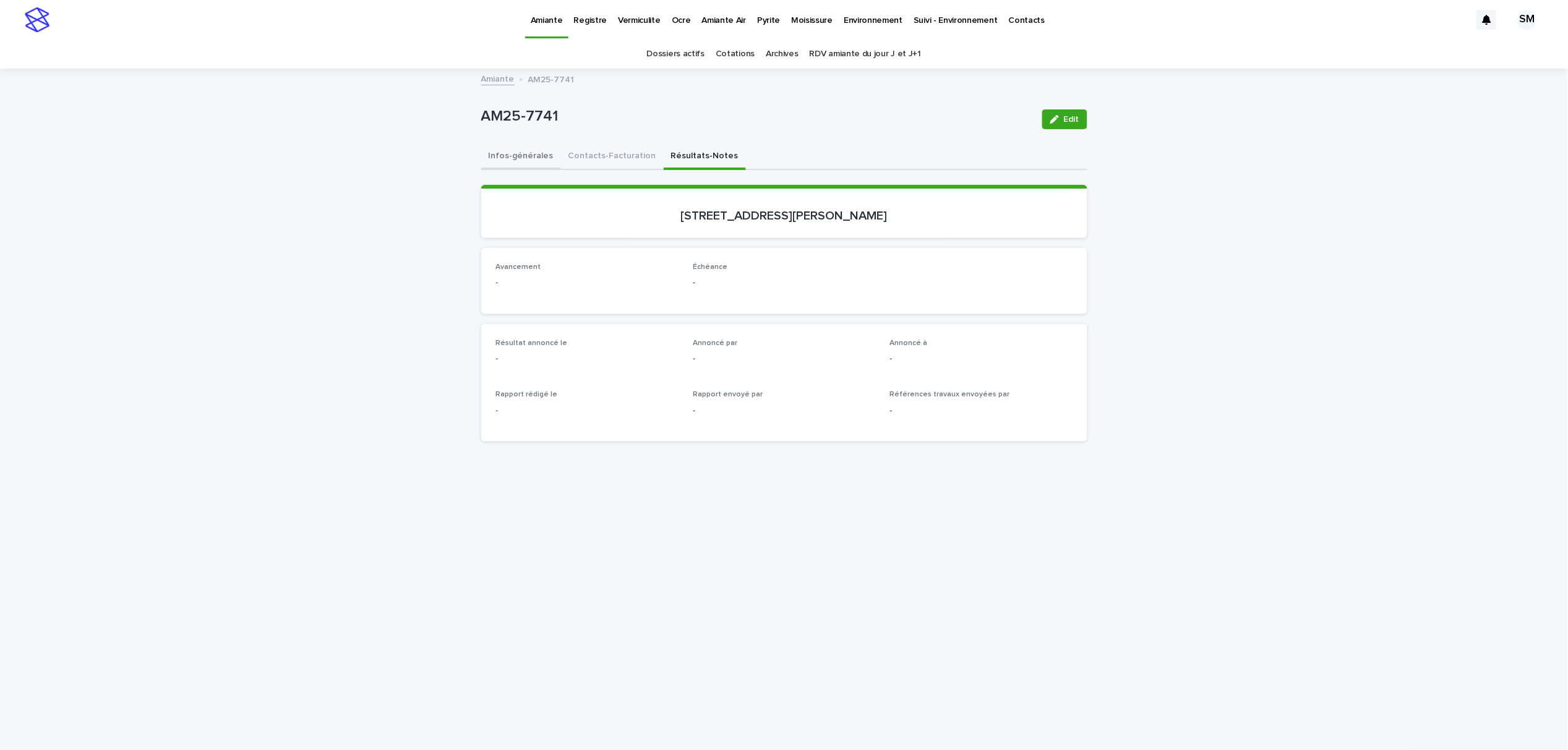
click at [502, 151] on button "Infos-générales" at bounding box center [520, 157] width 80 height 26
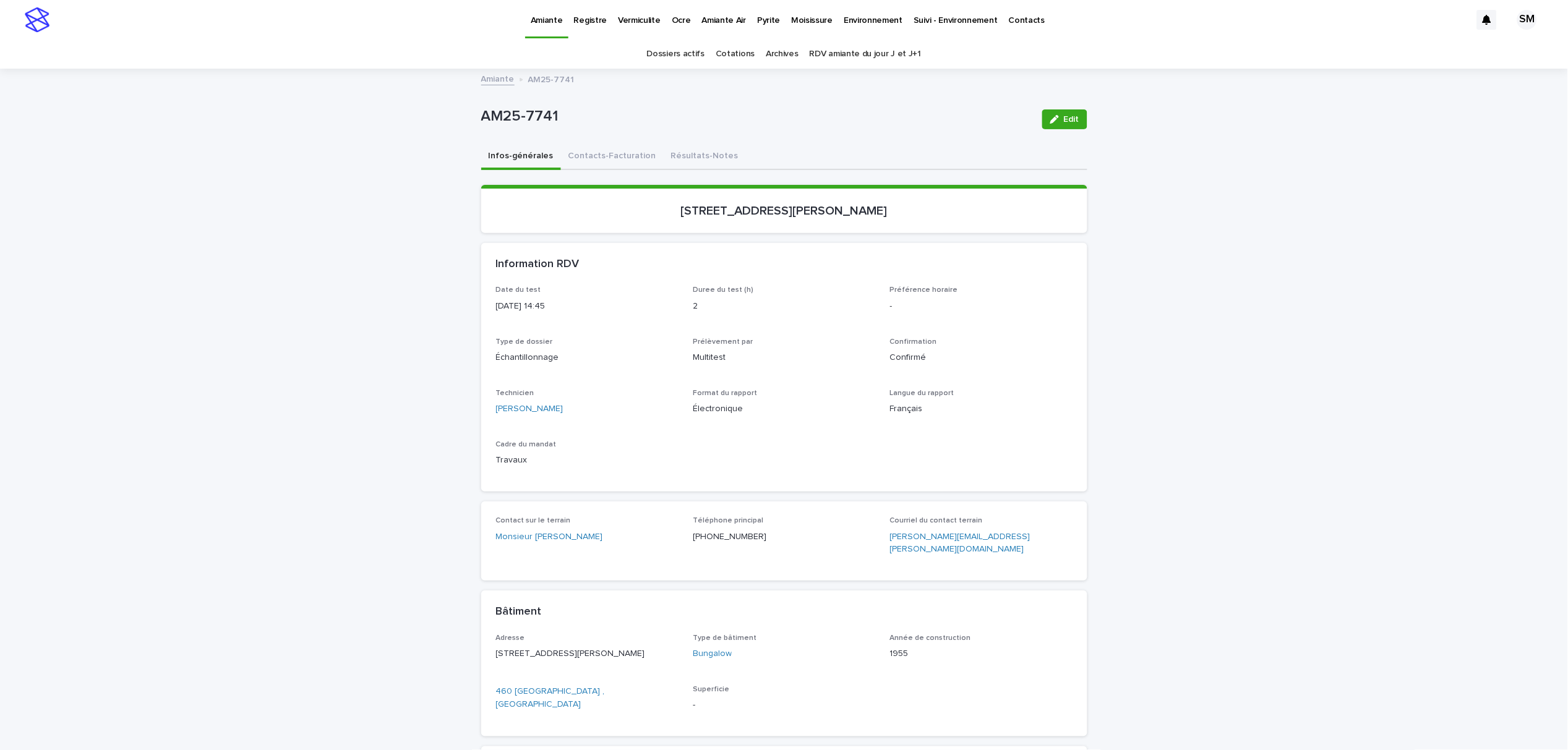
click at [1054, 118] on div "button" at bounding box center [1057, 120] width 14 height 9
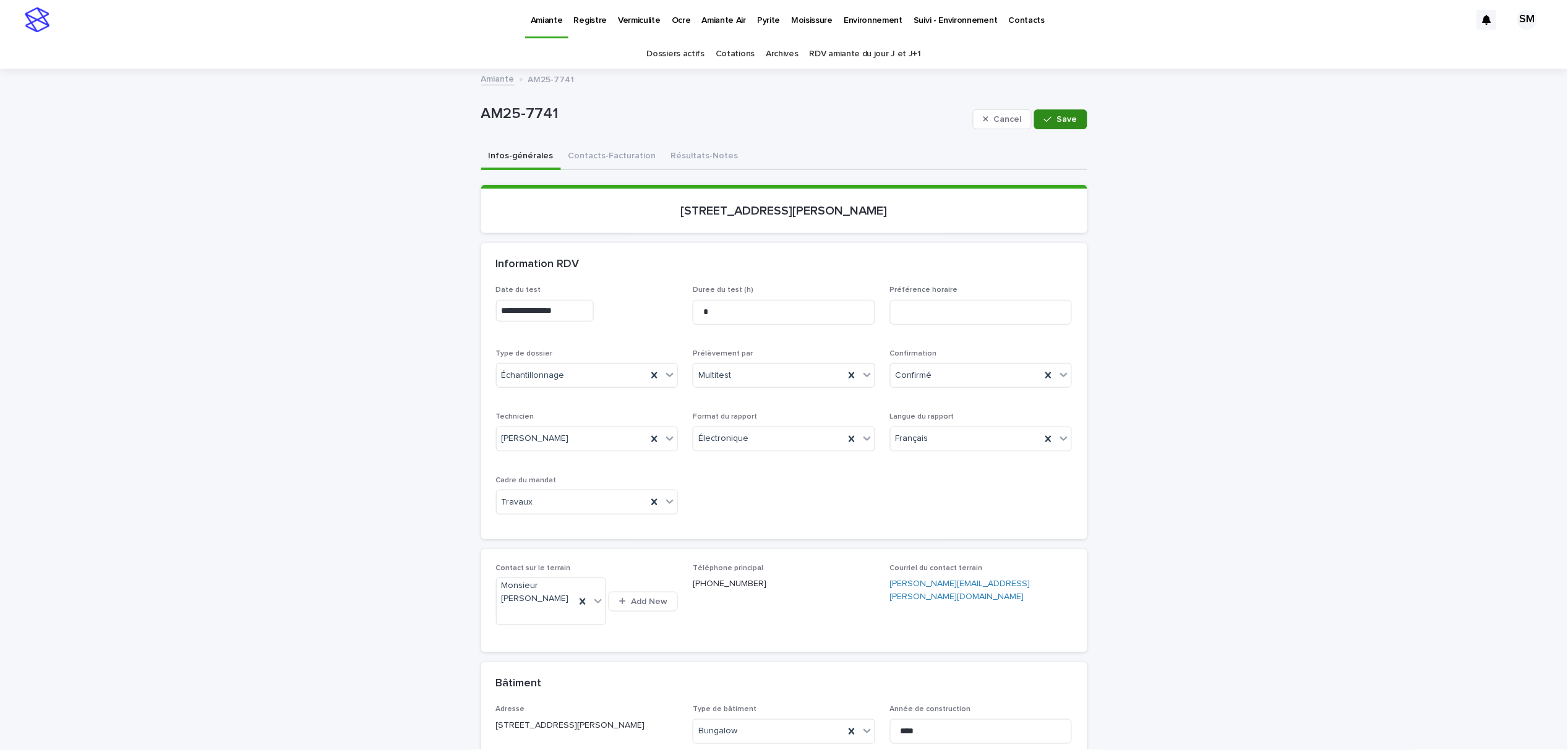
click at [1051, 126] on button "Save" at bounding box center [1060, 119] width 52 height 20
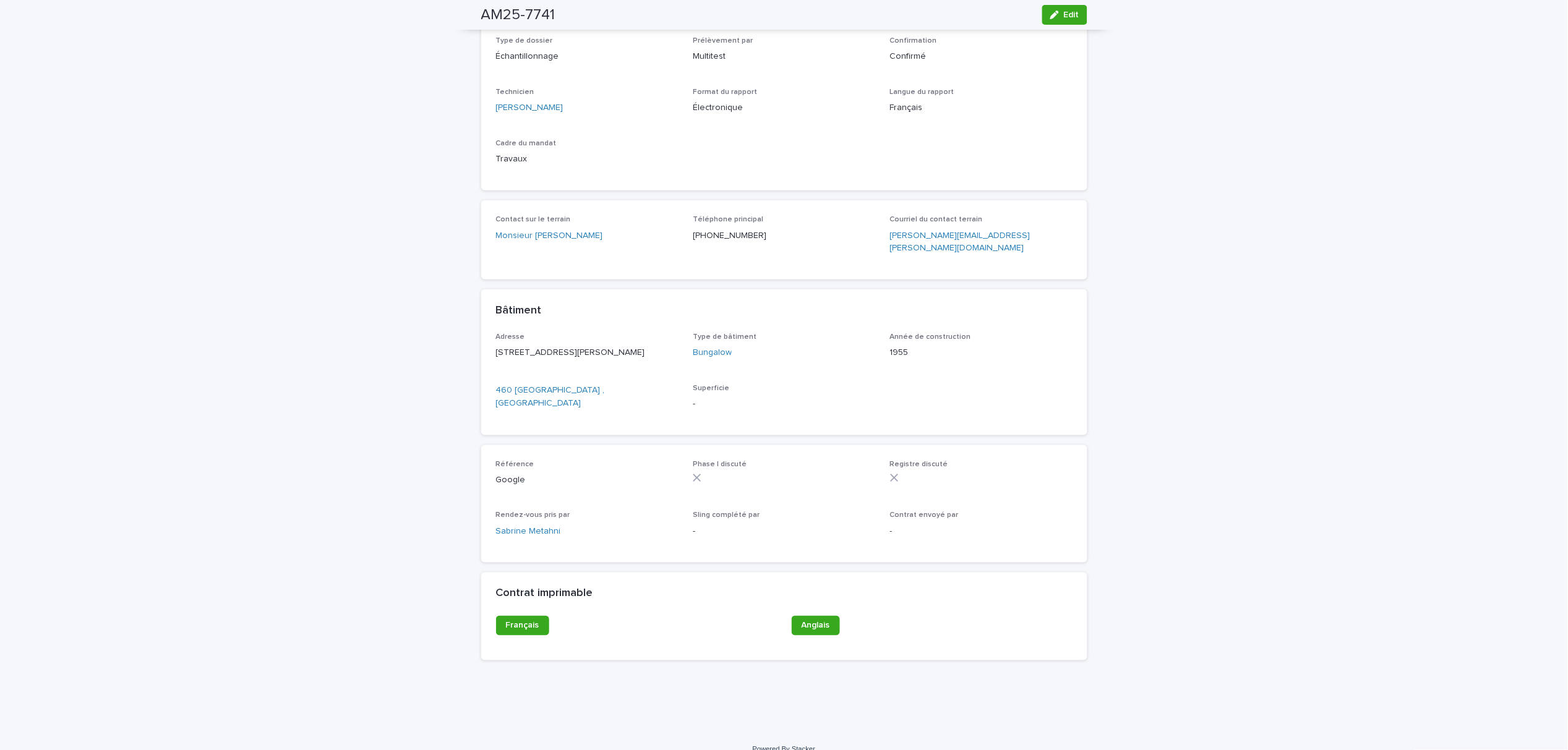
scroll to position [330, 0]
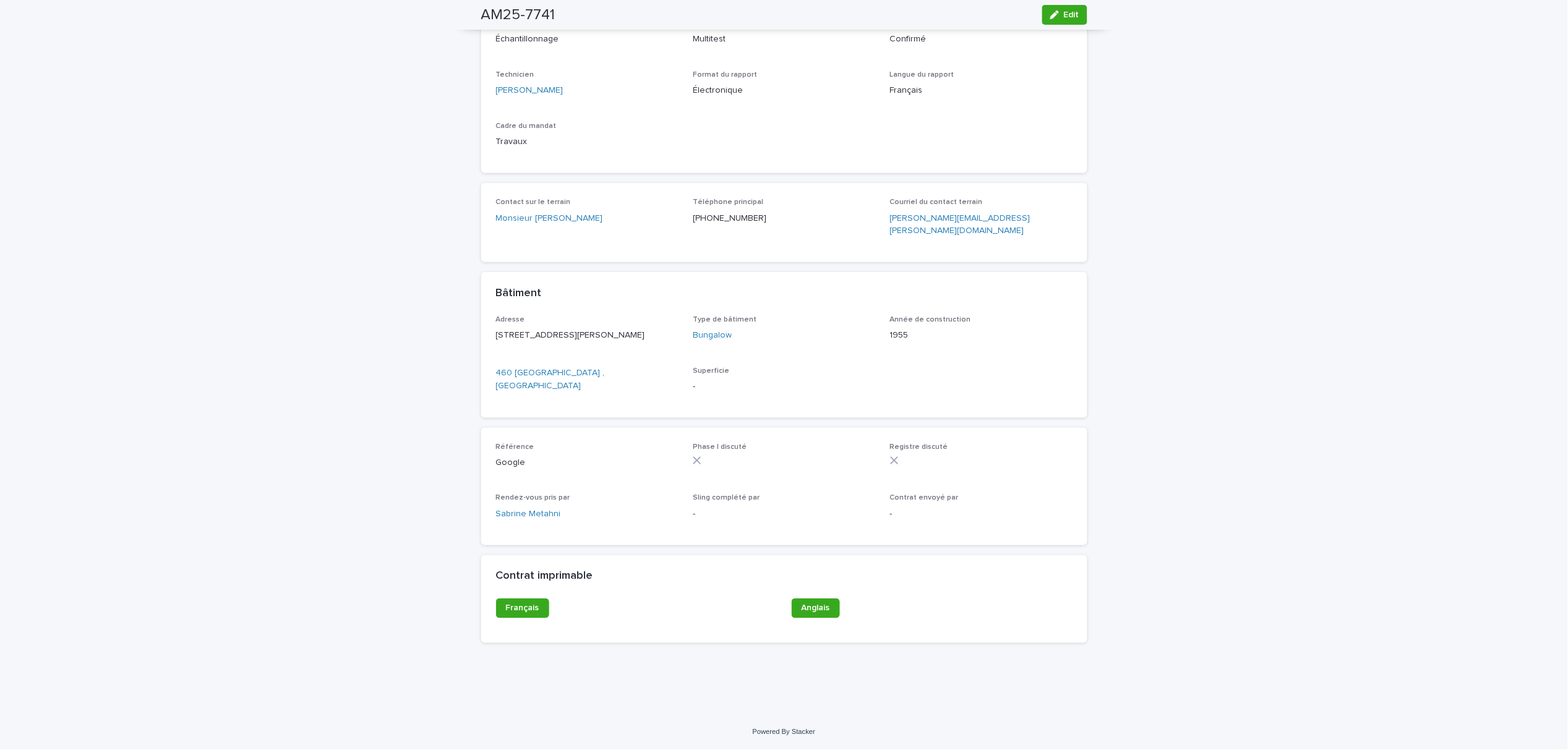
click at [1051, 14] on icon "button" at bounding box center [1054, 15] width 9 height 9
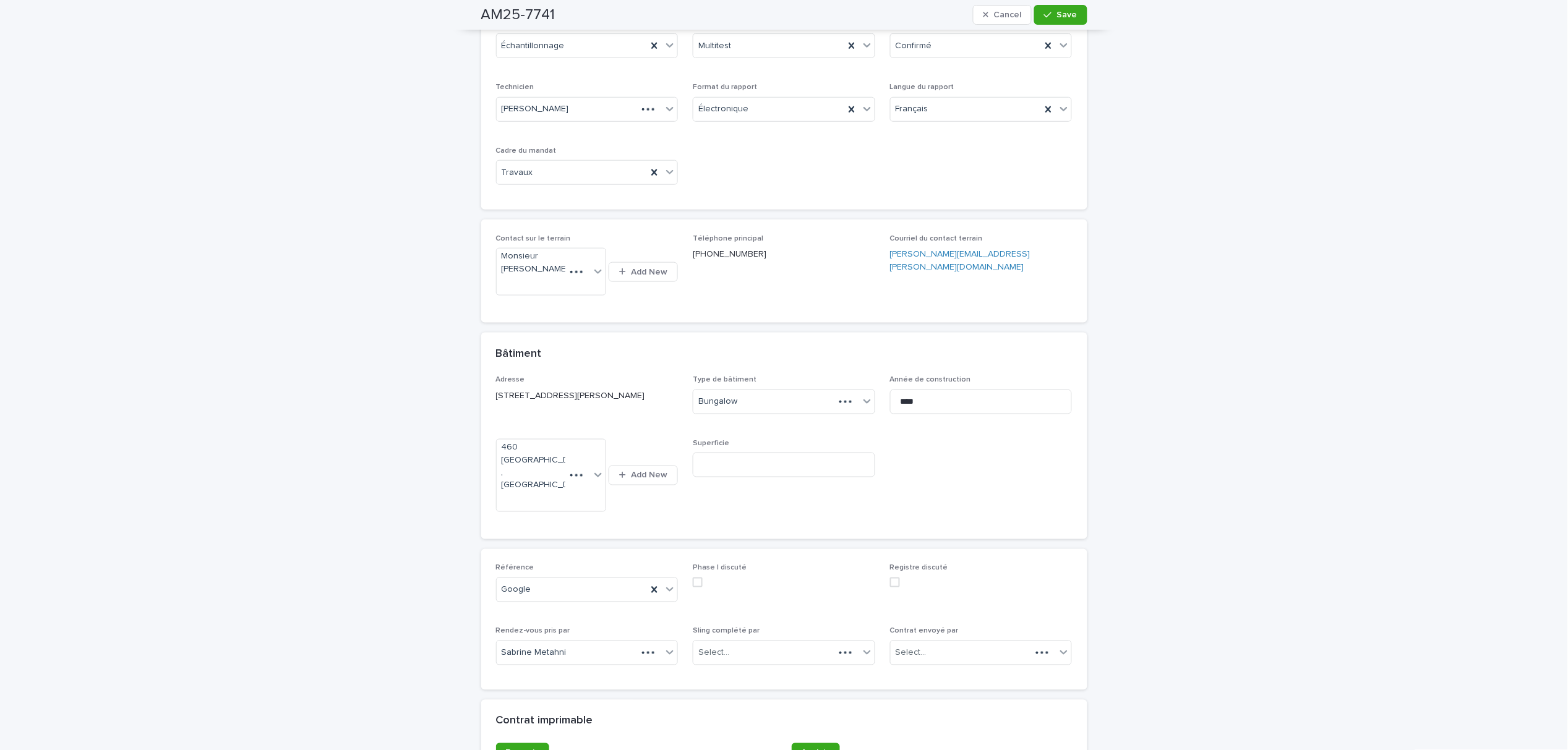
scroll to position [397, 0]
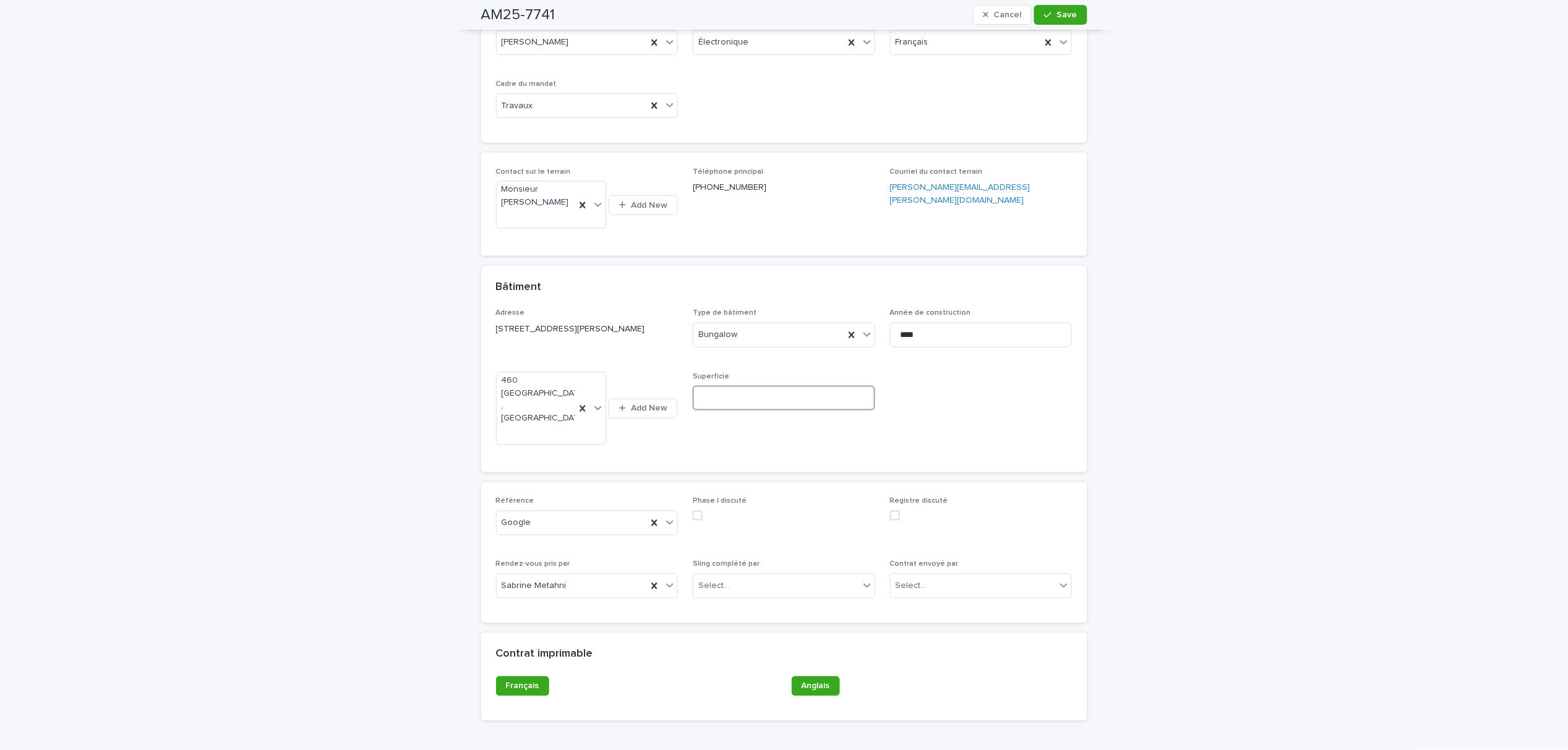
click at [739, 411] on input at bounding box center [783, 398] width 183 height 24
type input "********"
click at [1049, 10] on div "button" at bounding box center [1050, 15] width 12 height 9
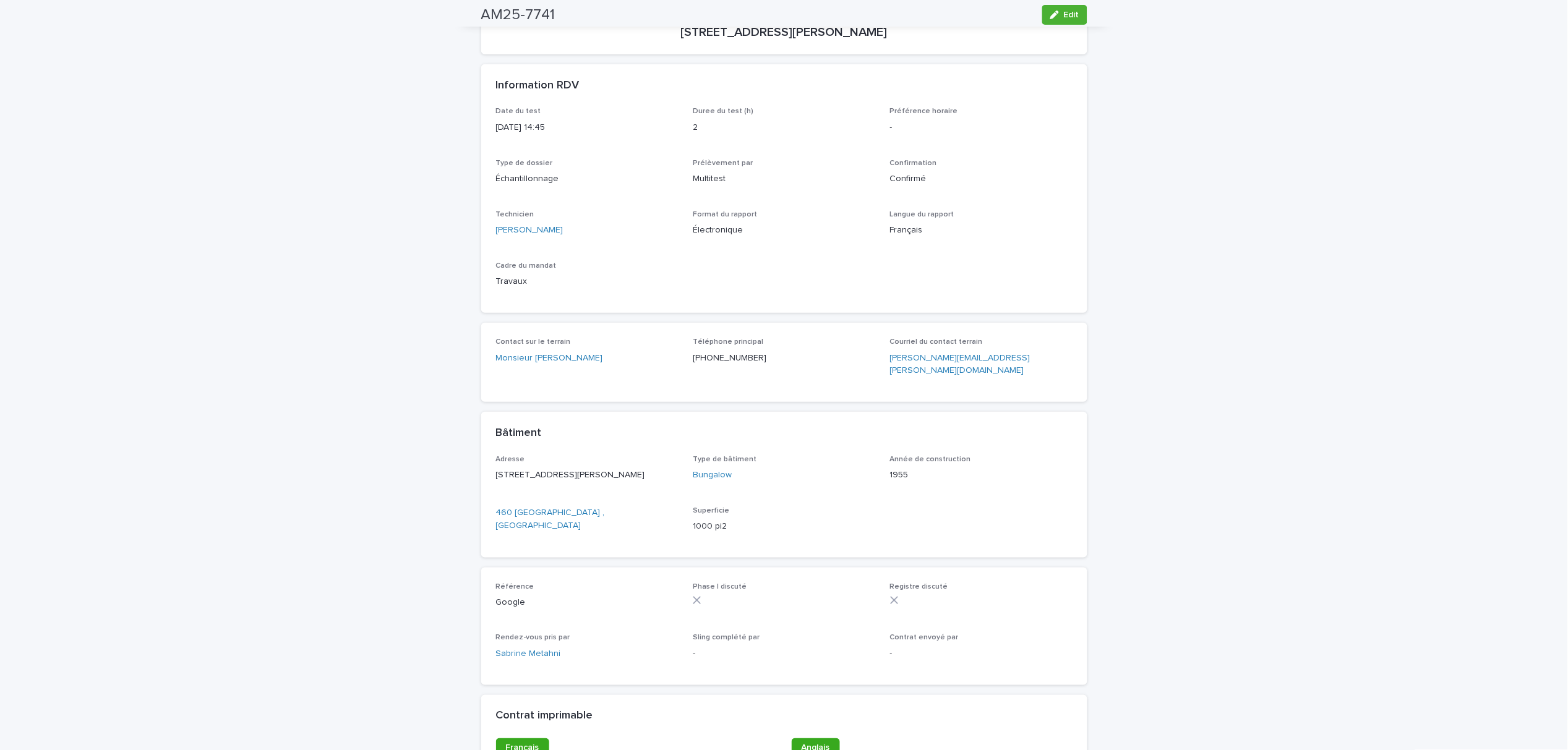
scroll to position [0, 0]
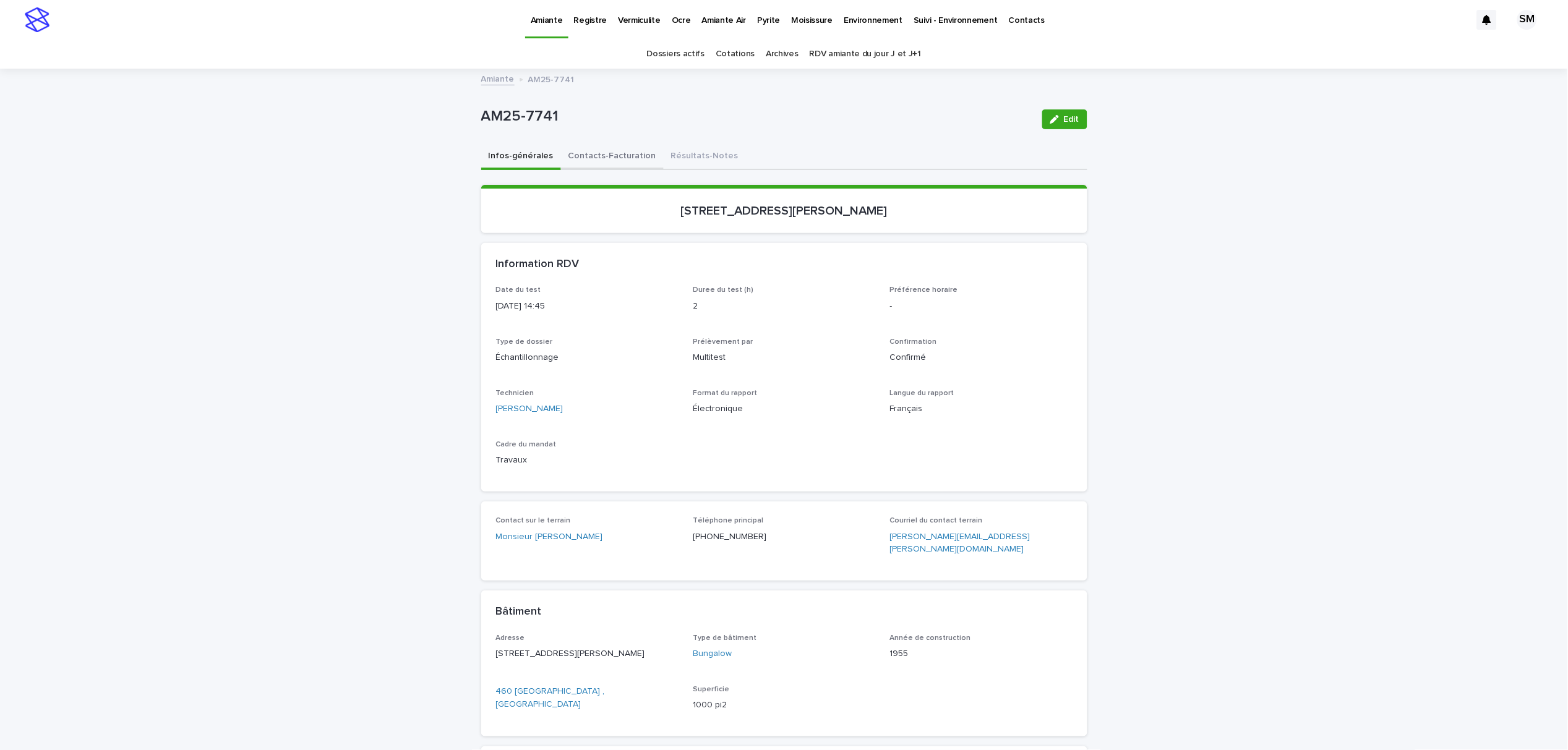
click at [631, 159] on button "Contacts-Facturation" at bounding box center [612, 157] width 102 height 26
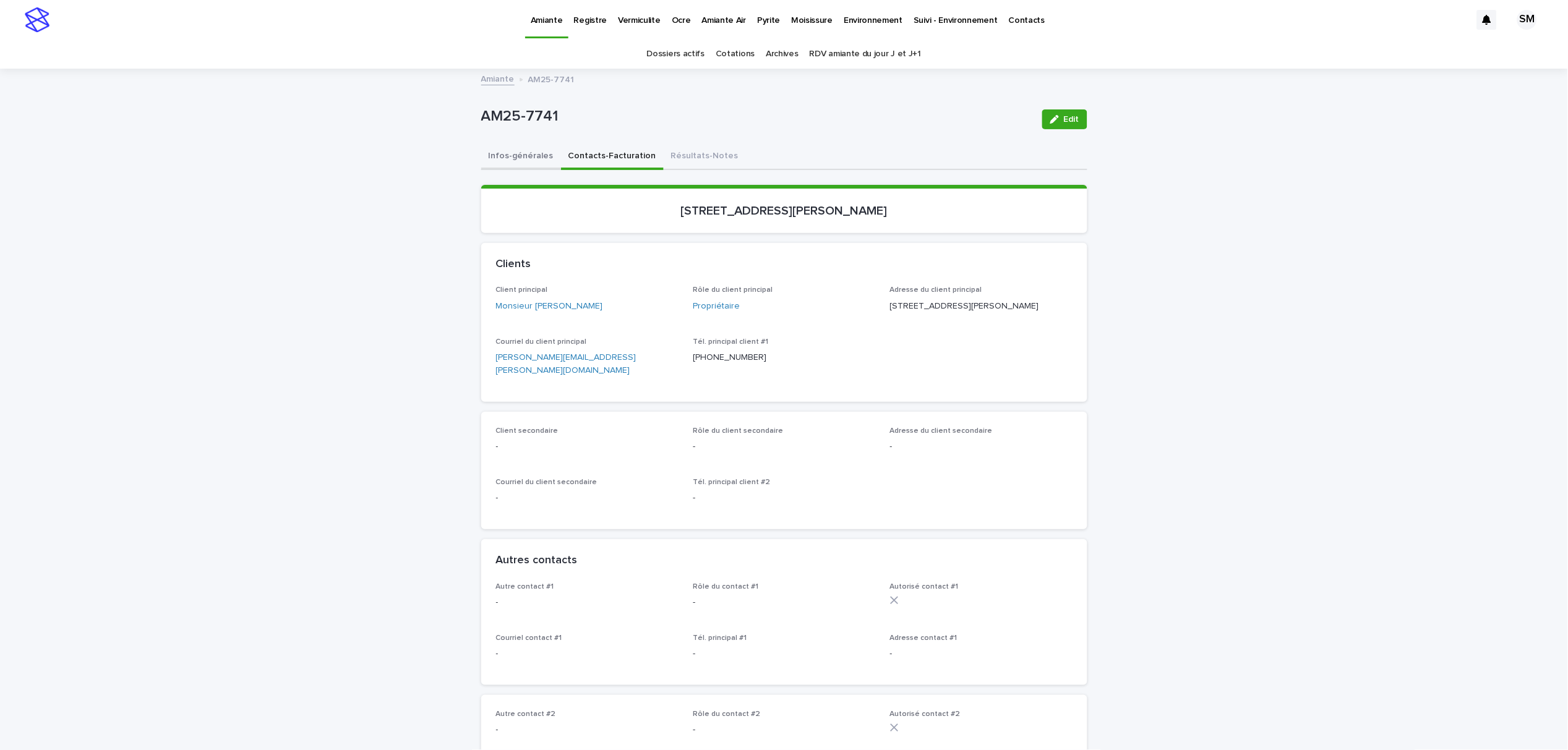
click at [524, 154] on button "Infos-générales" at bounding box center [520, 157] width 80 height 26
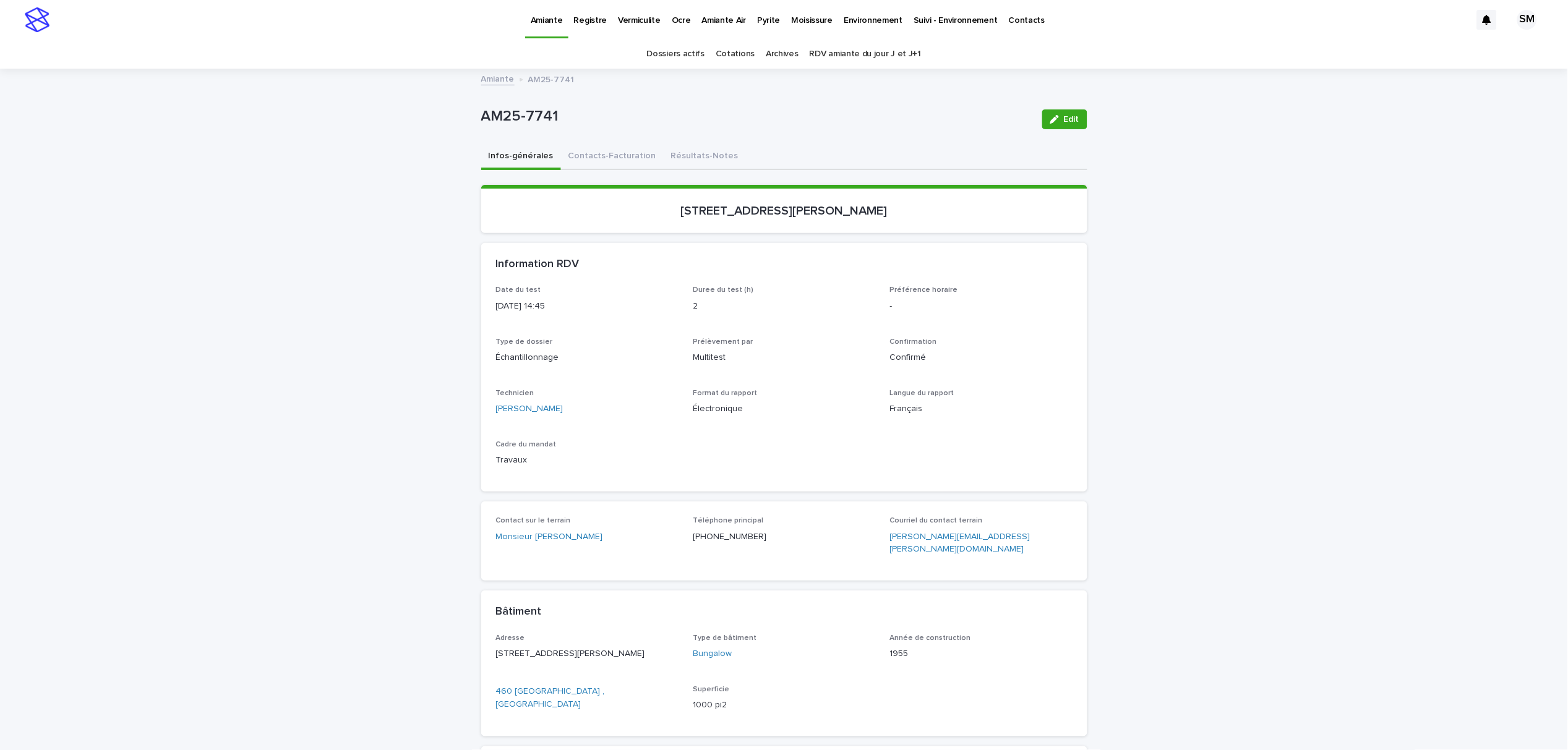
click at [504, 157] on button "Infos-générales" at bounding box center [520, 157] width 80 height 26
click at [499, 153] on button "Infos-générales" at bounding box center [520, 157] width 80 height 26
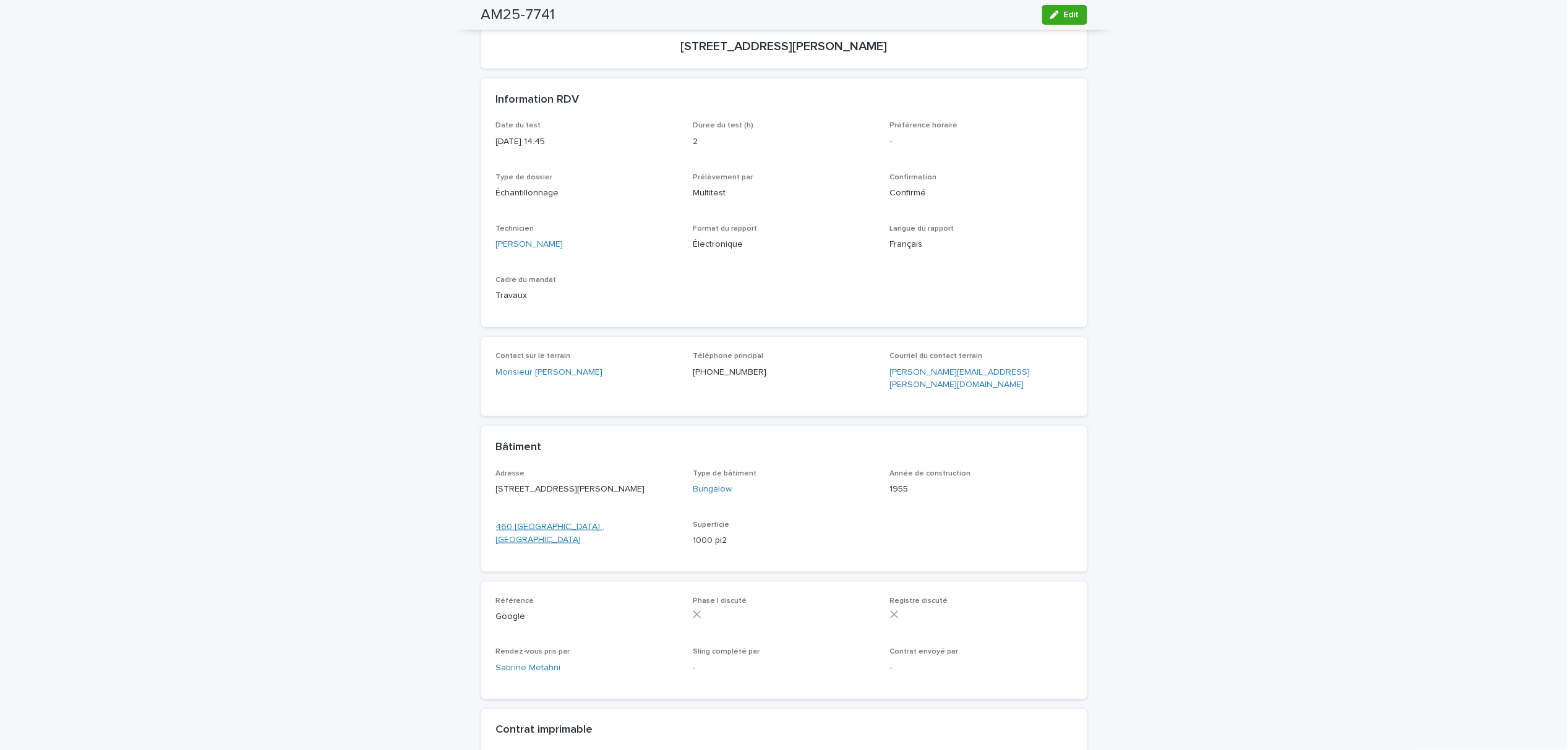
click at [530, 540] on link "460 [GEOGRAPHIC_DATA] , [GEOGRAPHIC_DATA]" at bounding box center [586, 534] width 183 height 26
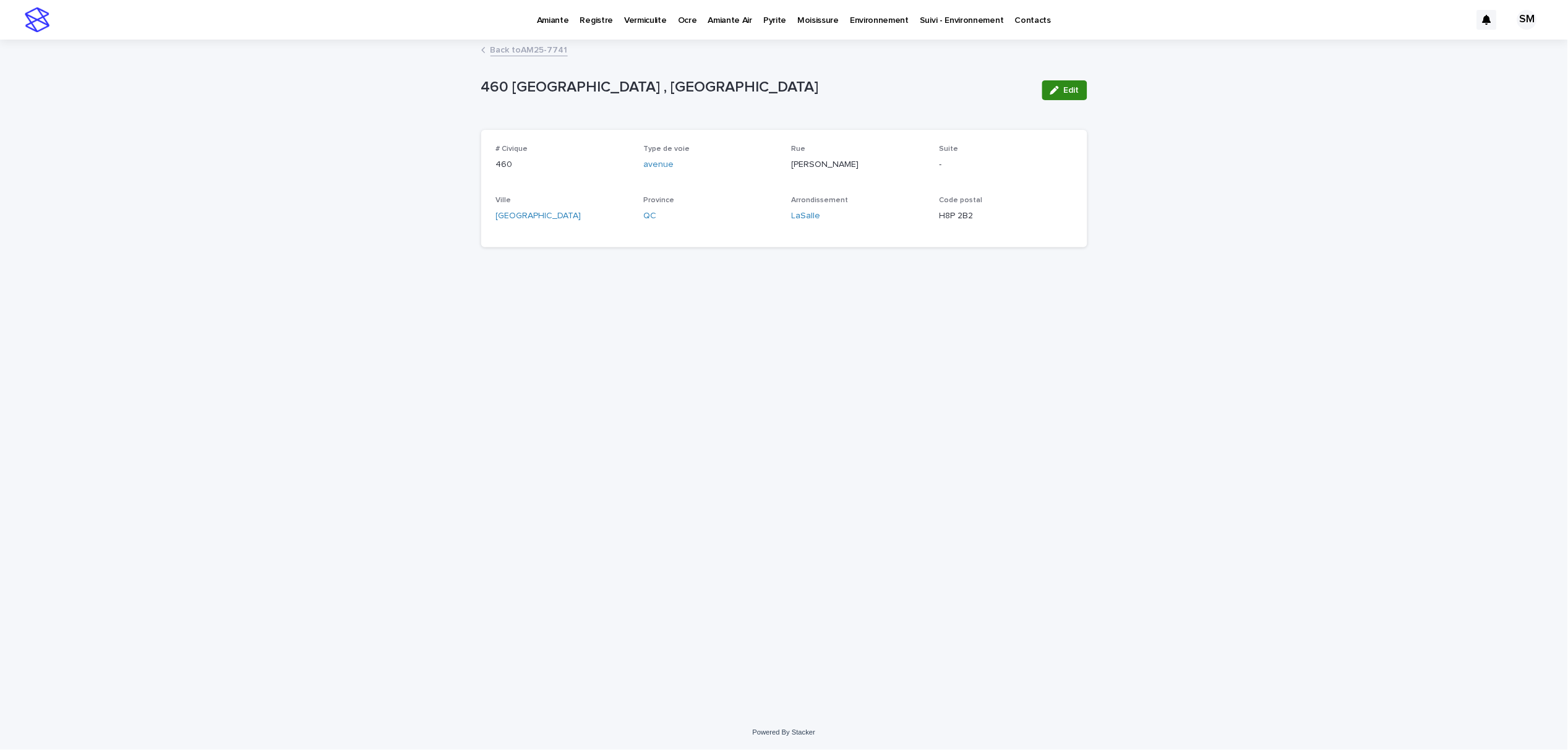
click at [1062, 90] on div "button" at bounding box center [1057, 90] width 14 height 9
click at [813, 170] on input "*******" at bounding box center [858, 170] width 133 height 24
type input "*******"
click at [1060, 86] on span "Save" at bounding box center [1066, 90] width 20 height 9
click at [533, 47] on link "Back to AM25-7741" at bounding box center [529, 49] width 77 height 14
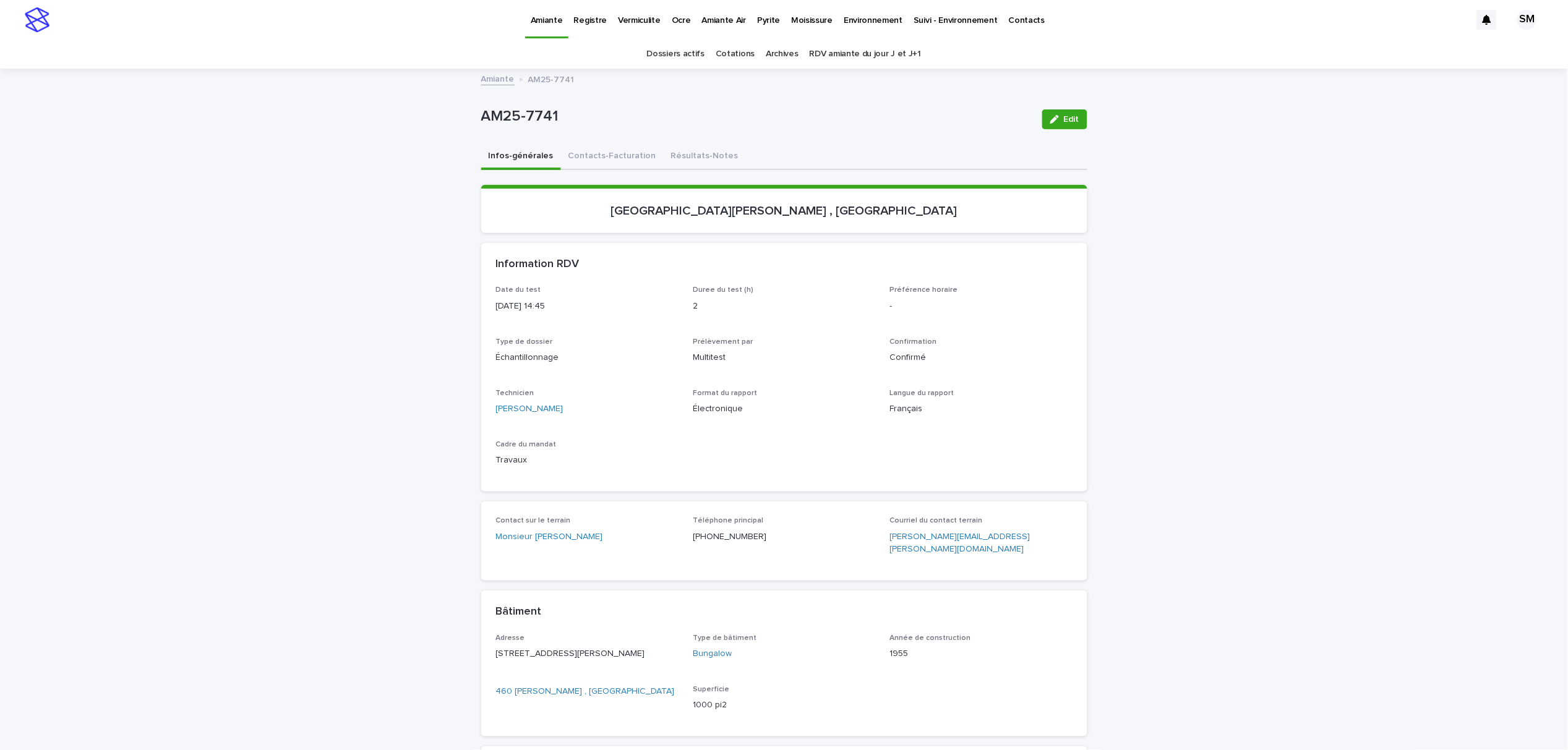
click at [857, 22] on p "Environnement" at bounding box center [872, 13] width 59 height 26
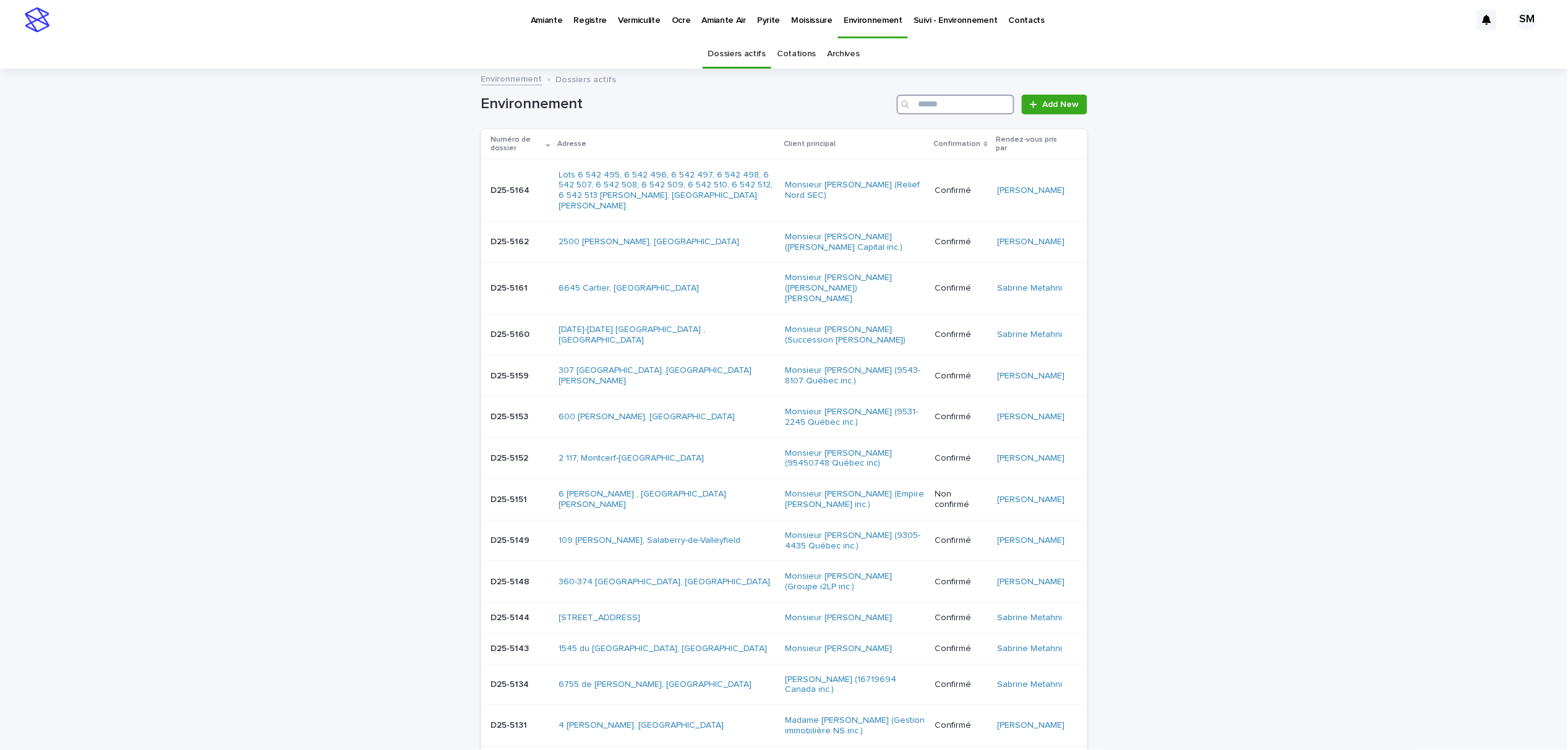
click at [972, 108] on input "Search" at bounding box center [955, 104] width 117 height 20
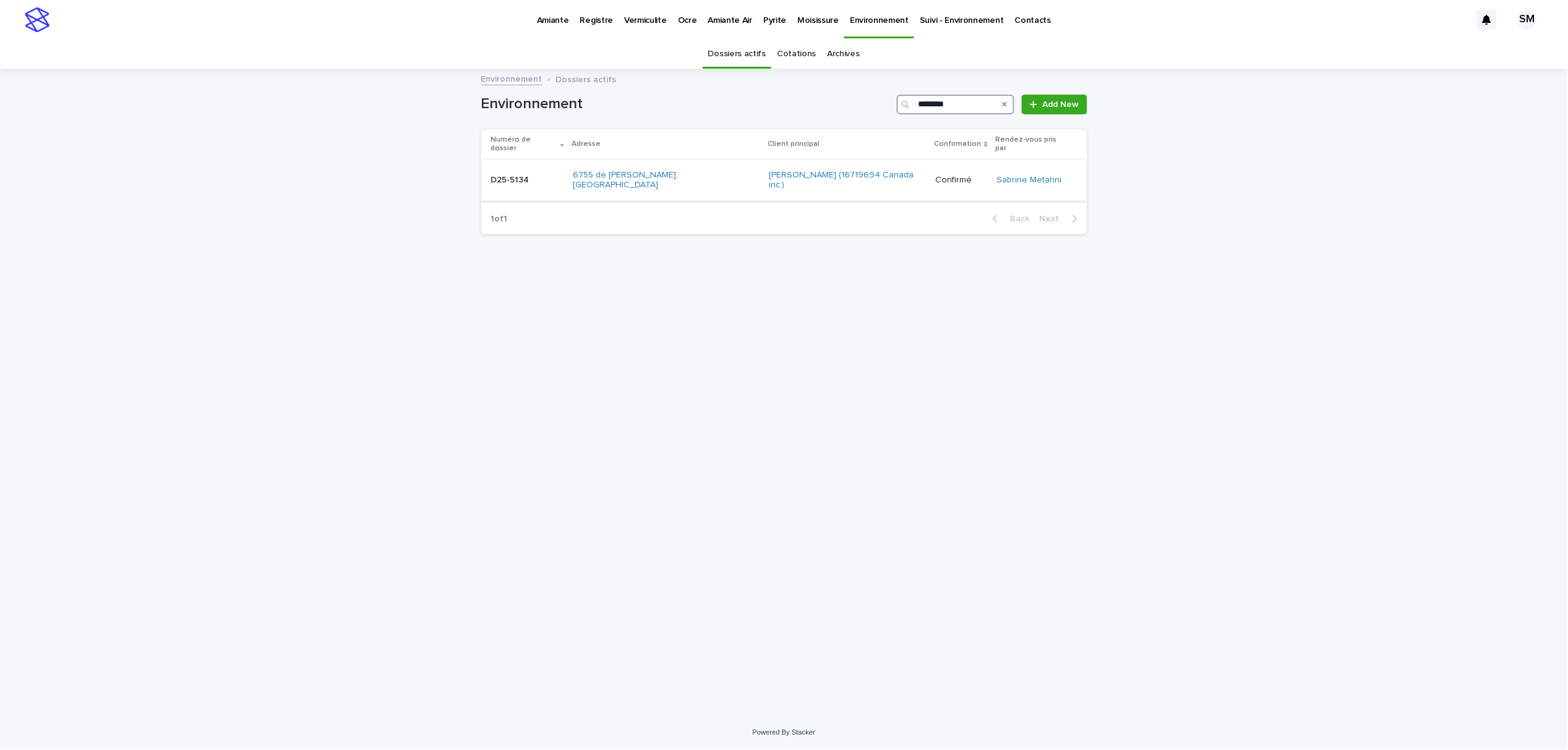
type input "********"
click at [503, 172] on p "D25-5134" at bounding box center [511, 178] width 41 height 13
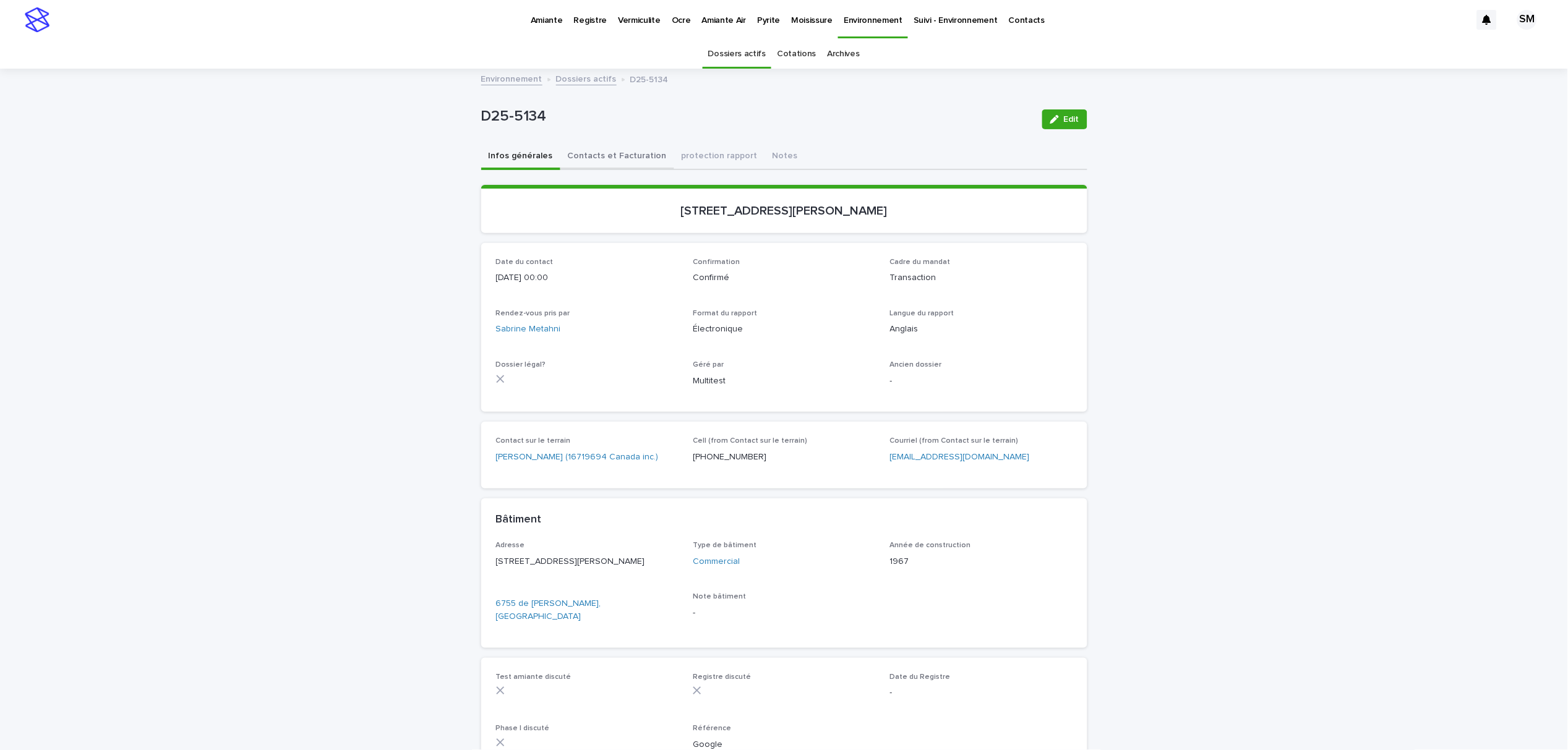
click at [569, 157] on button "Contacts et Facturation" at bounding box center [617, 157] width 114 height 26
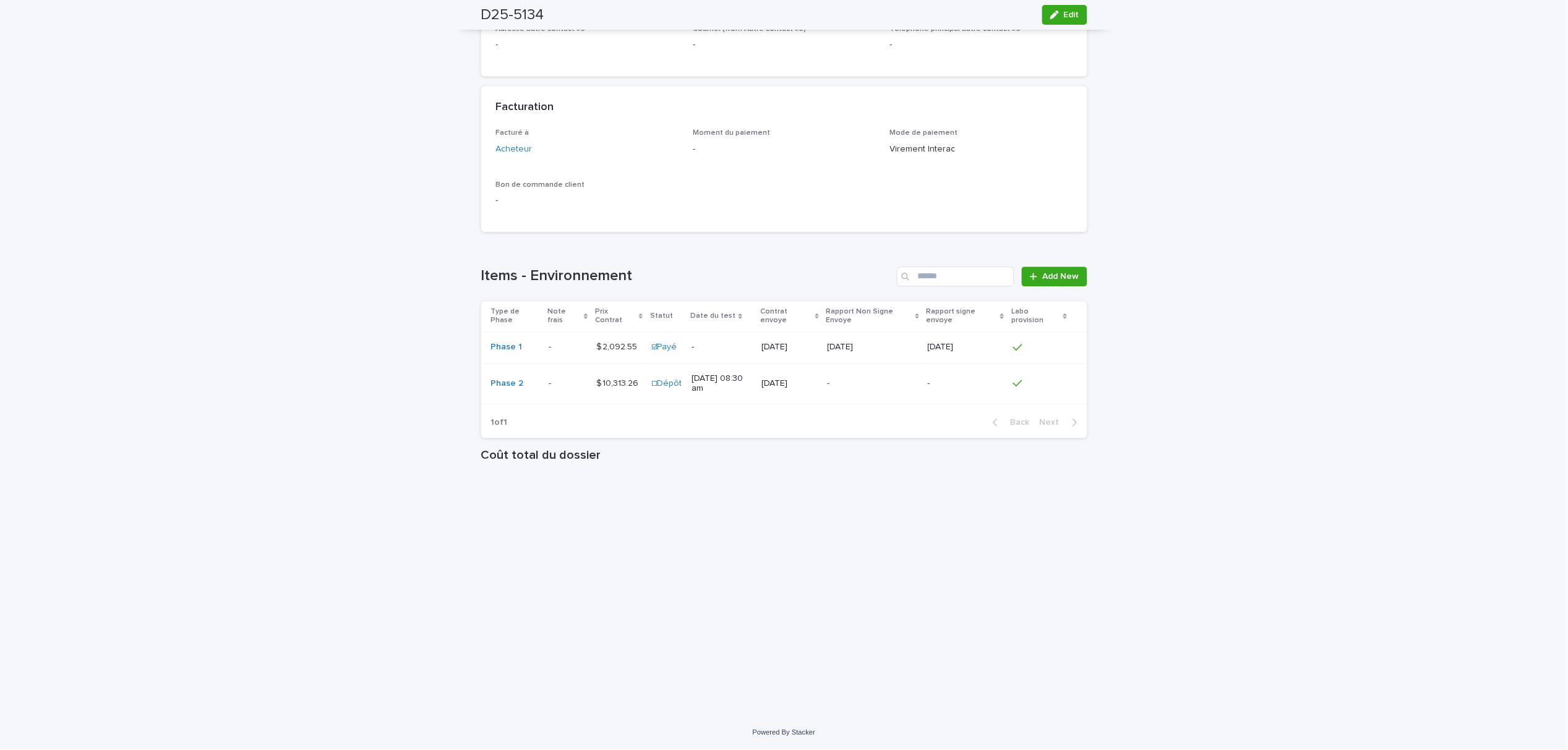
scroll to position [864, 0]
click at [563, 379] on p at bounding box center [567, 384] width 38 height 10
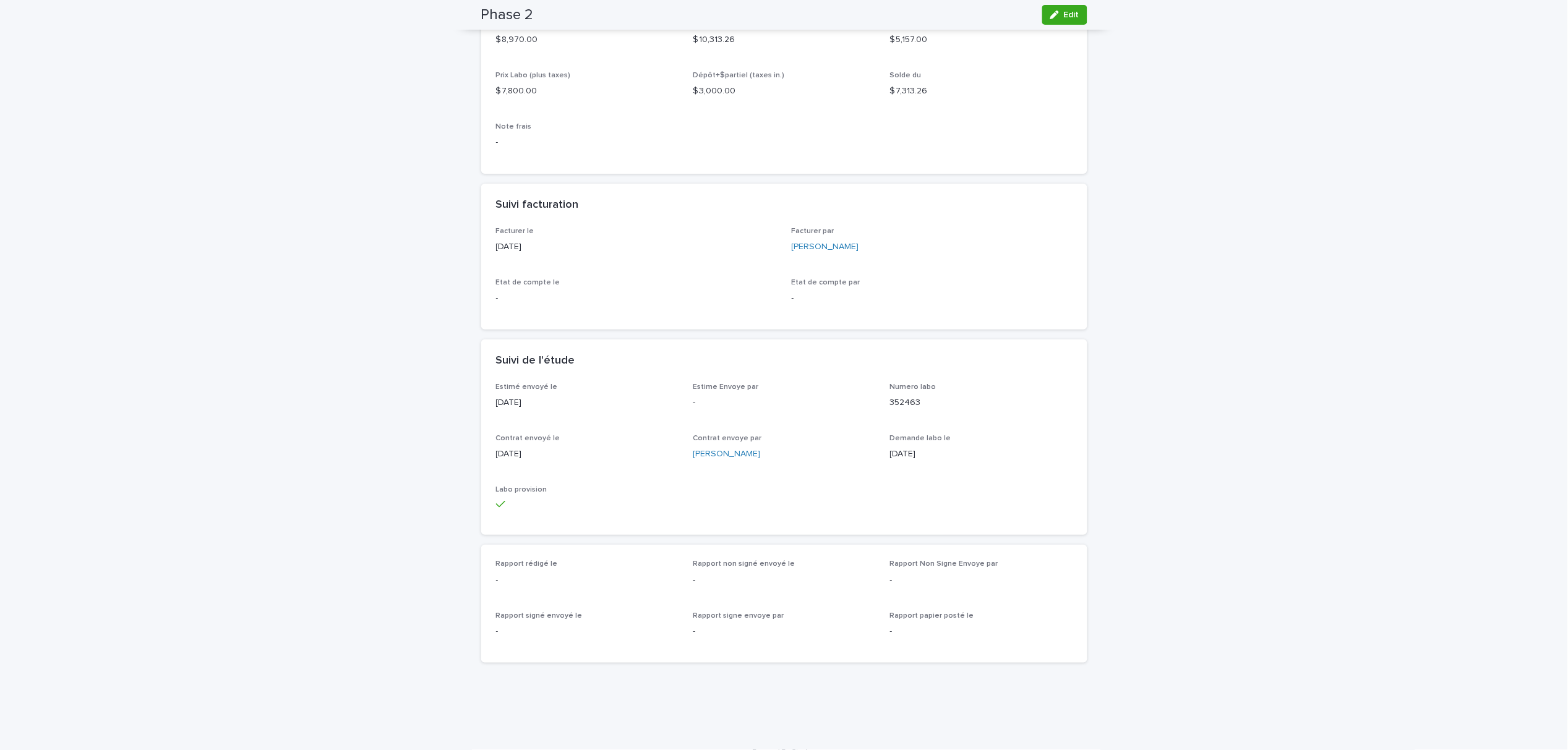
scroll to position [223, 0]
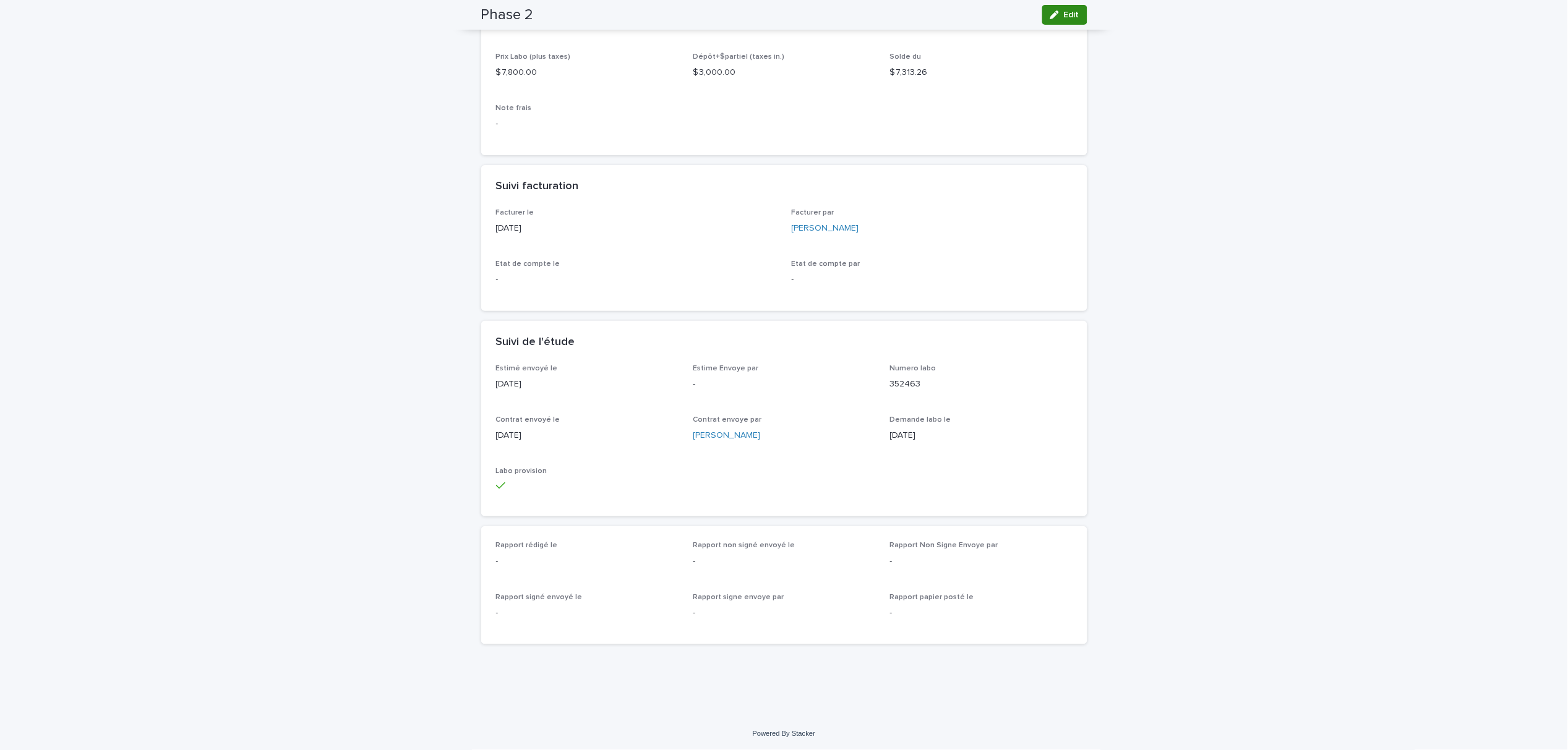
click at [1064, 17] on span "Edit" at bounding box center [1072, 15] width 16 height 9
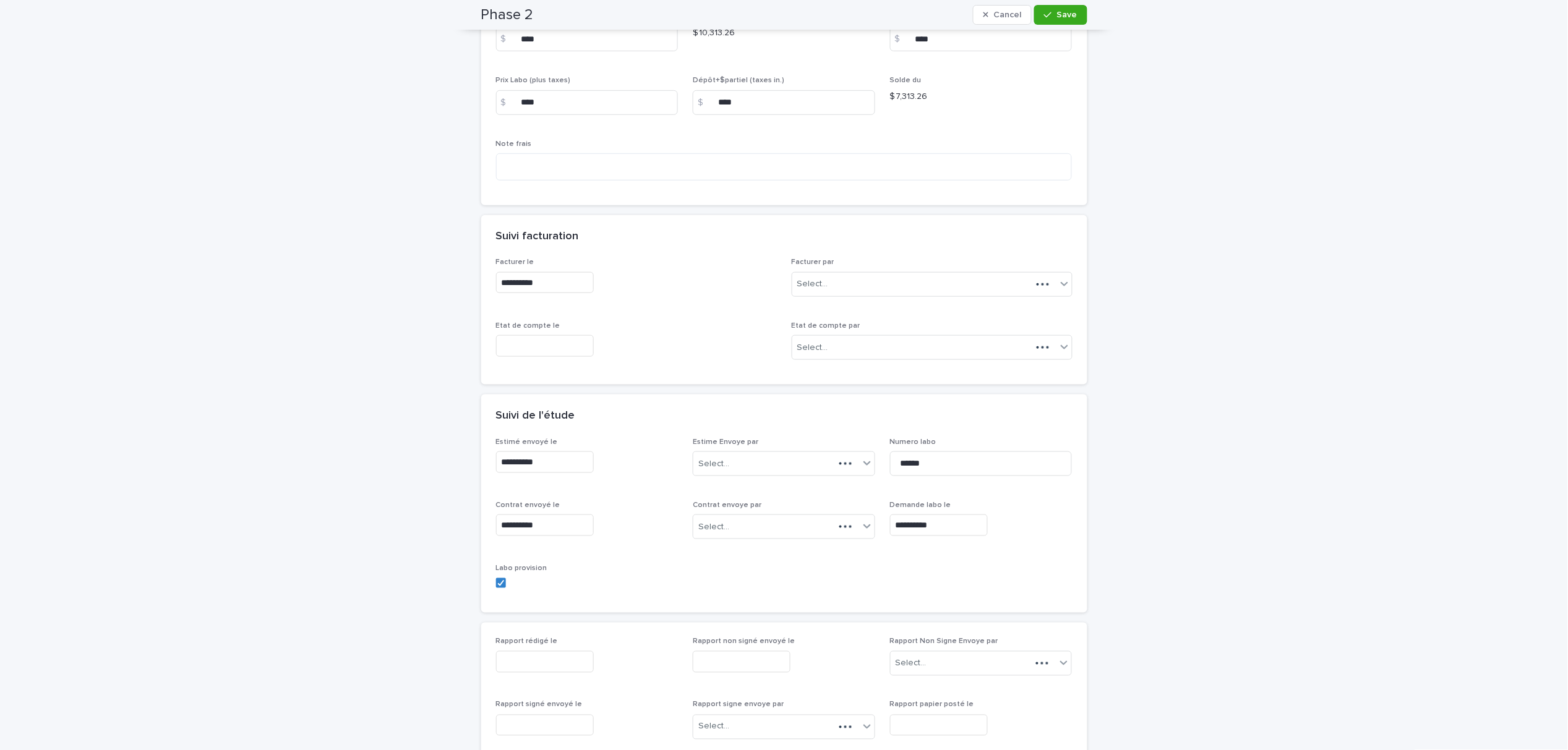
scroll to position [284, 0]
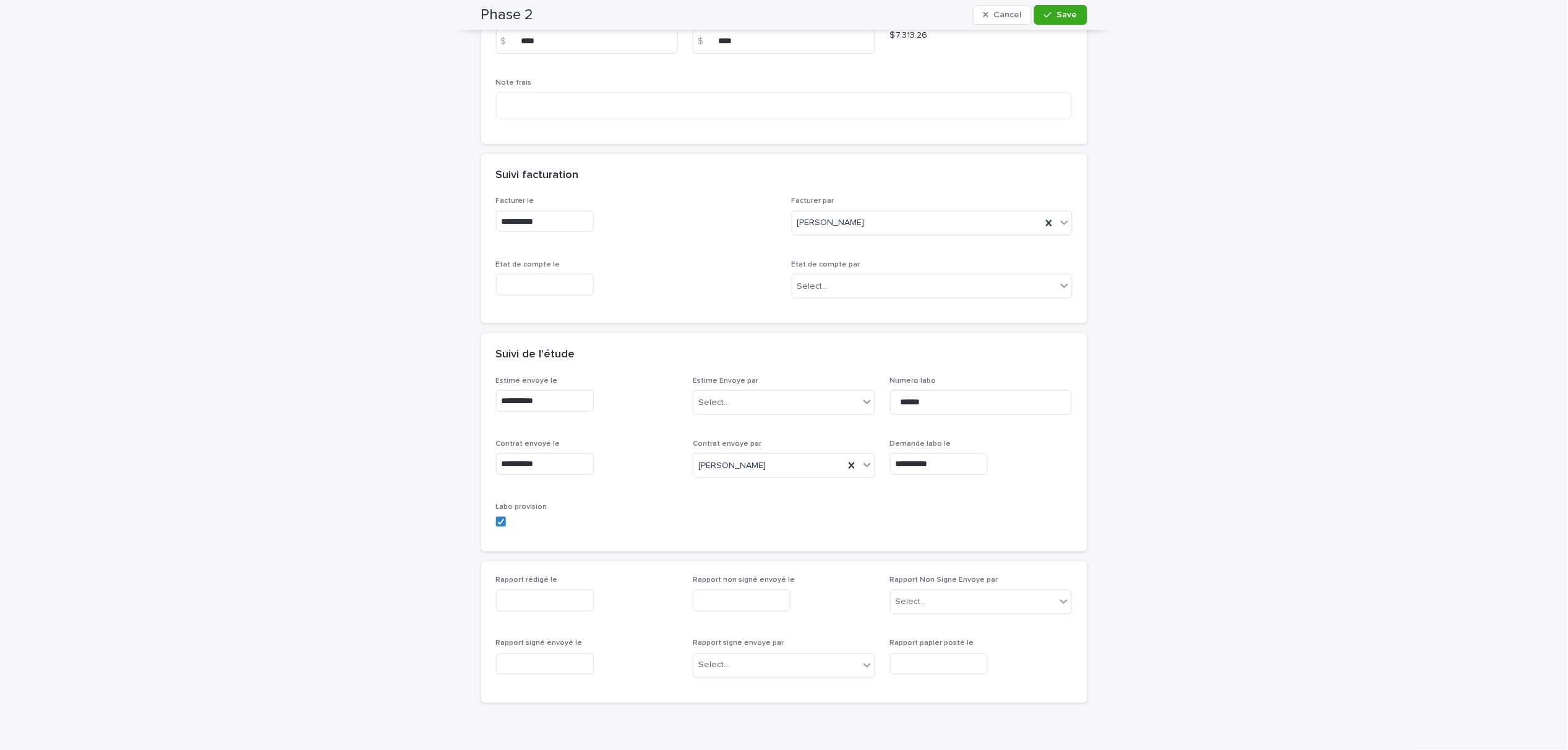
click at [540, 594] on input "text" at bounding box center [545, 601] width 98 height 22
click at [557, 502] on div "15" at bounding box center [551, 500] width 17 height 17
type input "**********"
click at [1057, 10] on button "Save" at bounding box center [1060, 15] width 52 height 20
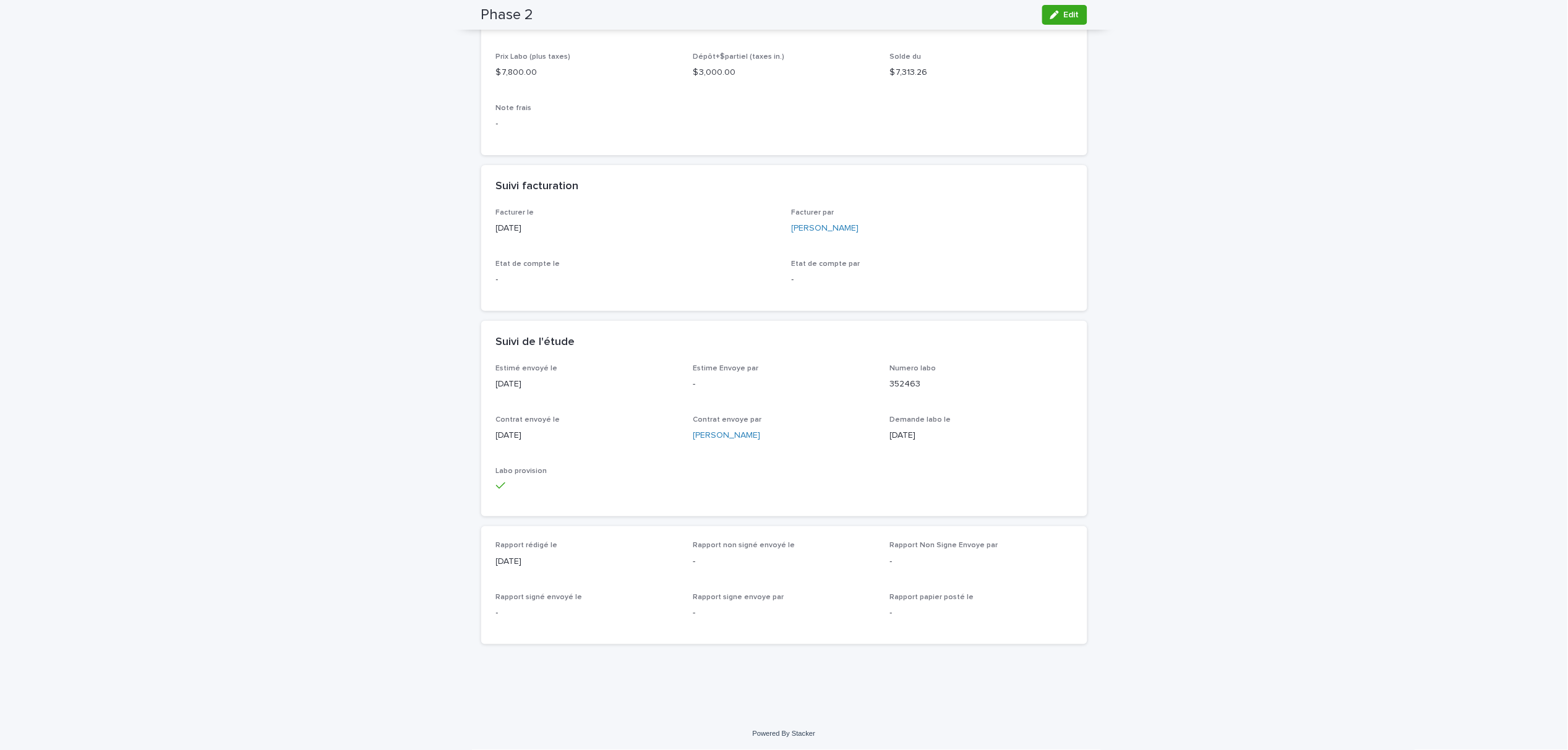
scroll to position [0, 0]
